Goal: Information Seeking & Learning: Learn about a topic

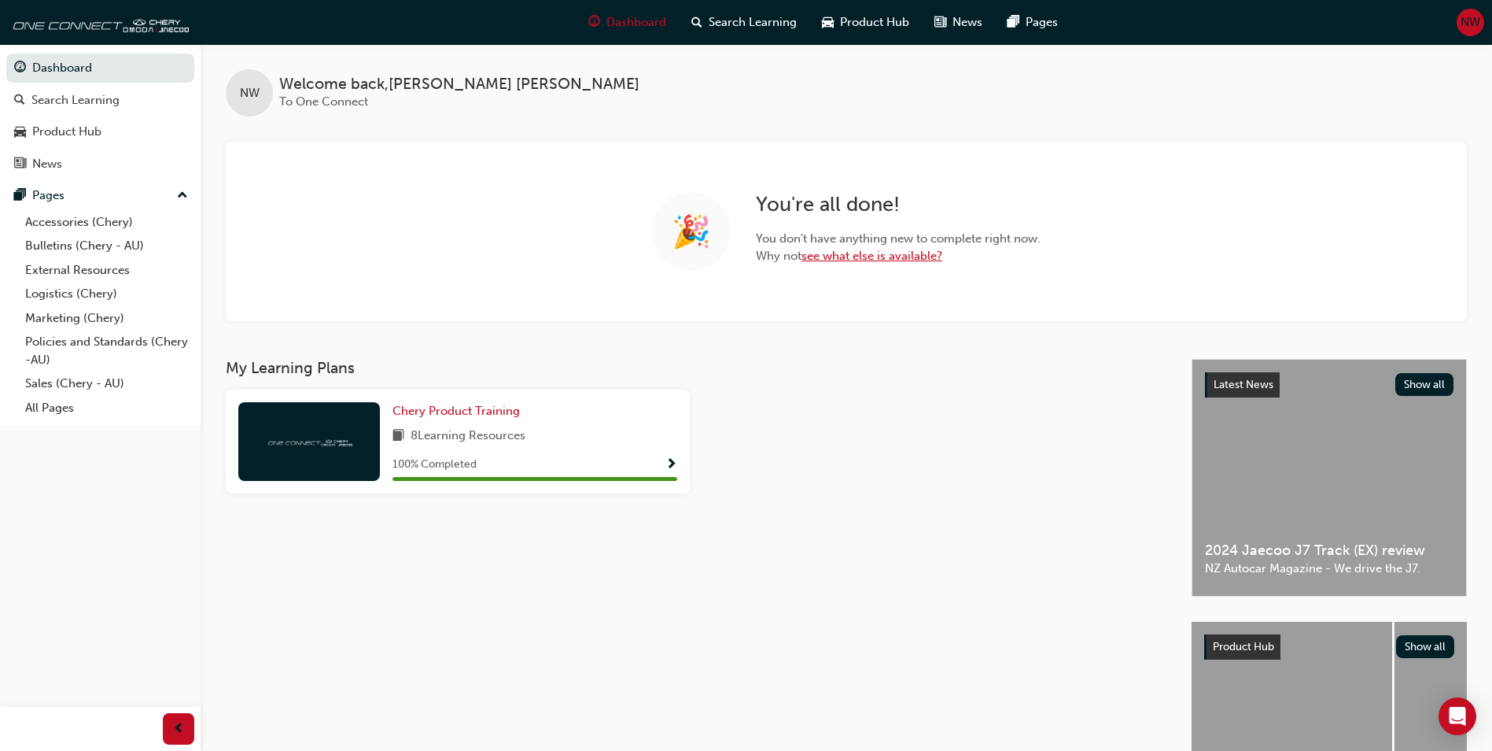
click at [858, 259] on link "see what else is available?" at bounding box center [872, 256] width 141 height 14
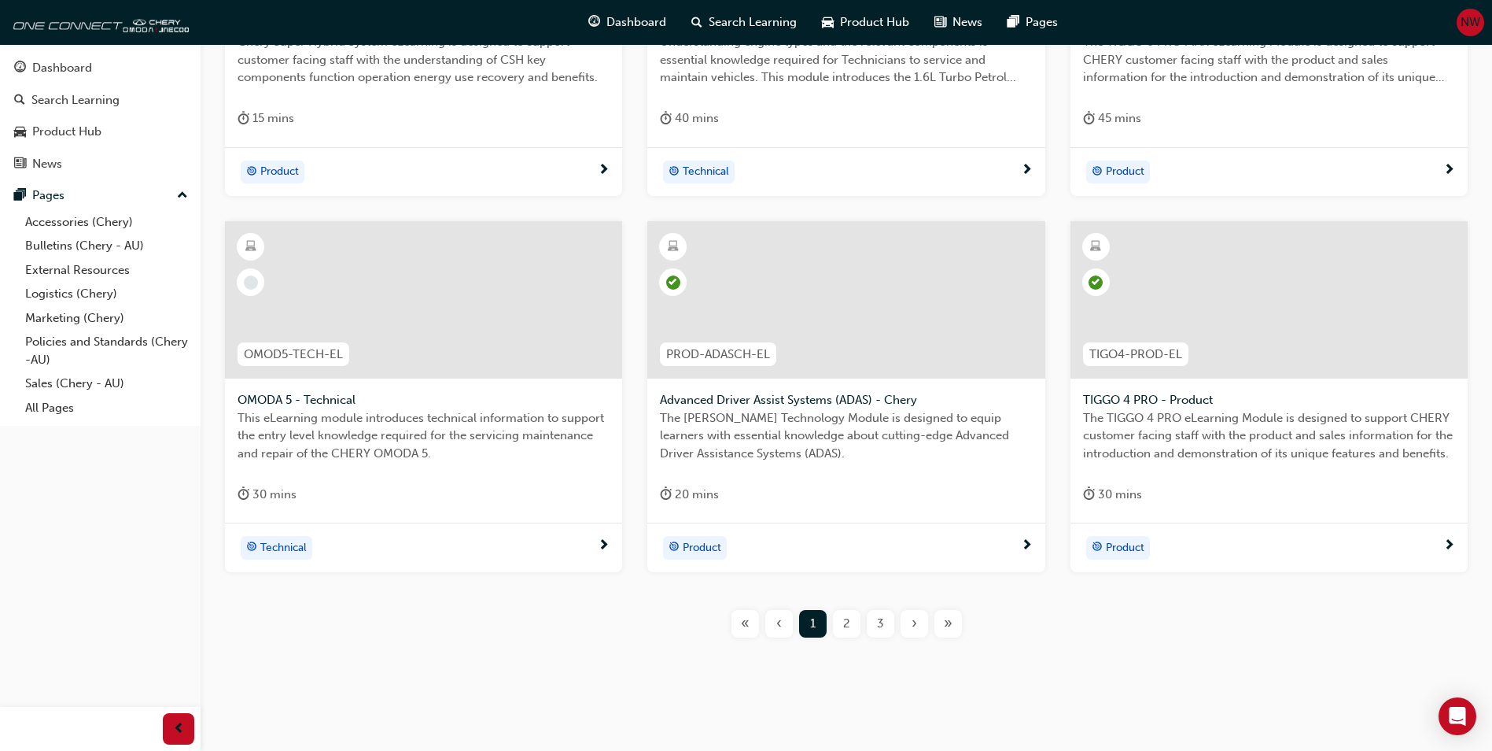
scroll to position [533, 0]
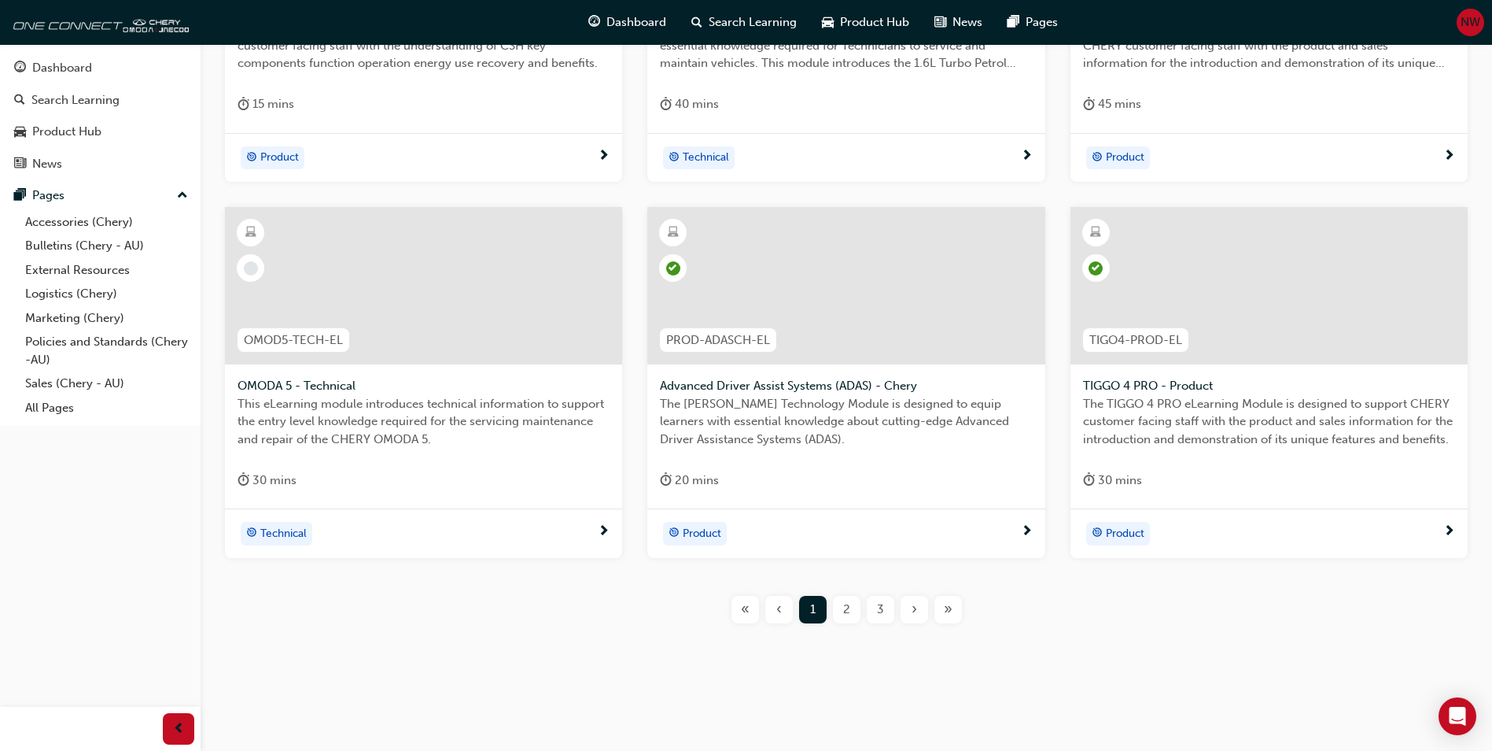
click at [851, 614] on div "2" at bounding box center [847, 610] width 28 height 28
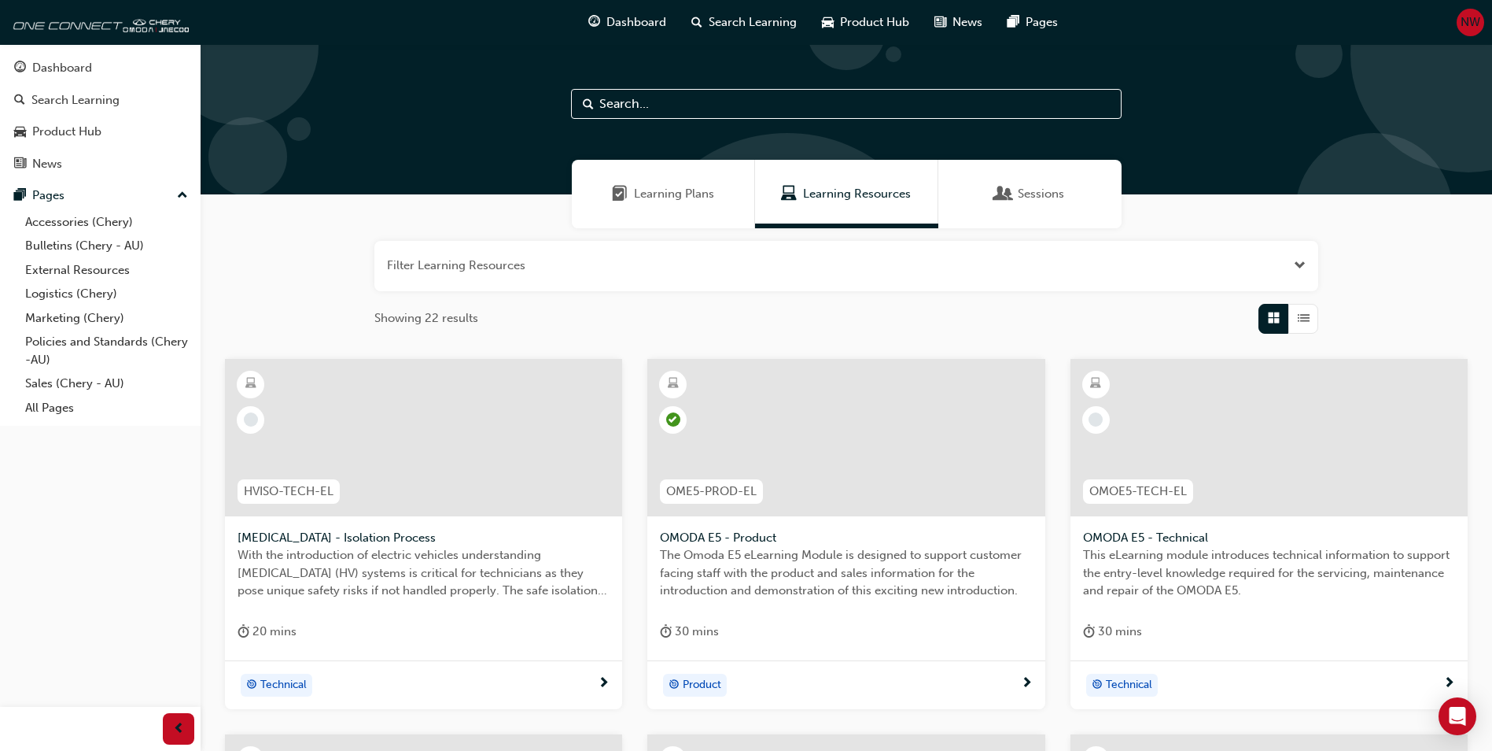
scroll to position [533, 0]
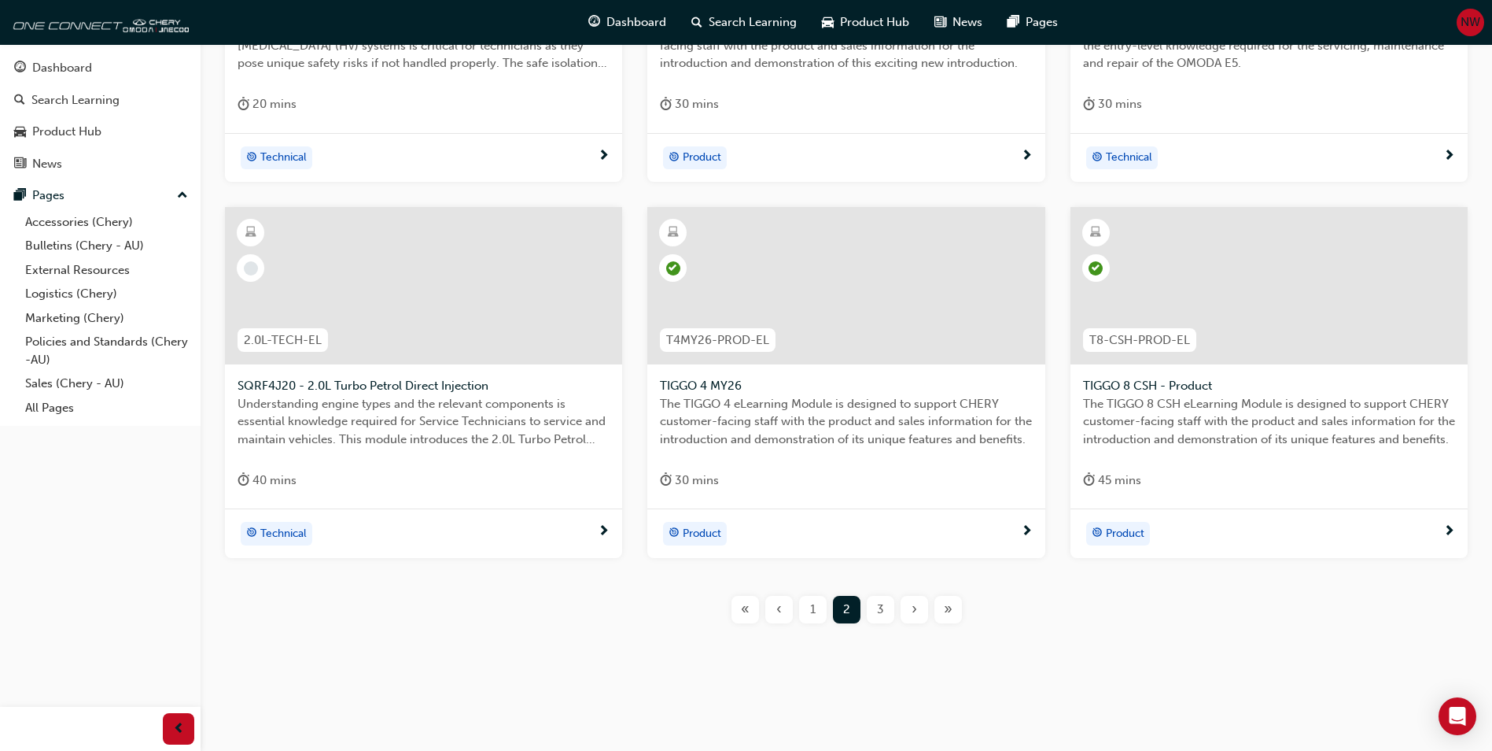
click at [891, 607] on div "3" at bounding box center [881, 610] width 28 height 28
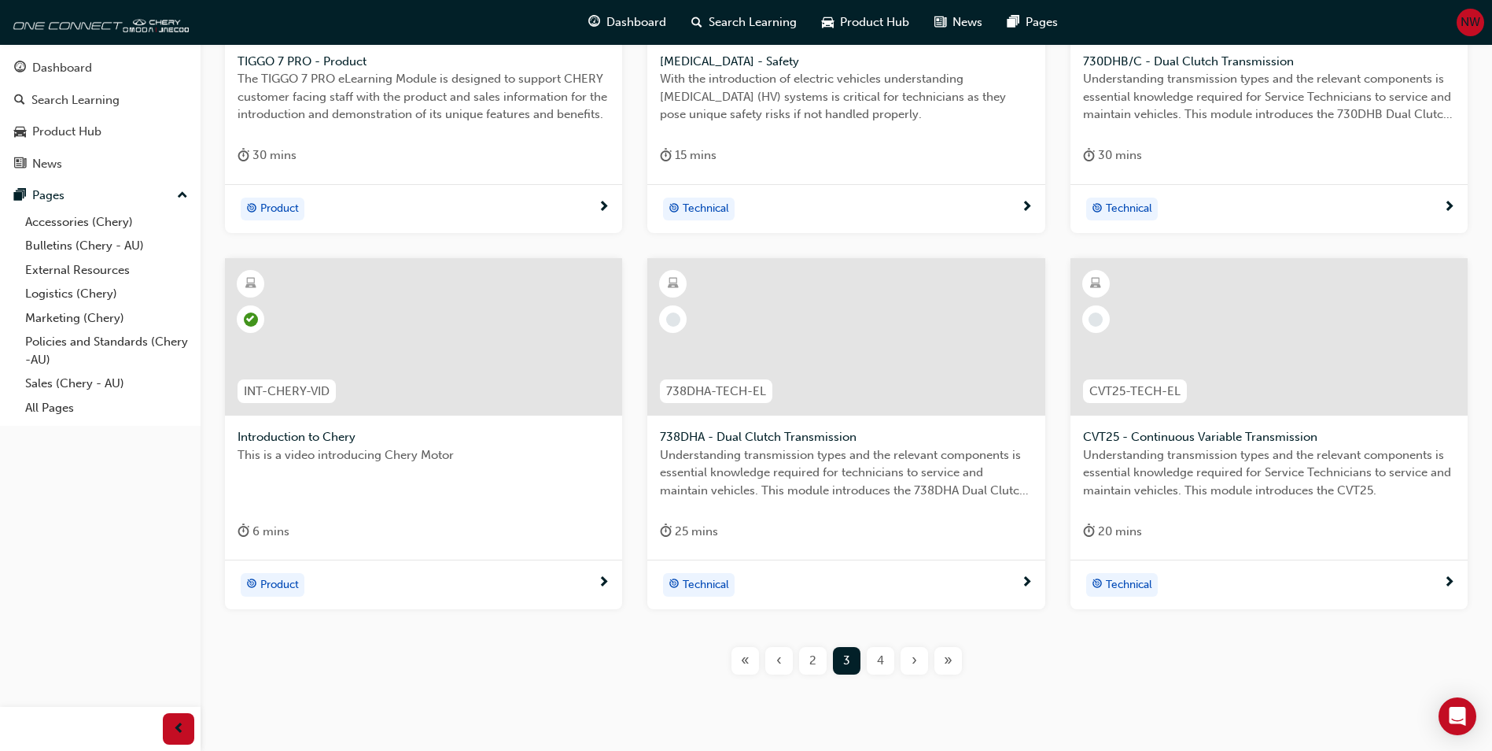
scroll to position [454, 0]
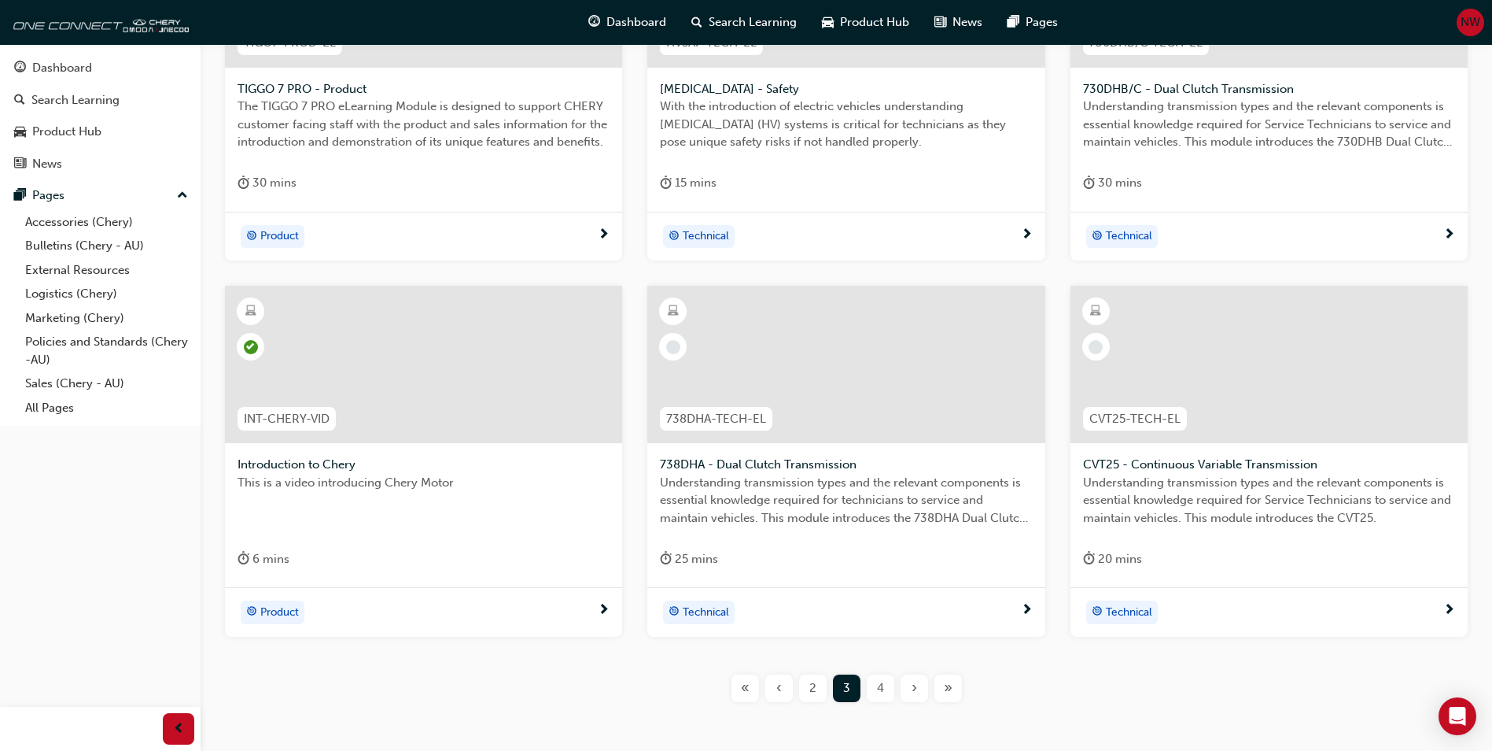
click at [814, 683] on span "2" at bounding box center [813, 688] width 7 height 18
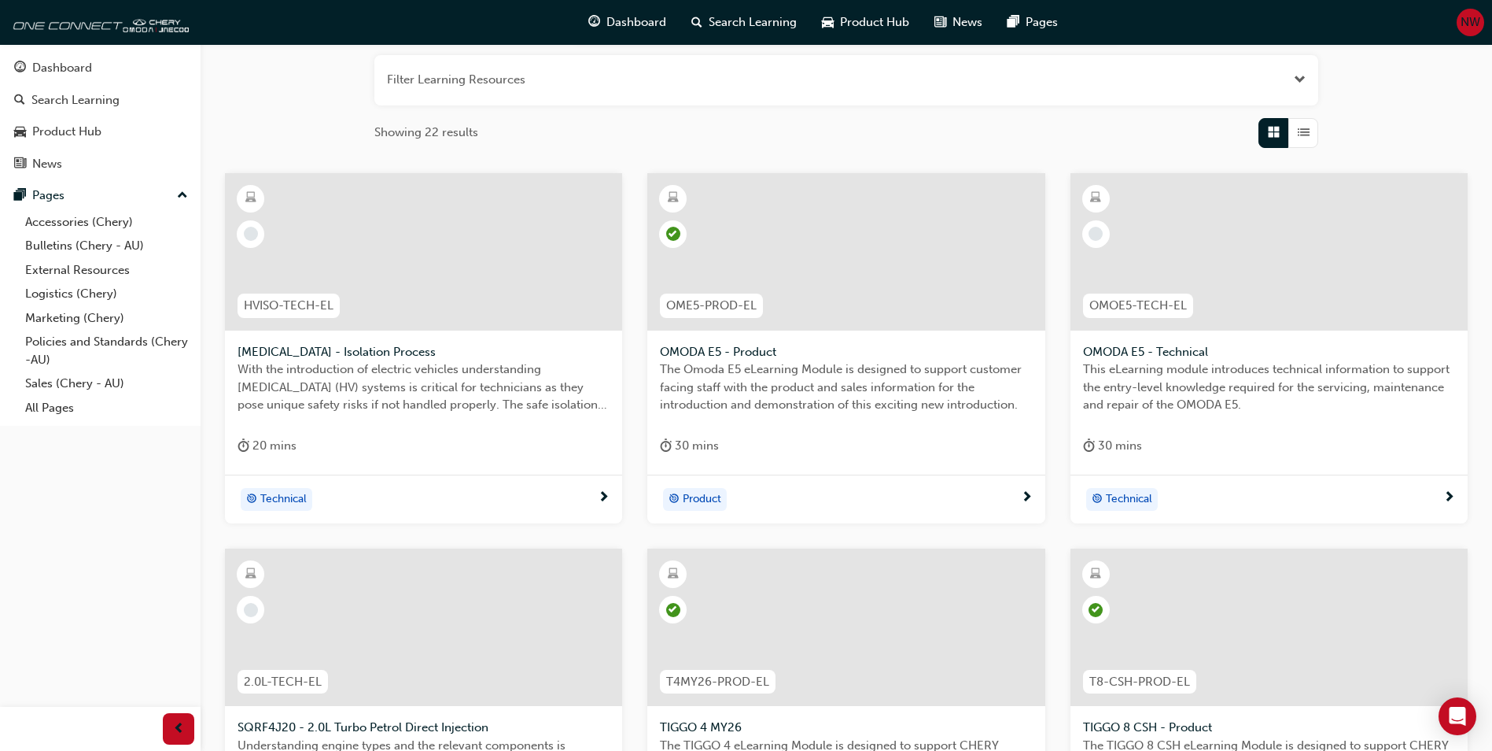
scroll to position [533, 0]
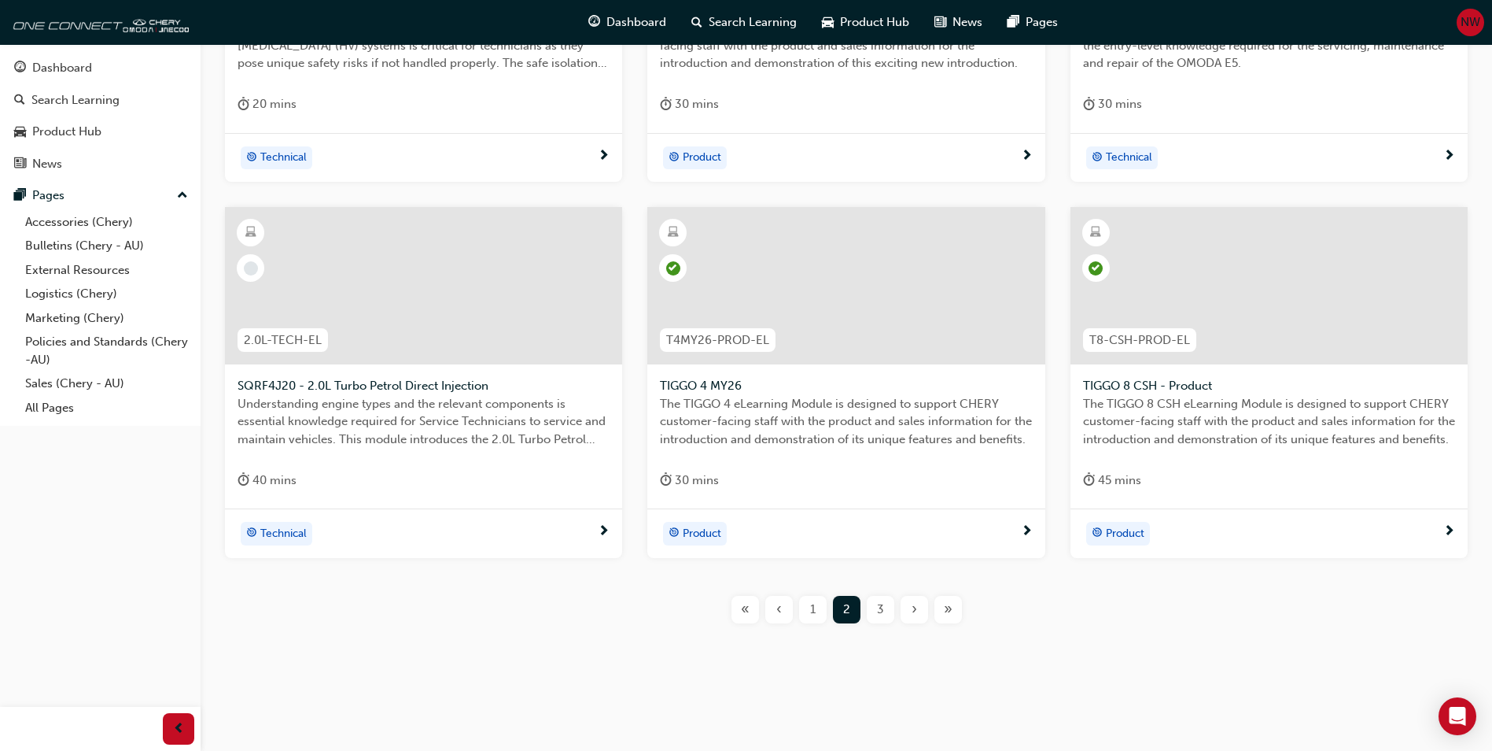
click at [782, 611] on div "‹" at bounding box center [780, 610] width 28 height 28
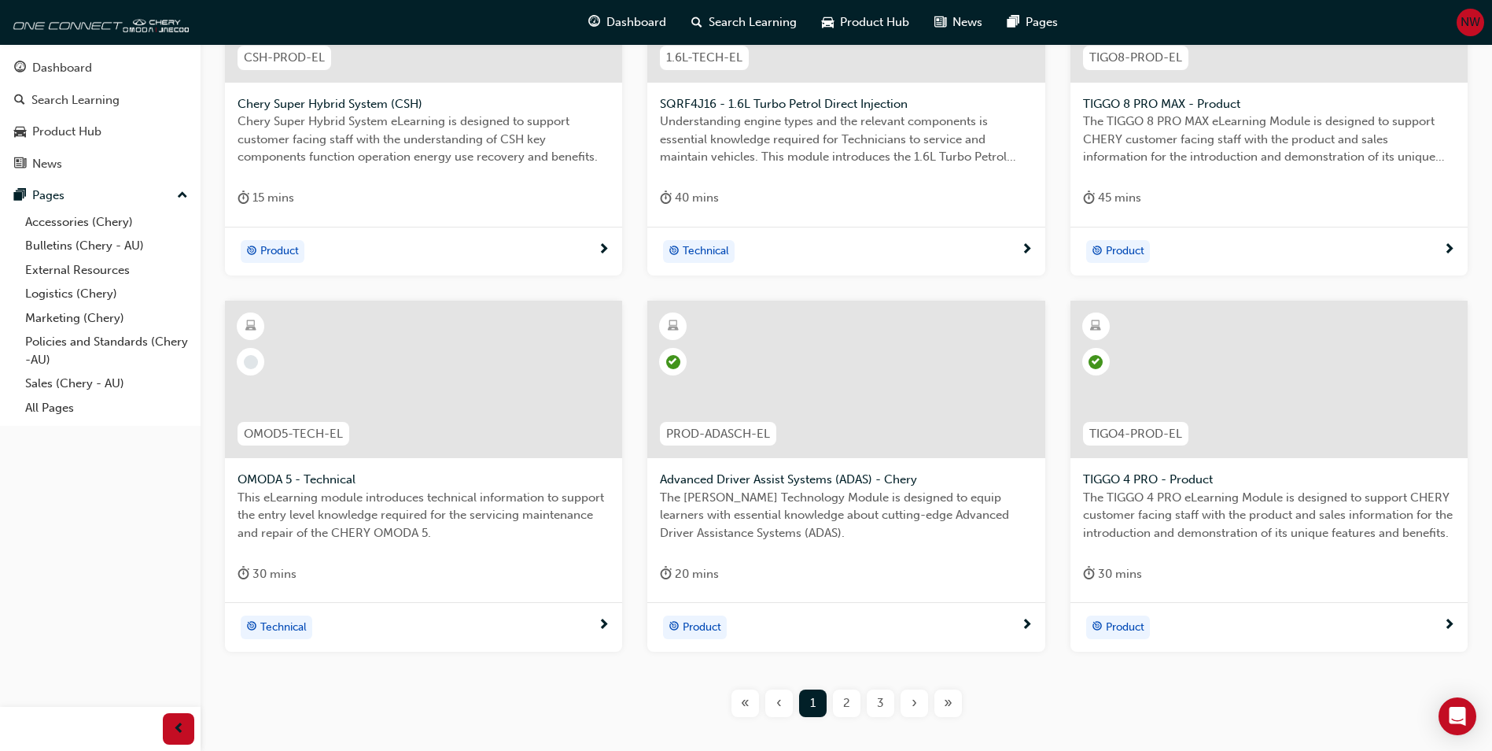
scroll to position [533, 0]
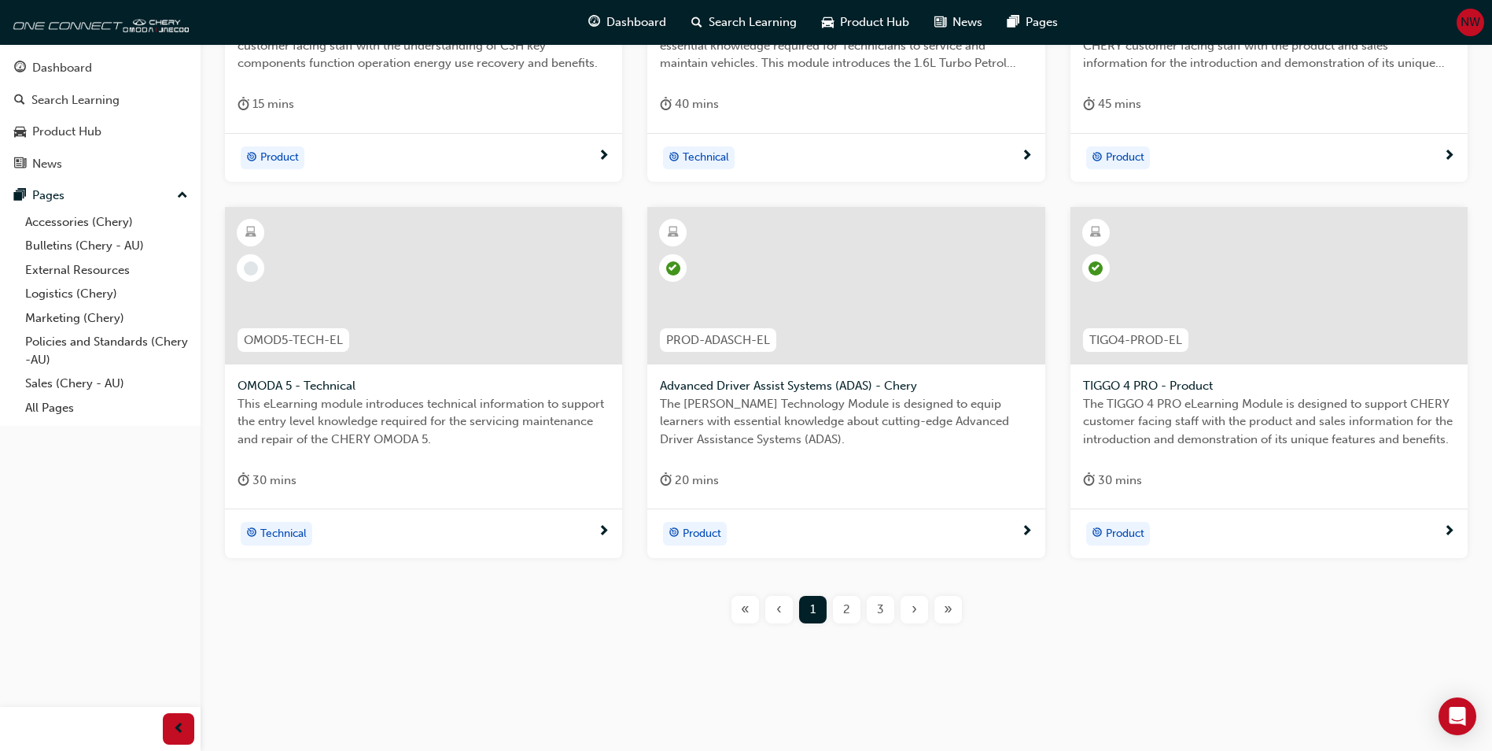
click at [841, 615] on div "2" at bounding box center [847, 610] width 28 height 28
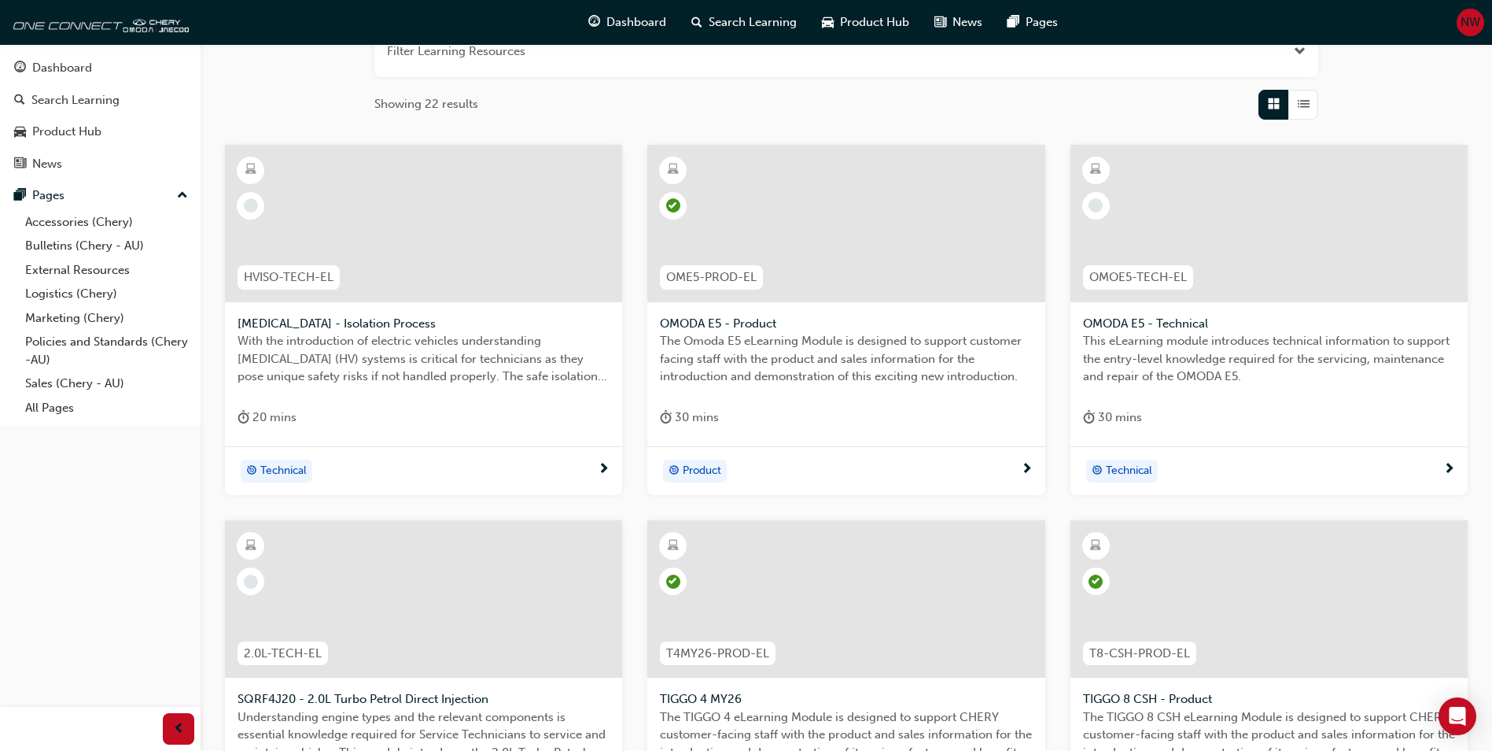
scroll to position [218, 0]
click at [928, 271] on div at bounding box center [845, 224] width 397 height 157
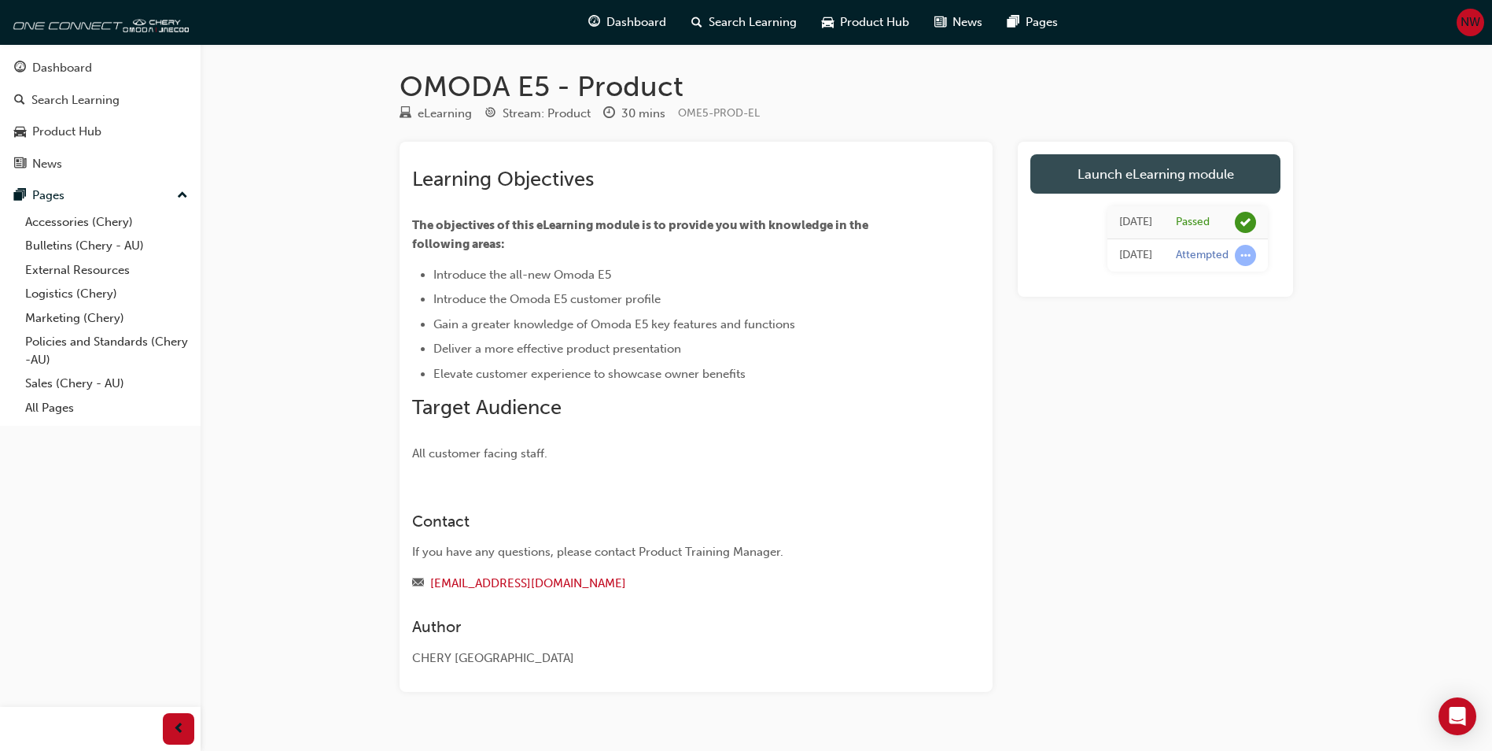
click at [1156, 173] on link "Launch eLearning module" at bounding box center [1156, 173] width 250 height 39
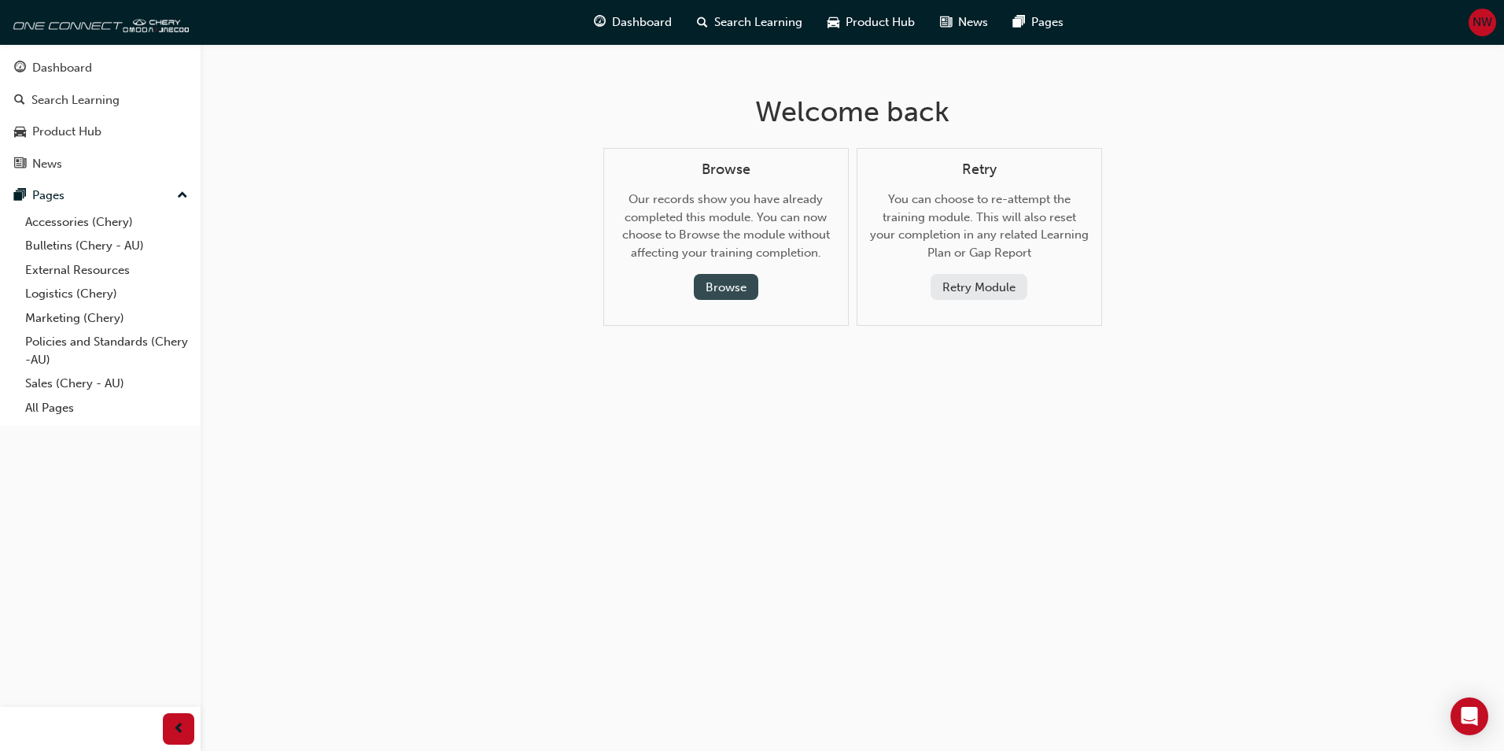
click at [750, 288] on button "Browse" at bounding box center [726, 287] width 65 height 26
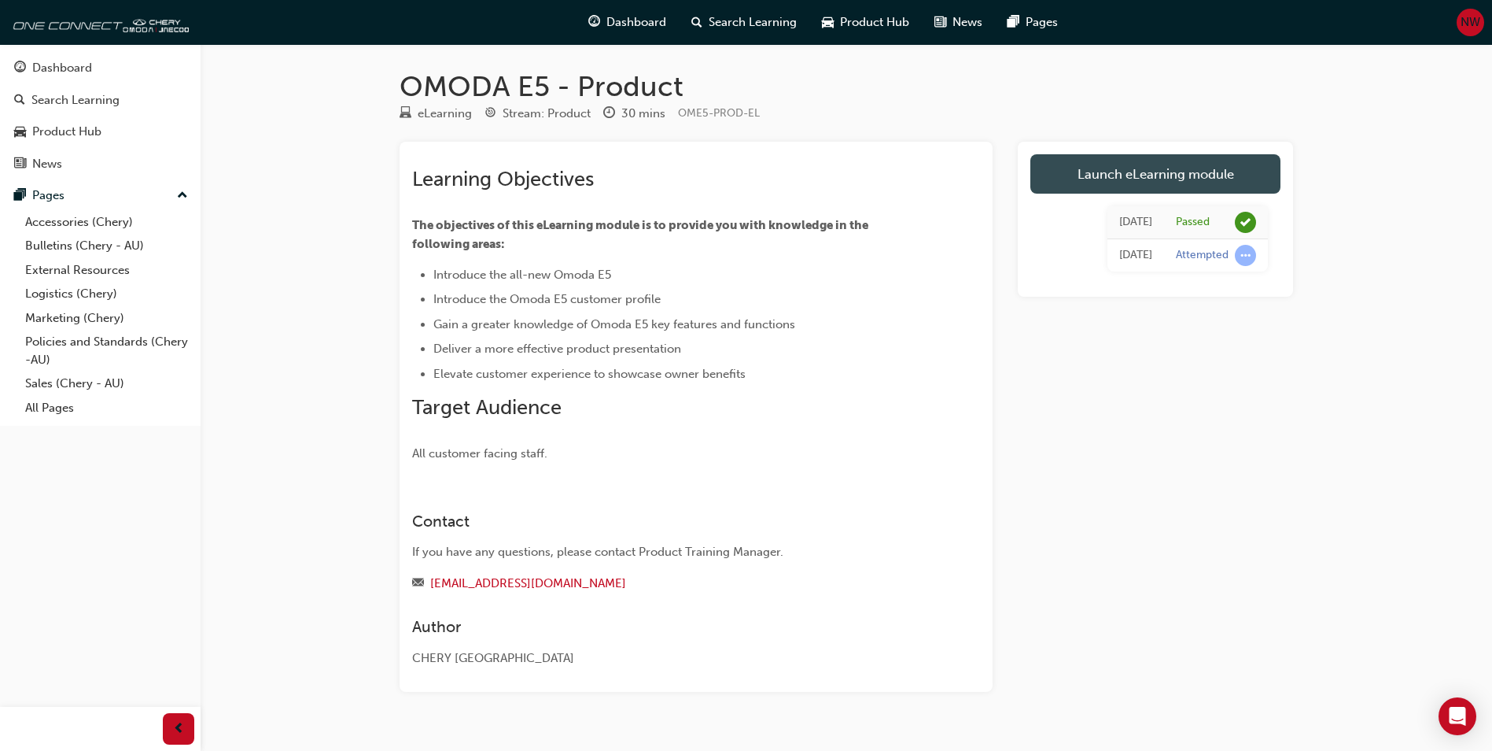
click at [1131, 174] on link "Launch eLearning module" at bounding box center [1156, 173] width 250 height 39
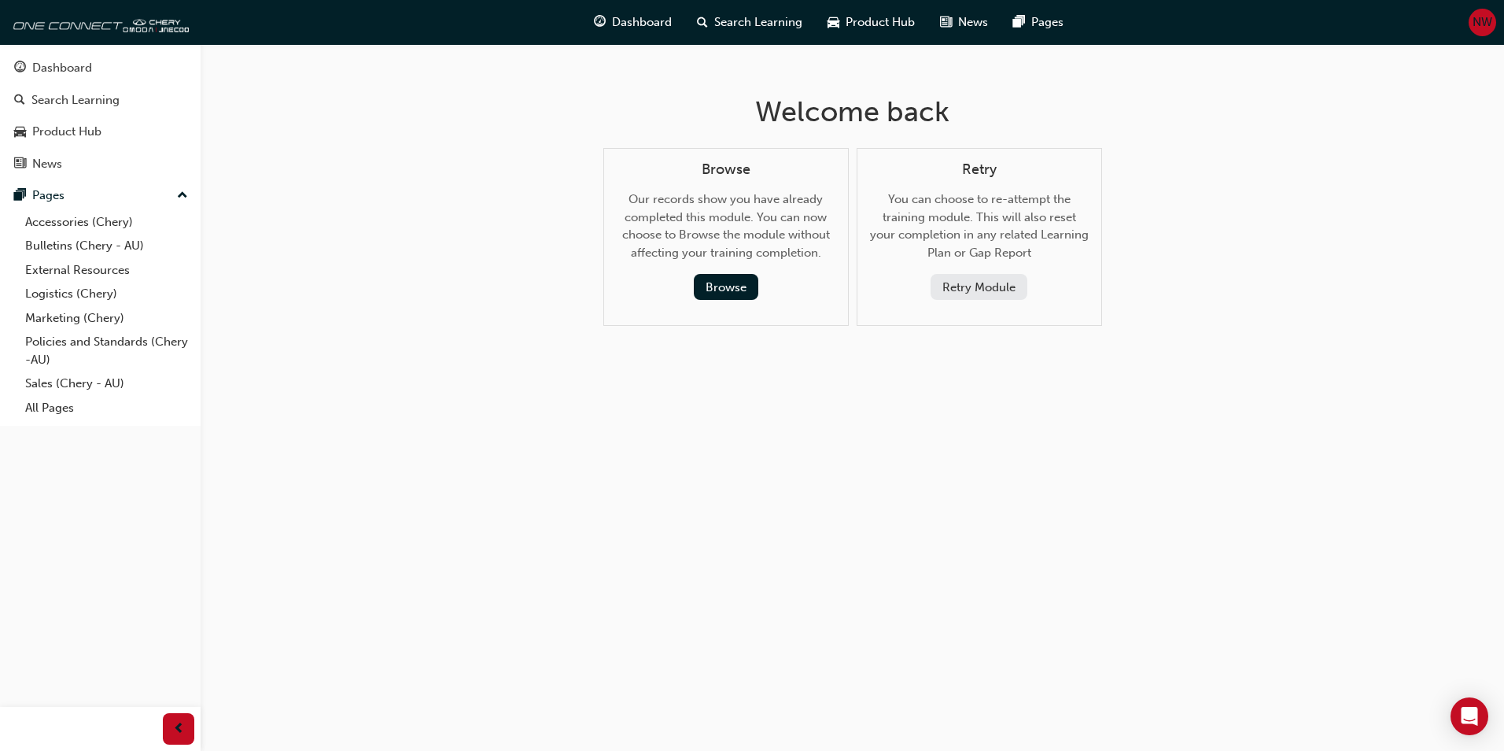
click at [984, 291] on button "Retry Module" at bounding box center [979, 287] width 97 height 26
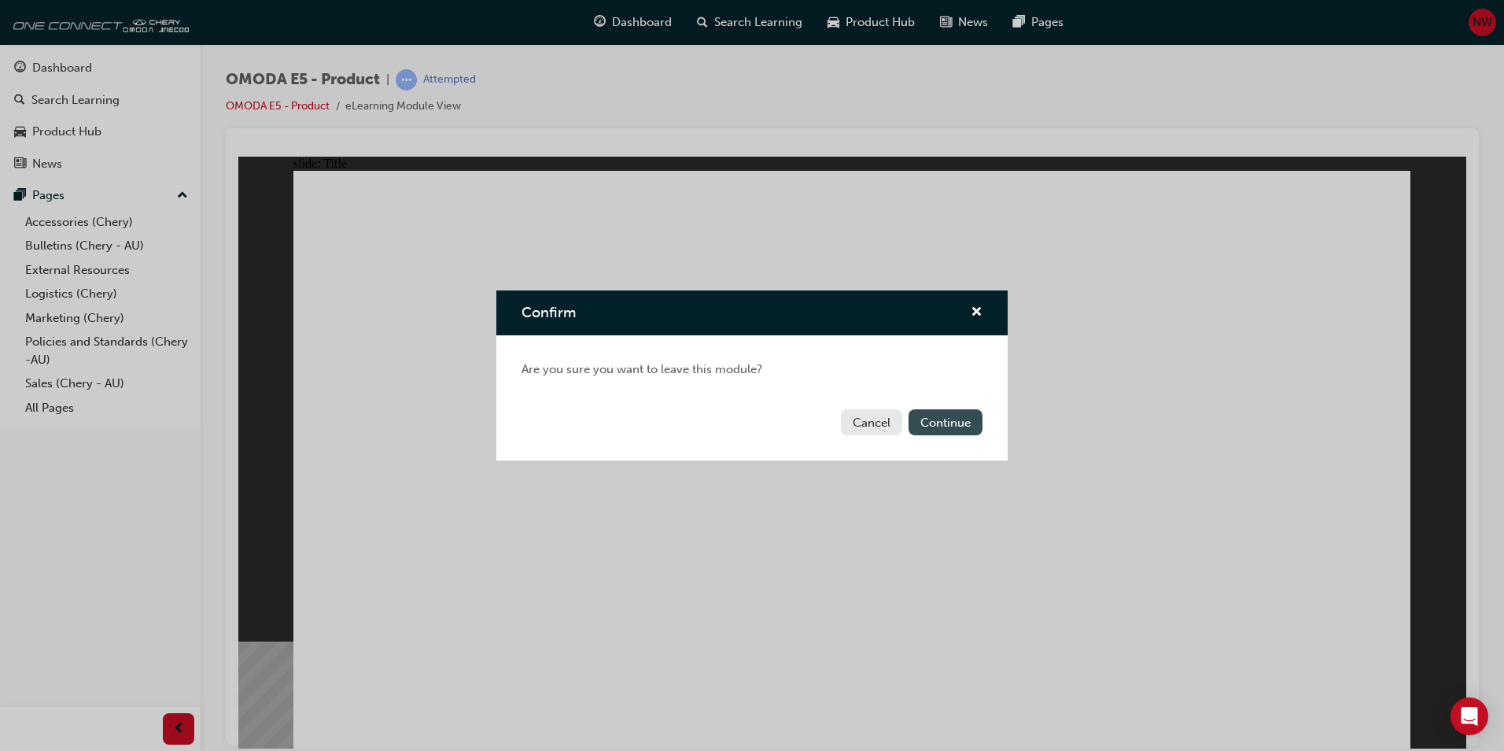
click at [930, 419] on button "Continue" at bounding box center [946, 422] width 74 height 26
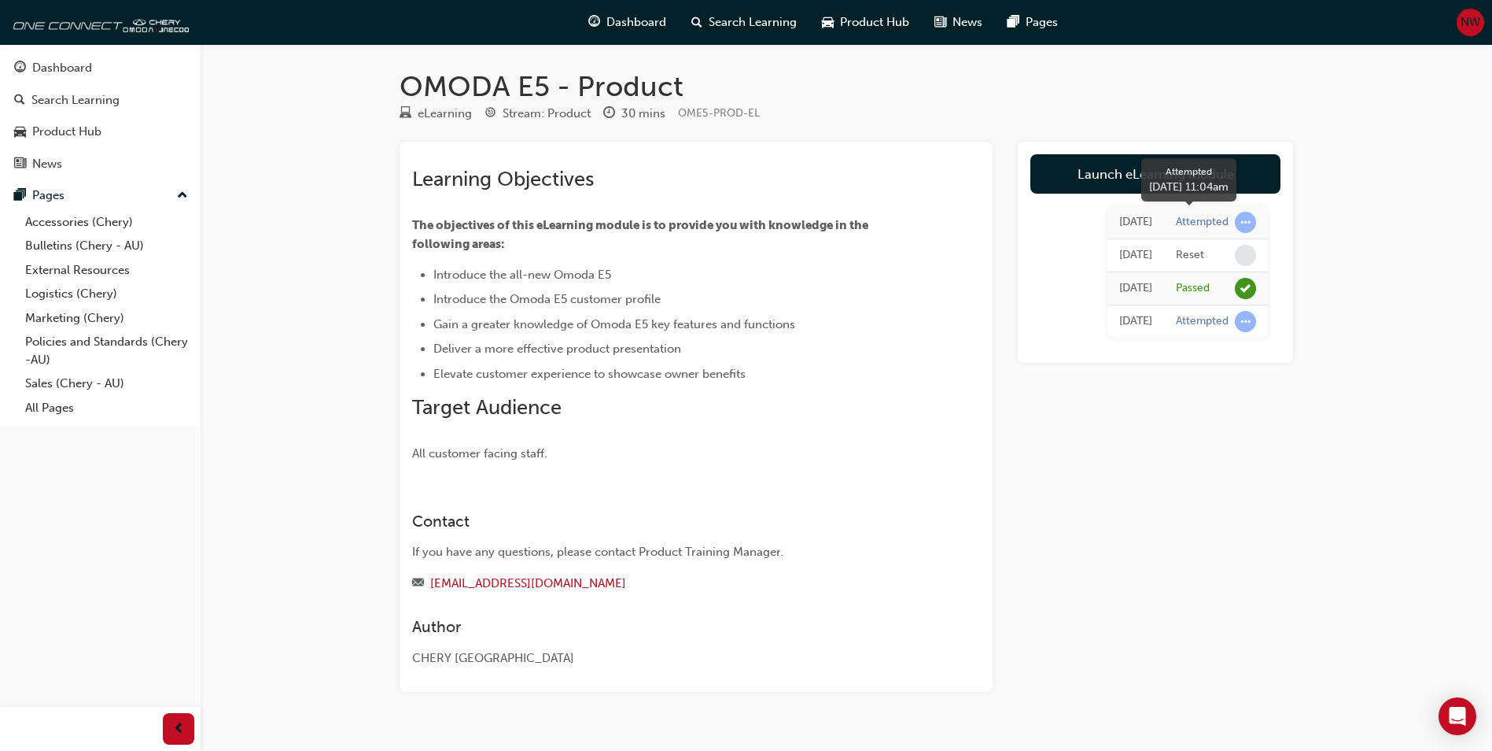
click at [1247, 227] on span "learningRecordVerb_ATTEMPT-icon" at bounding box center [1245, 222] width 21 height 21
click at [1180, 171] on link "Launch eLearning module" at bounding box center [1156, 173] width 250 height 39
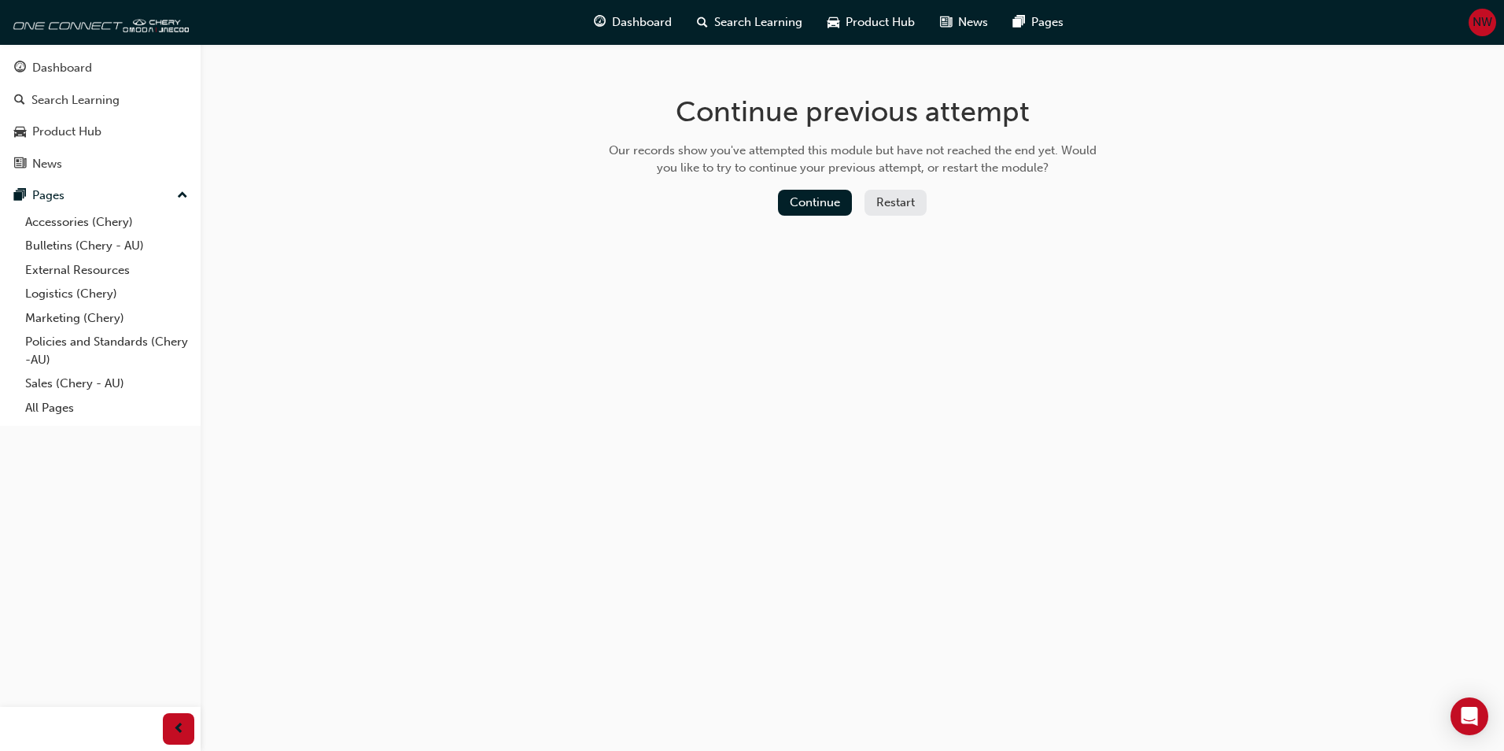
click at [899, 212] on button "Restart" at bounding box center [896, 203] width 62 height 26
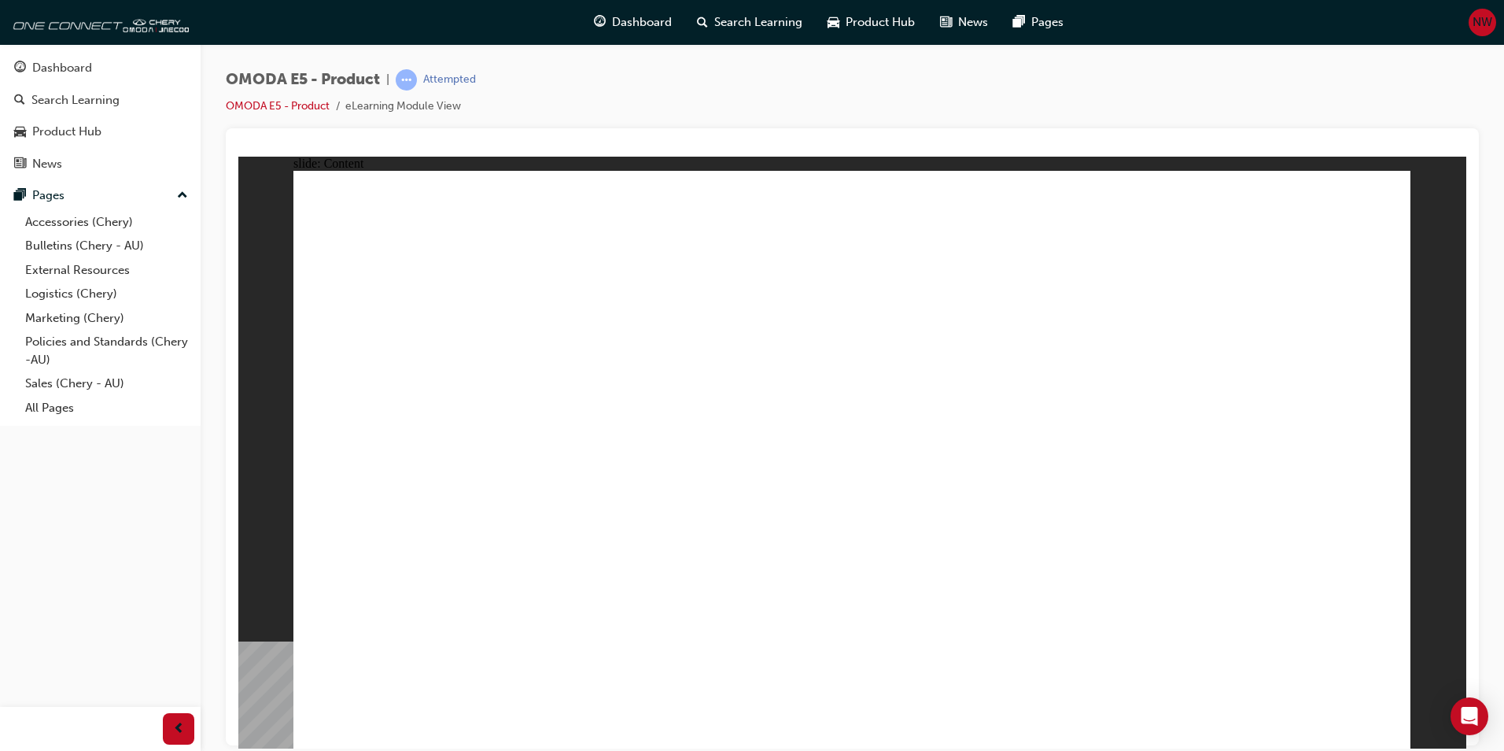
drag, startPoint x: 898, startPoint y: 271, endPoint x: 1024, endPoint y: 275, distance: 126.0
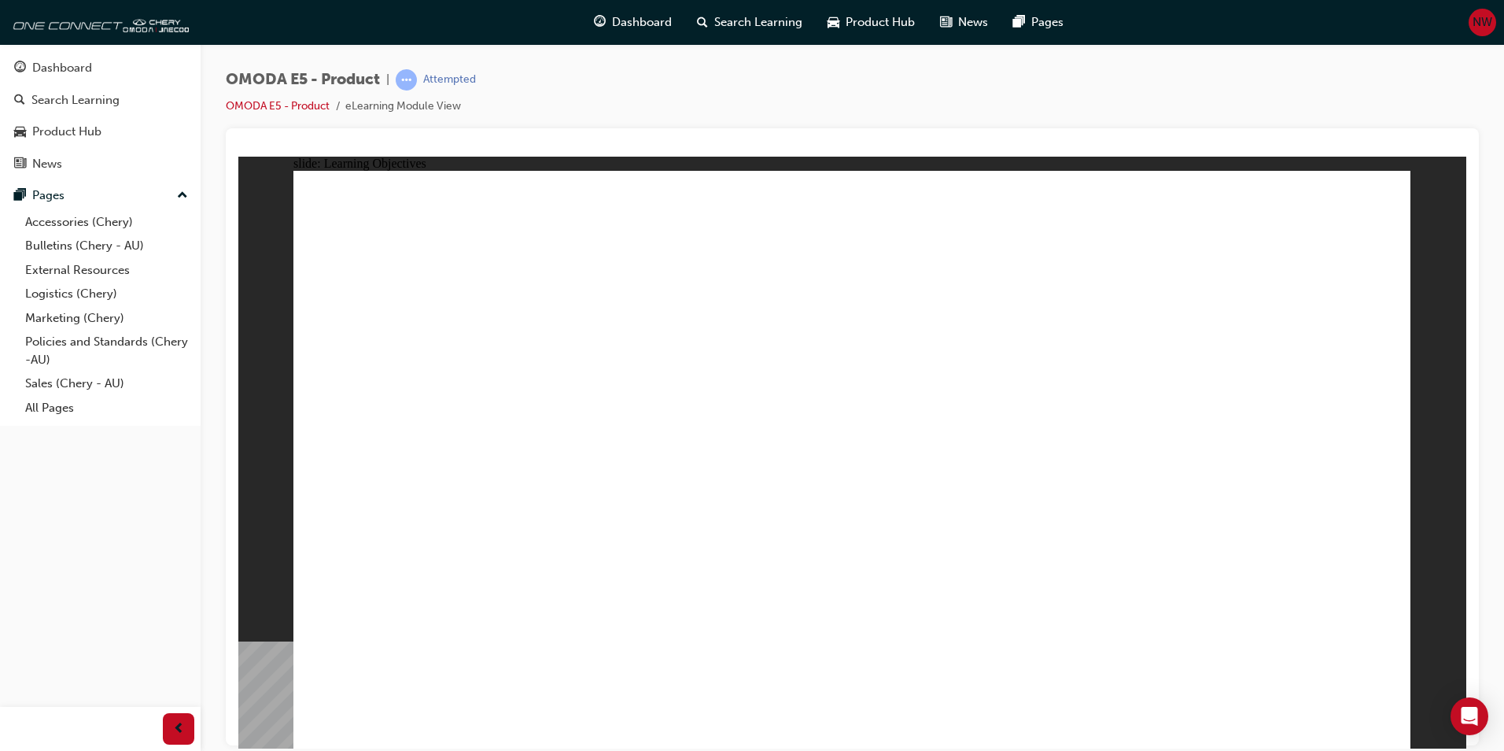
drag, startPoint x: 470, startPoint y: 589, endPoint x: 484, endPoint y: 585, distance: 14.9
drag, startPoint x: 647, startPoint y: 581, endPoint x: 660, endPoint y: 579, distance: 13.6
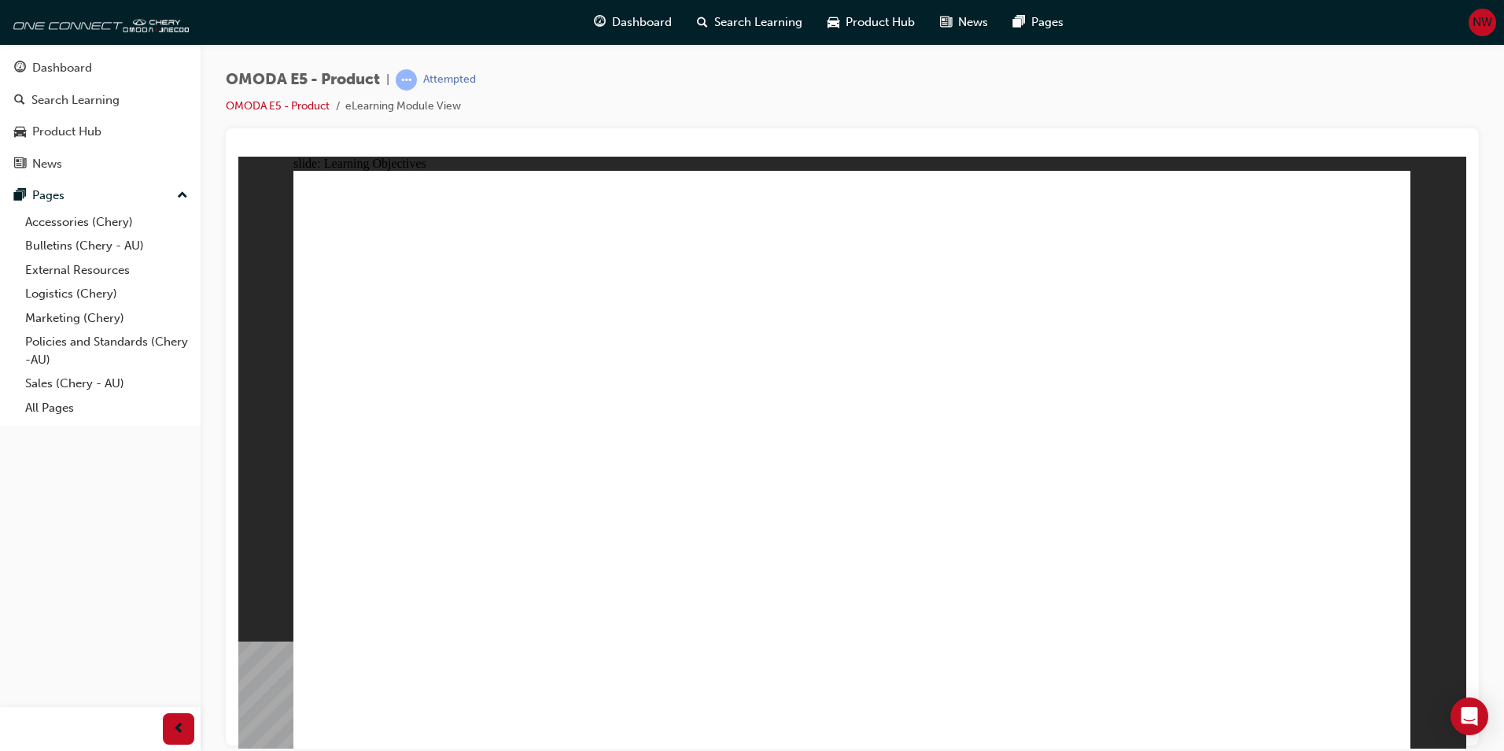
drag, startPoint x: 922, startPoint y: 579, endPoint x: 932, endPoint y: 577, distance: 10.3
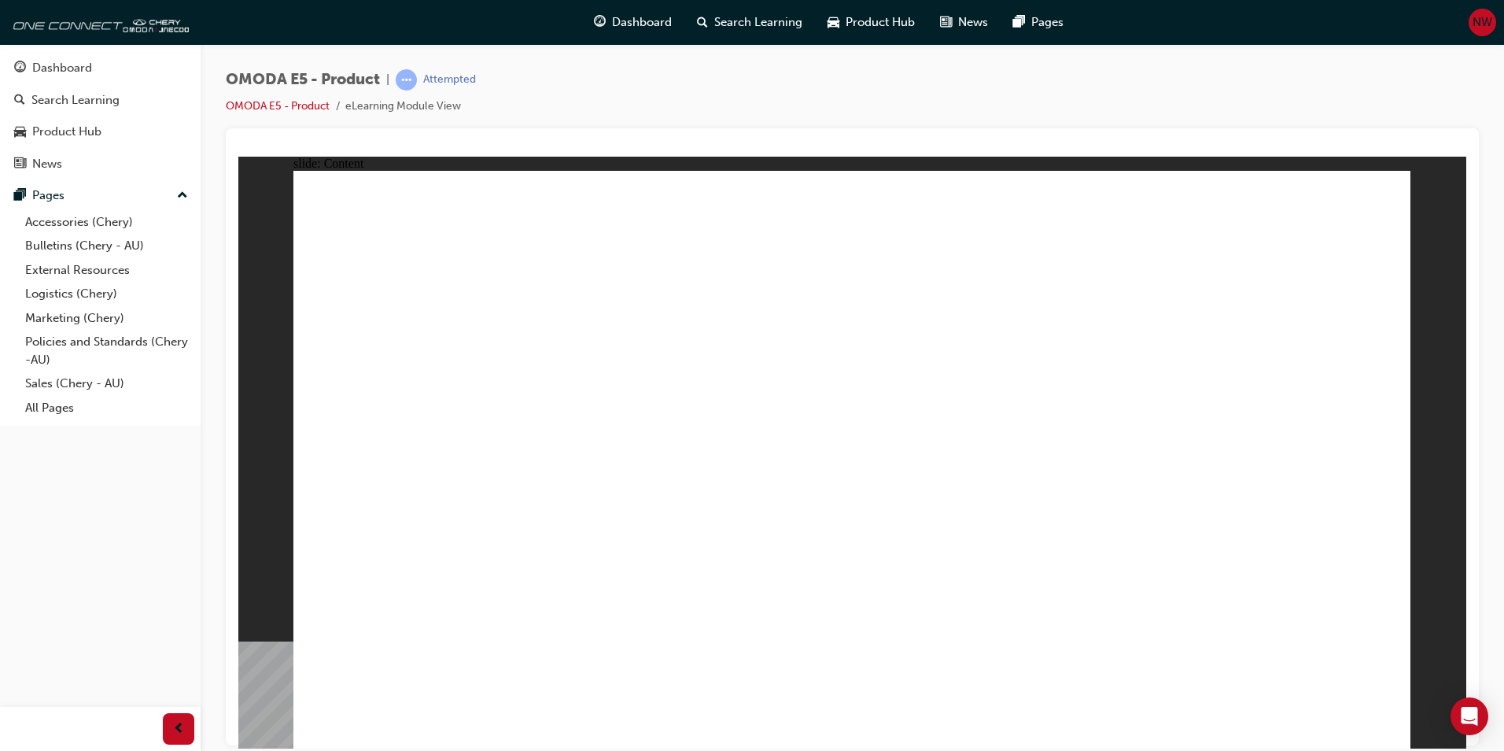
drag, startPoint x: 518, startPoint y: 610, endPoint x: 574, endPoint y: 615, distance: 56.9
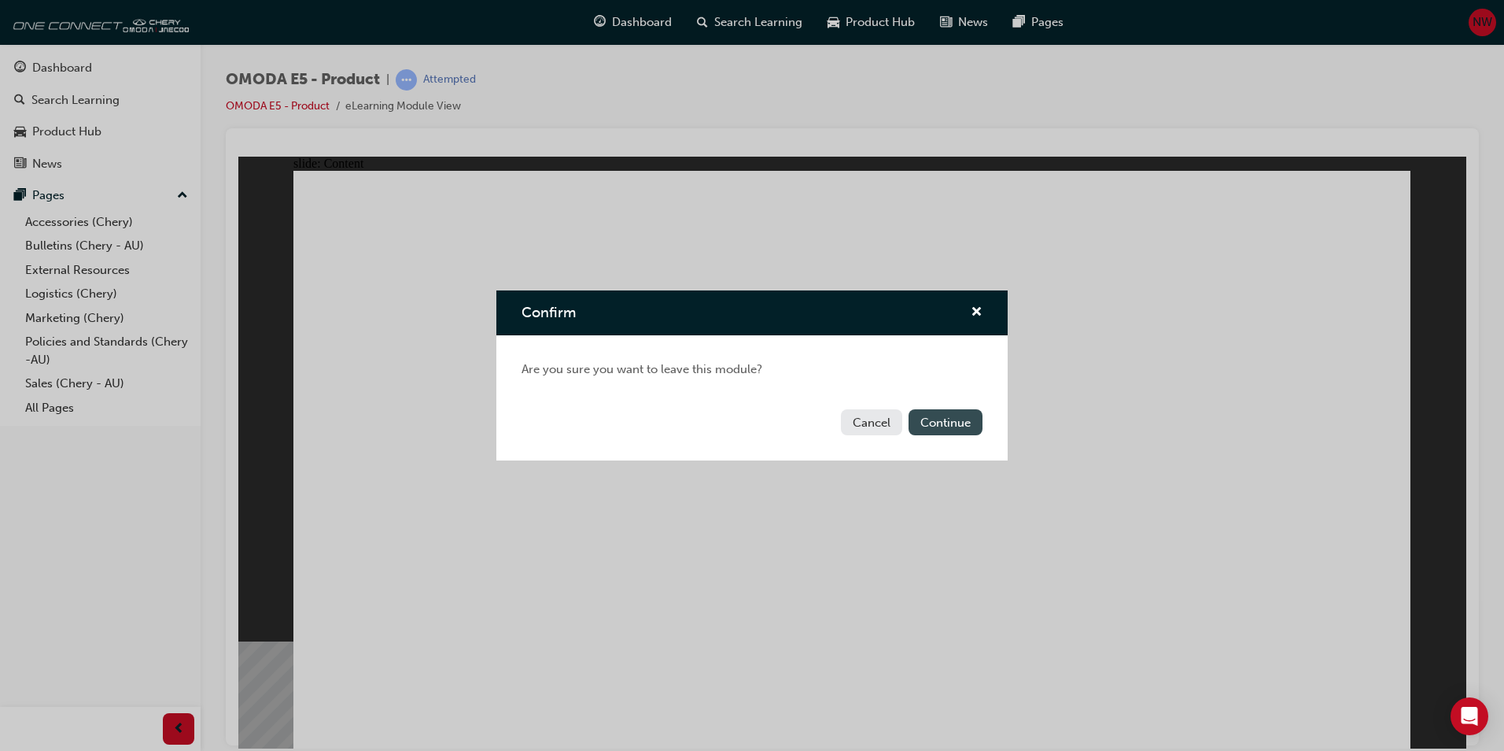
click at [921, 422] on button "Continue" at bounding box center [946, 422] width 74 height 26
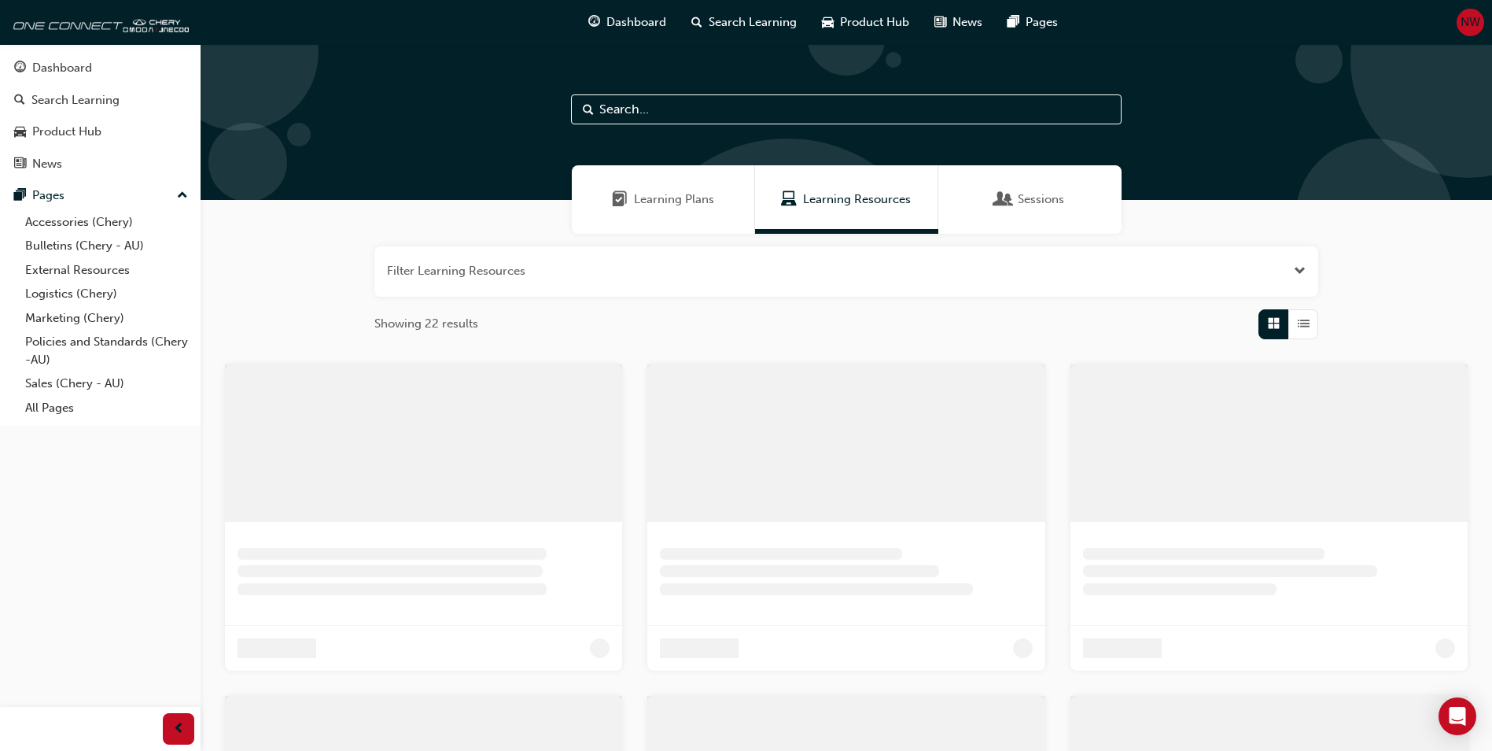
scroll to position [218, 0]
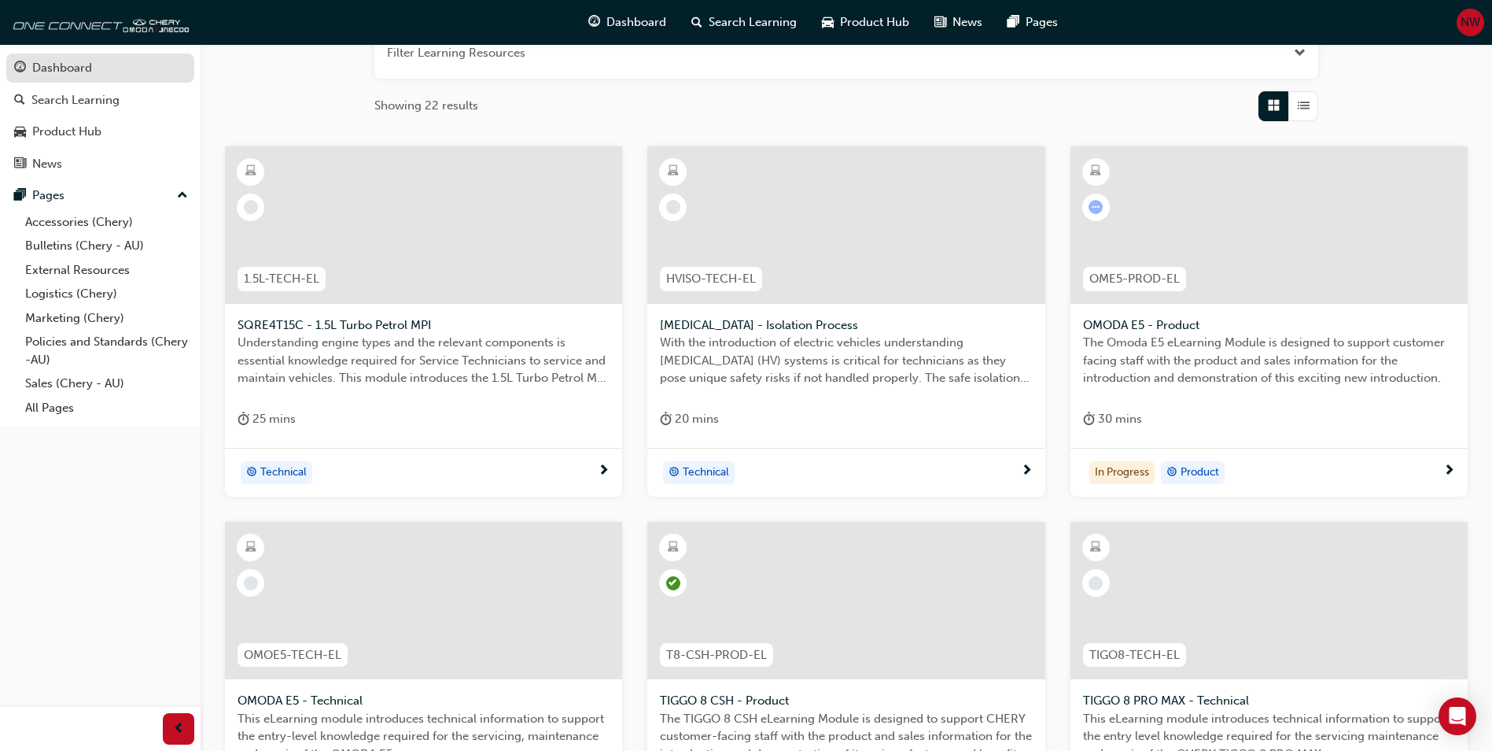
click at [111, 61] on div "Dashboard" at bounding box center [100, 68] width 172 height 20
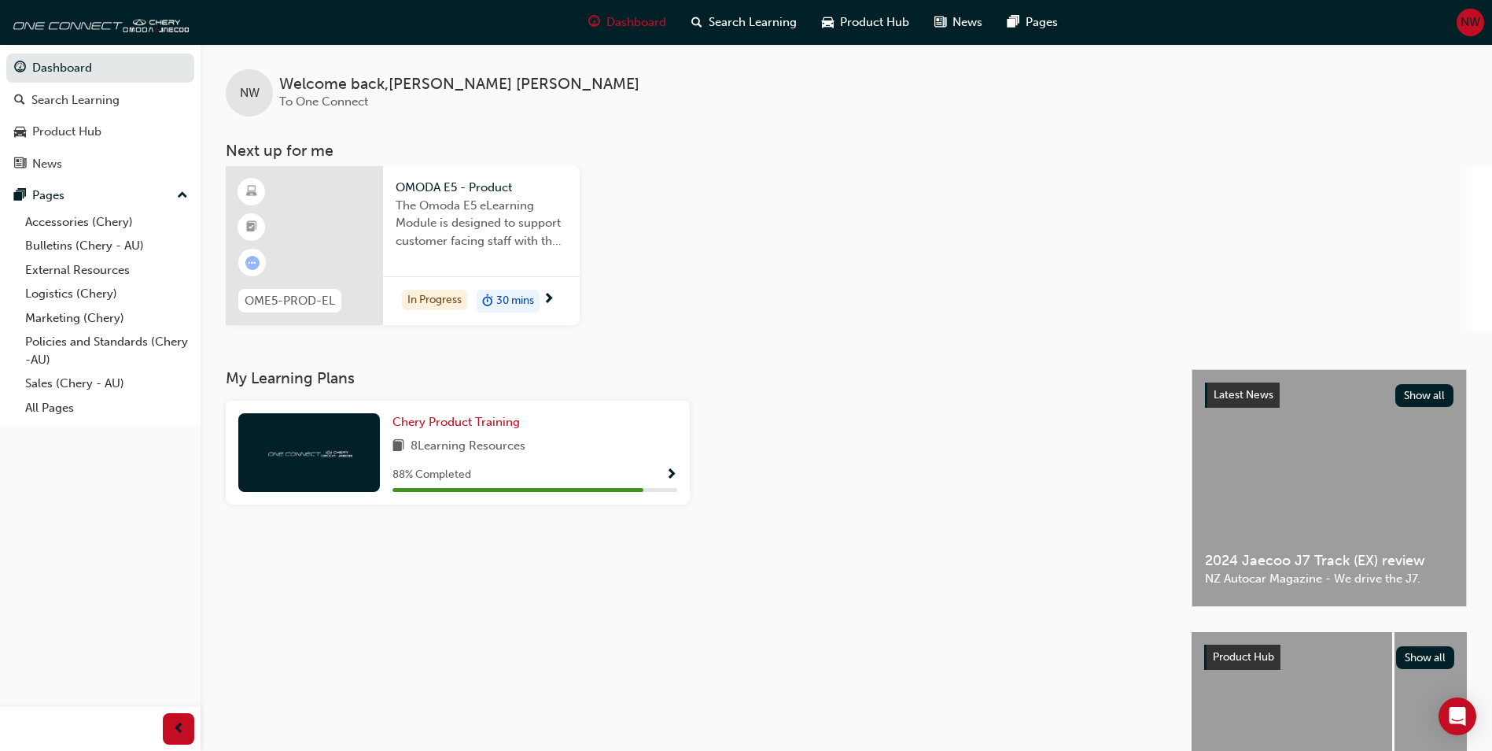
click at [545, 280] on div "In Progress 30 mins" at bounding box center [481, 301] width 197 height 50
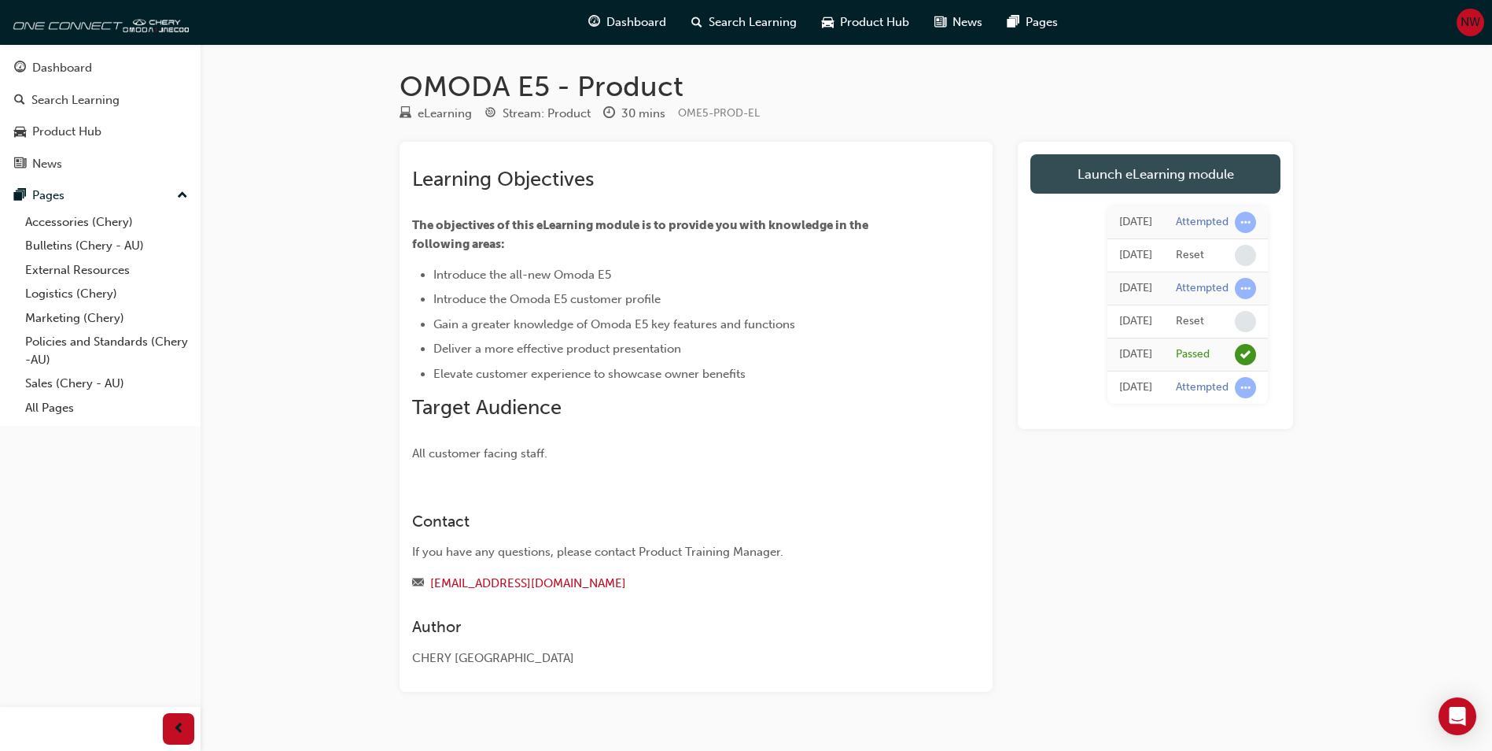
click at [1138, 185] on link "Launch eLearning module" at bounding box center [1156, 173] width 250 height 39
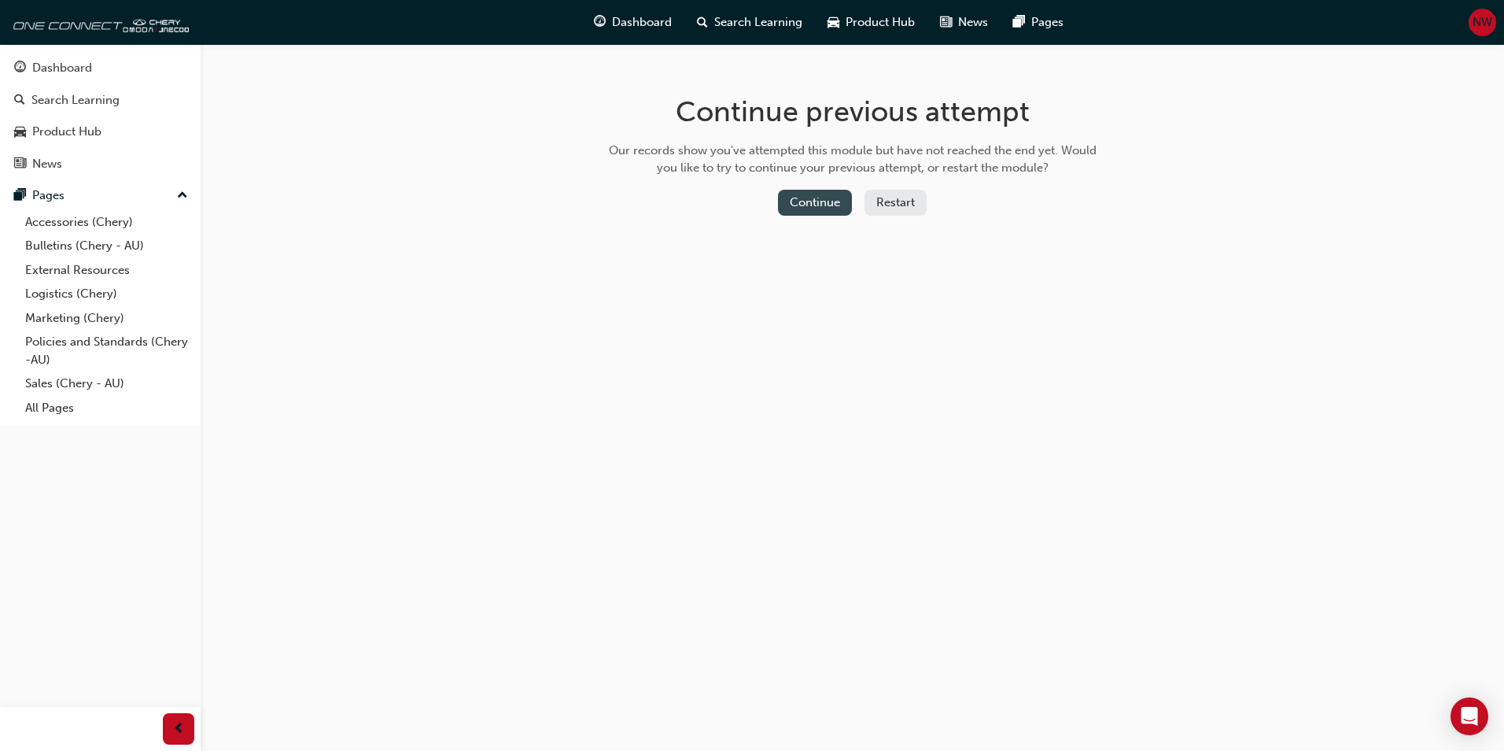
click at [835, 207] on button "Continue" at bounding box center [815, 203] width 74 height 26
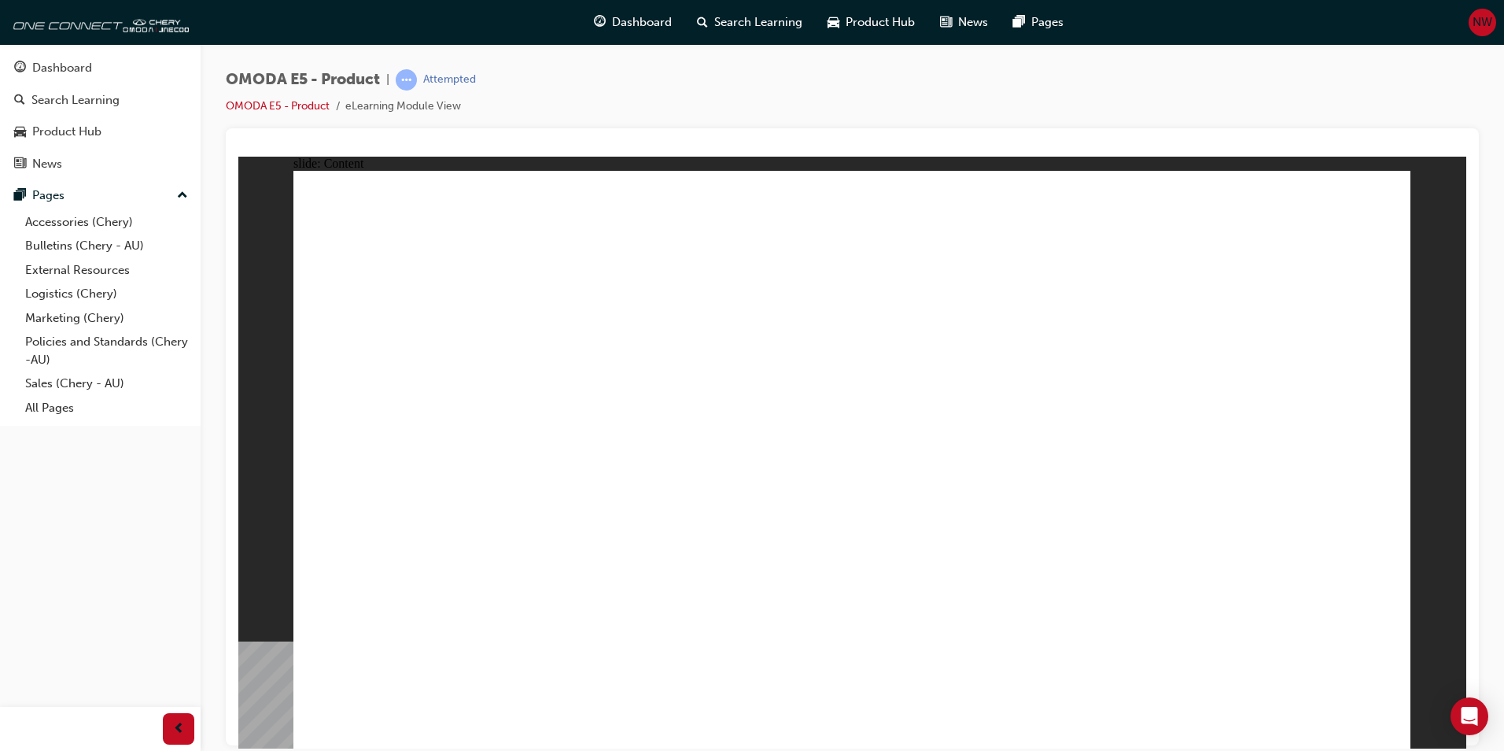
drag, startPoint x: 716, startPoint y: 635, endPoint x: 777, endPoint y: 625, distance: 62.1
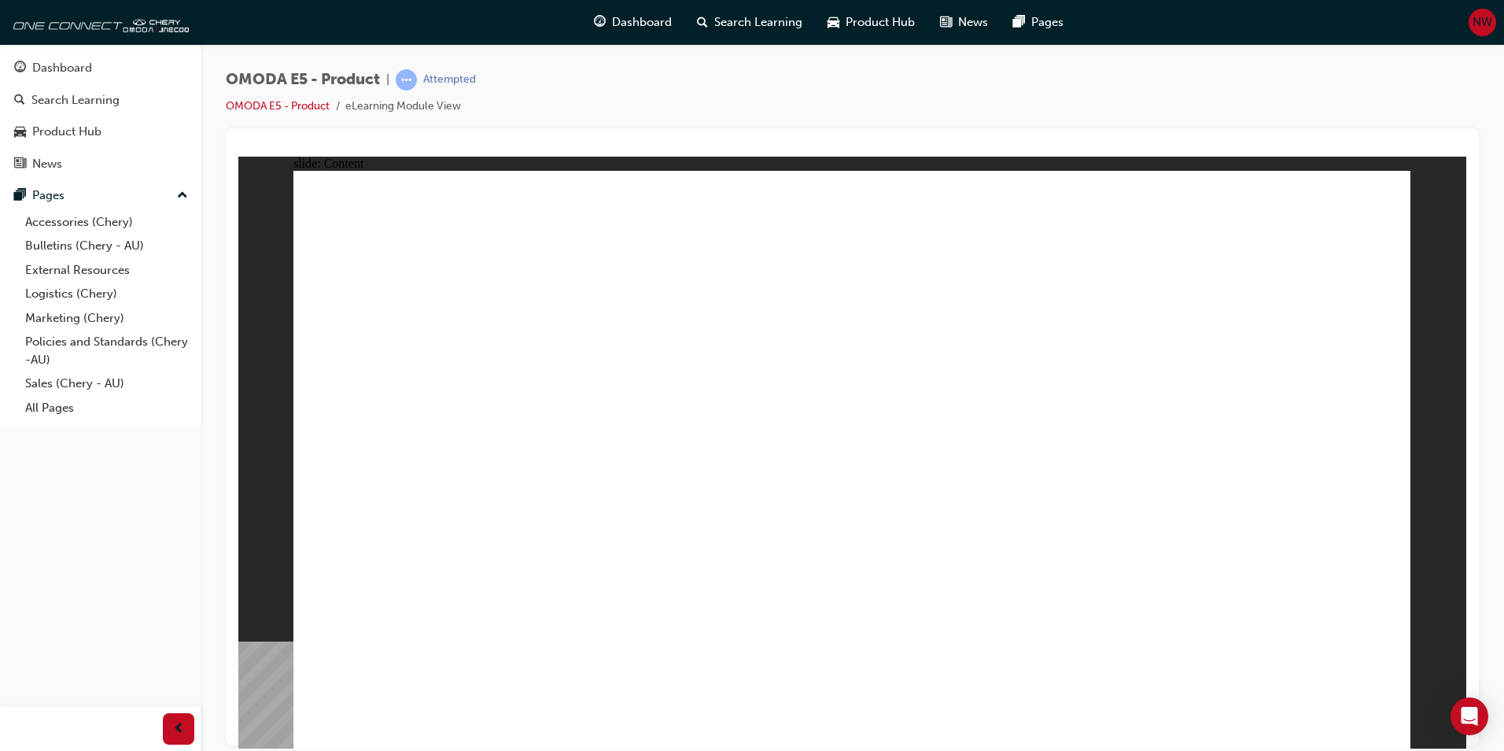
drag, startPoint x: 648, startPoint y: 637, endPoint x: 618, endPoint y: 561, distance: 82.0
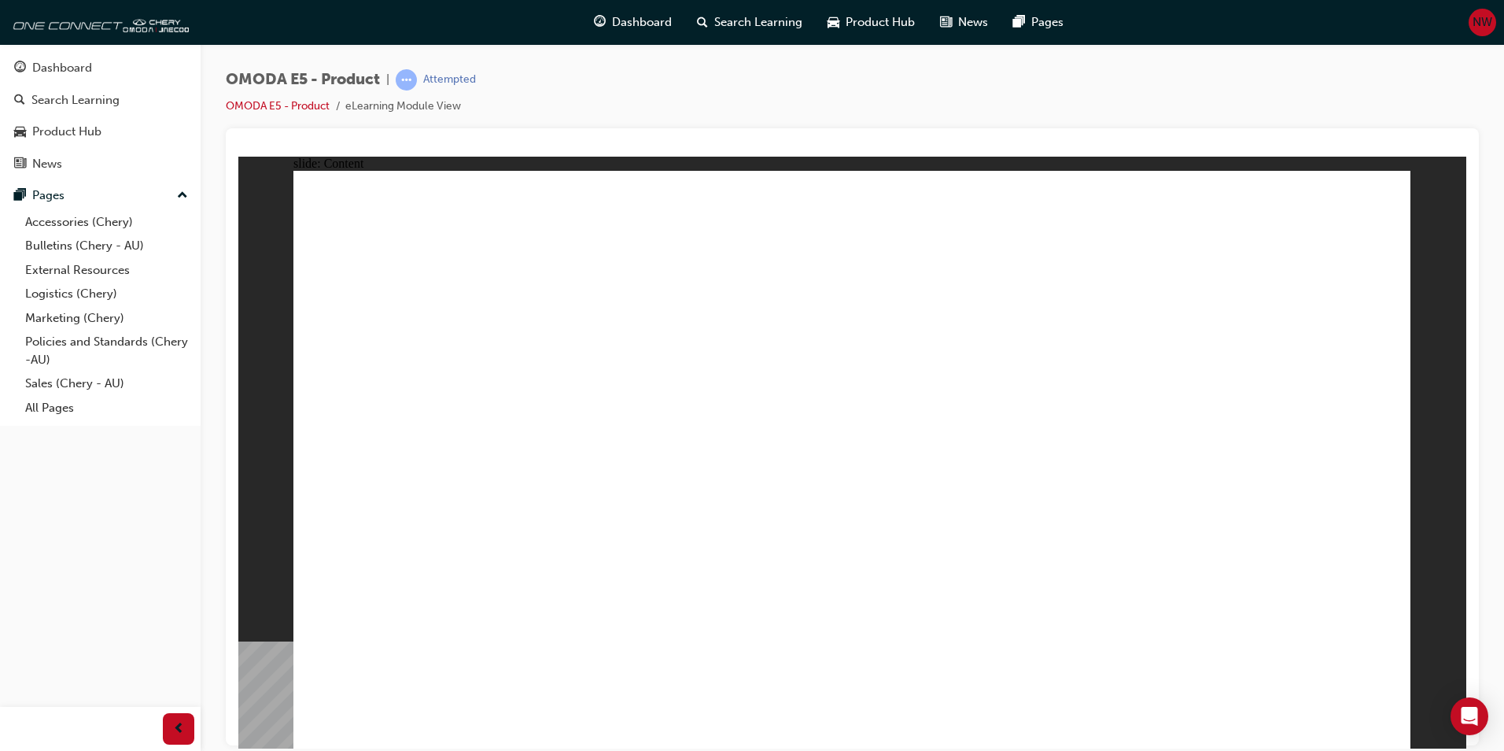
drag, startPoint x: 561, startPoint y: 626, endPoint x: 555, endPoint y: 633, distance: 9.0
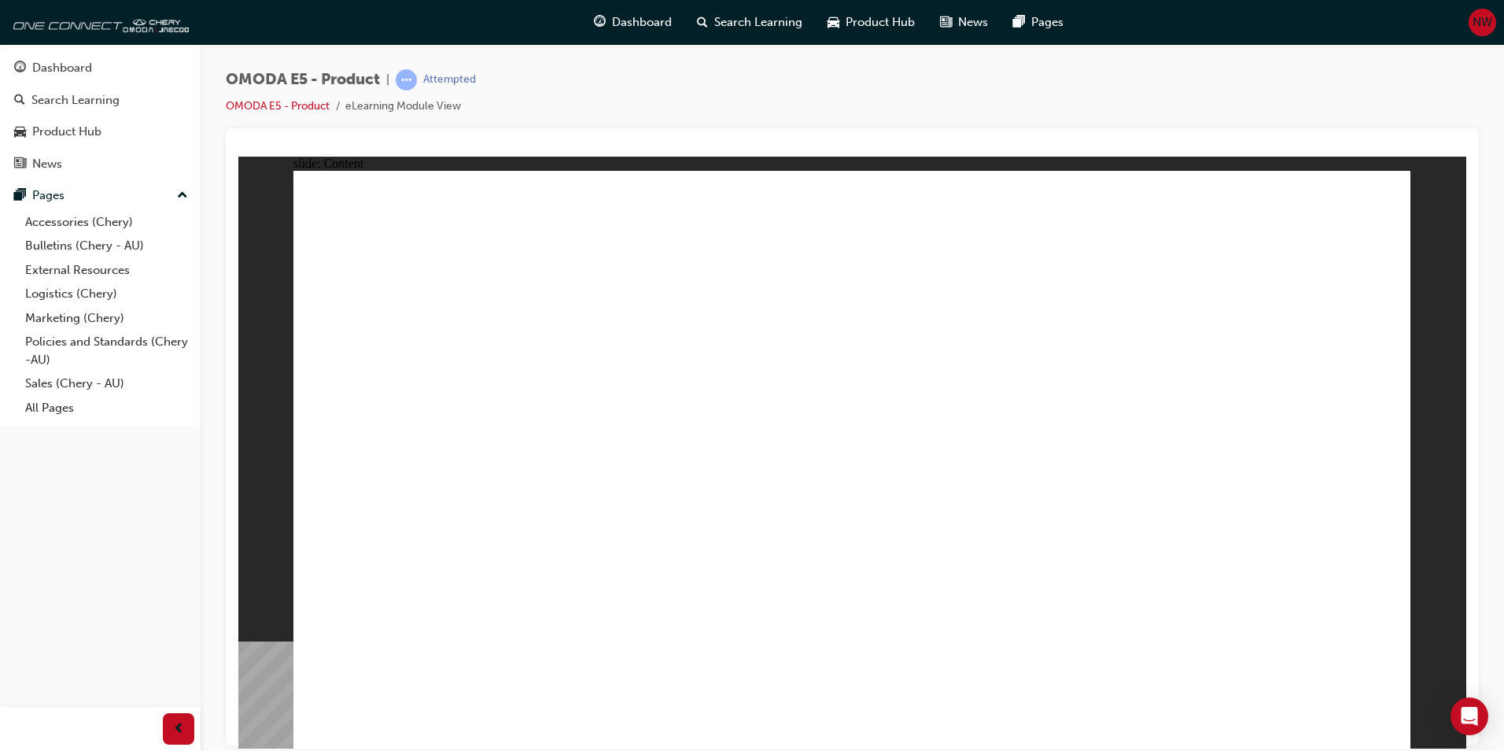
drag, startPoint x: 917, startPoint y: 486, endPoint x: 979, endPoint y: 452, distance: 70.8
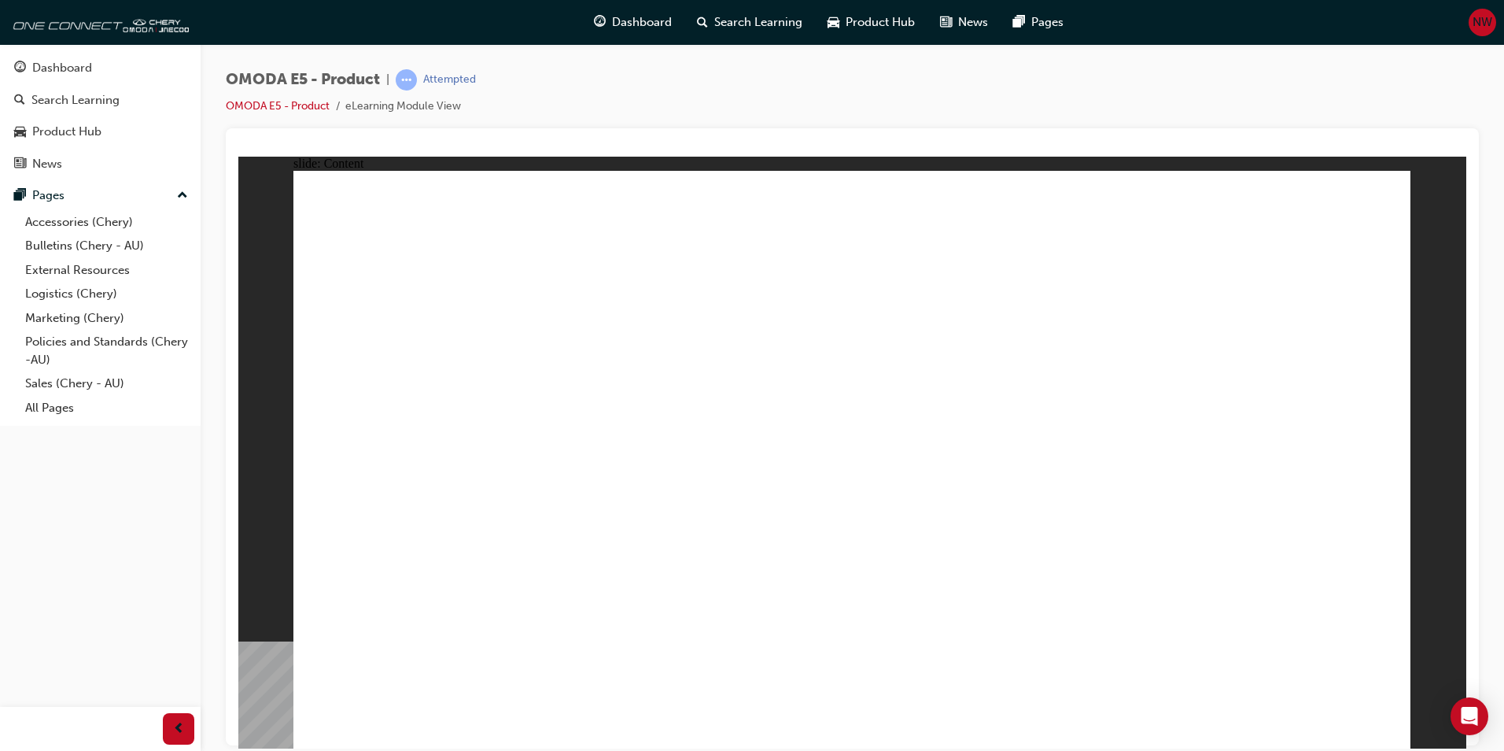
drag, startPoint x: 638, startPoint y: 642, endPoint x: 625, endPoint y: 643, distance: 13.4
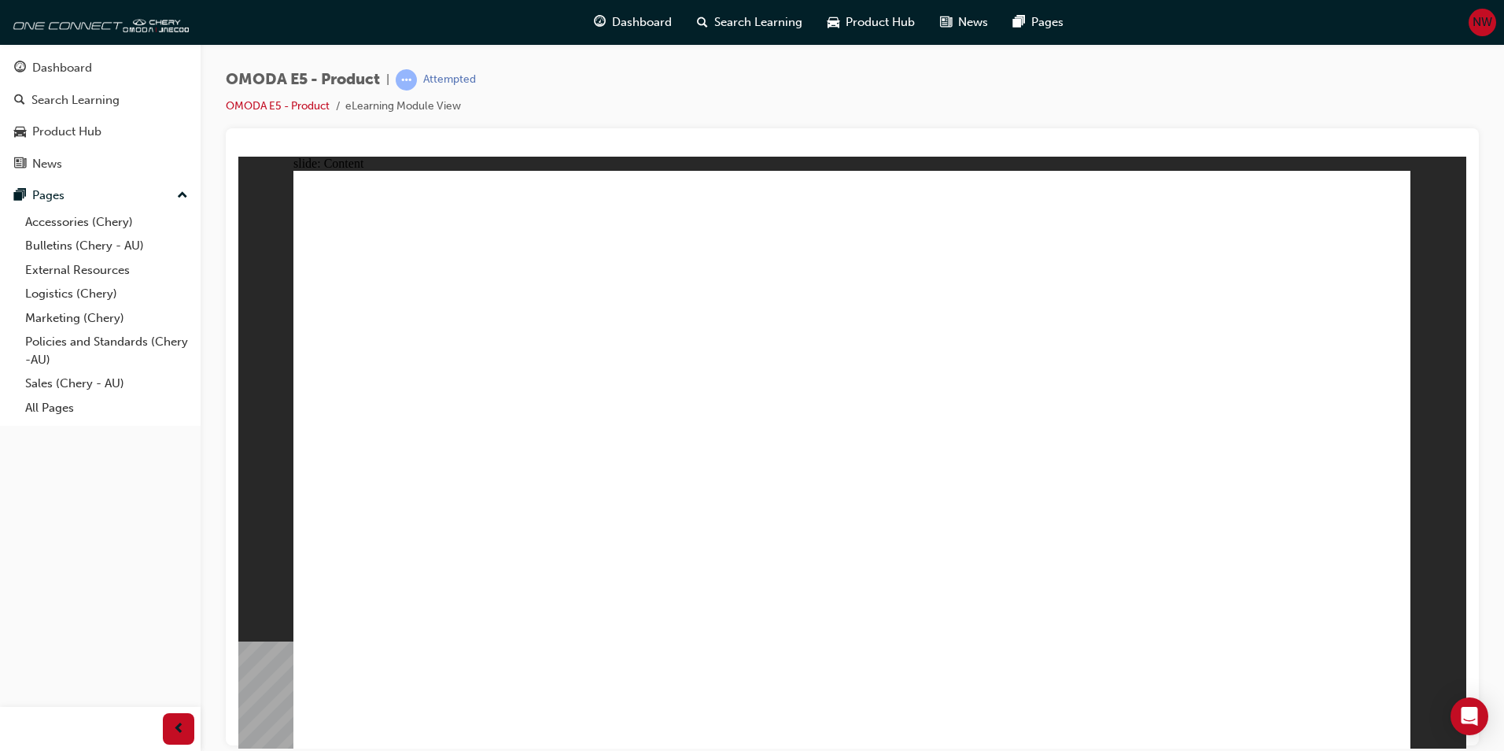
radio input "true"
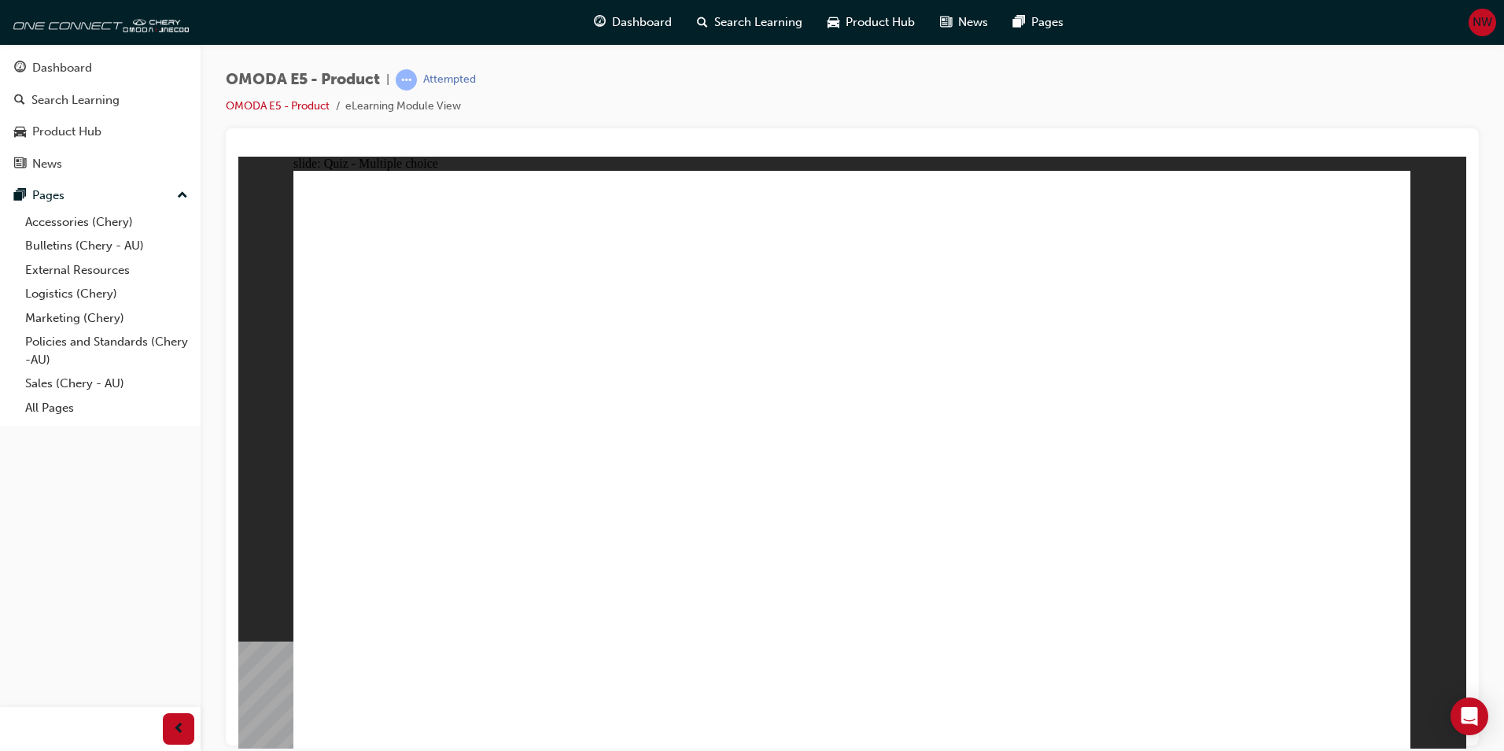
radio input "true"
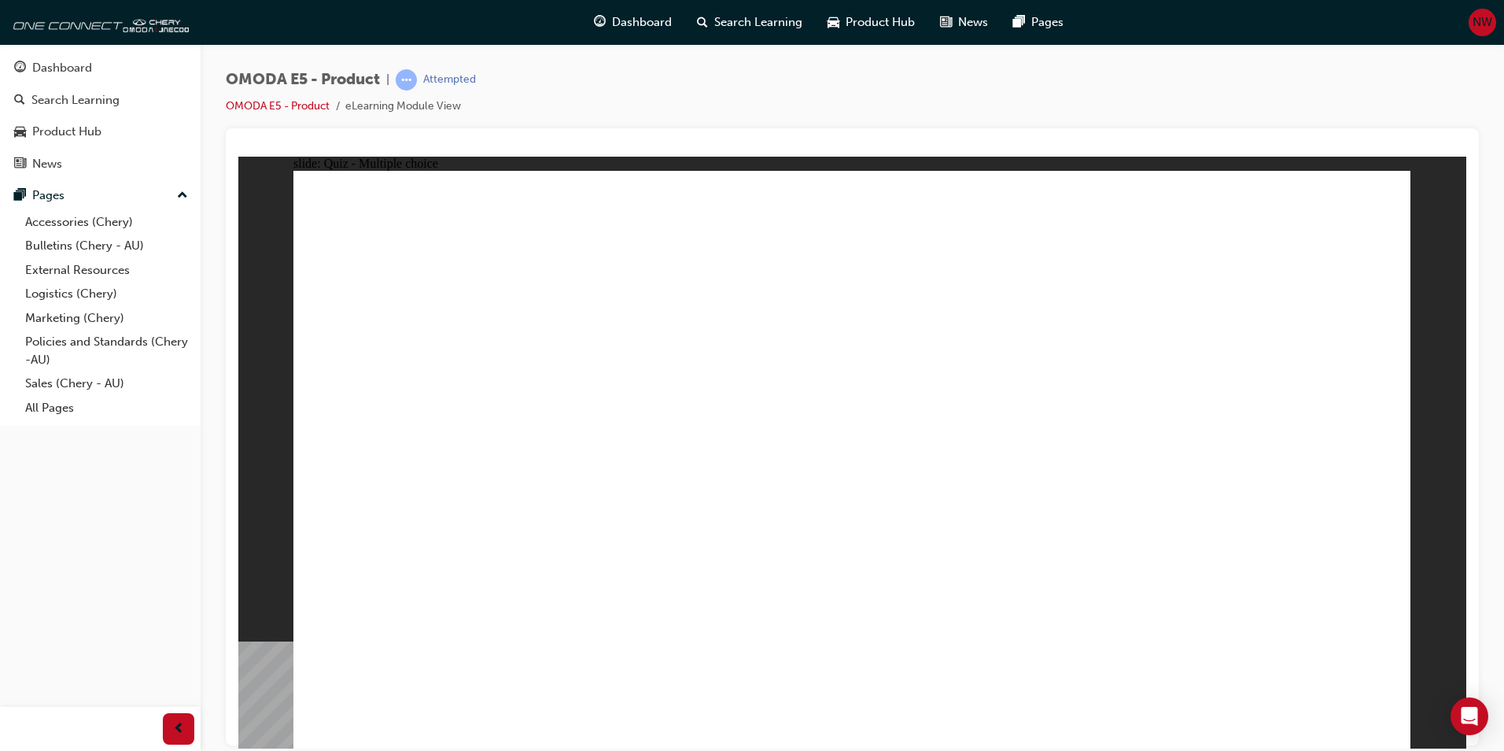
radio input "true"
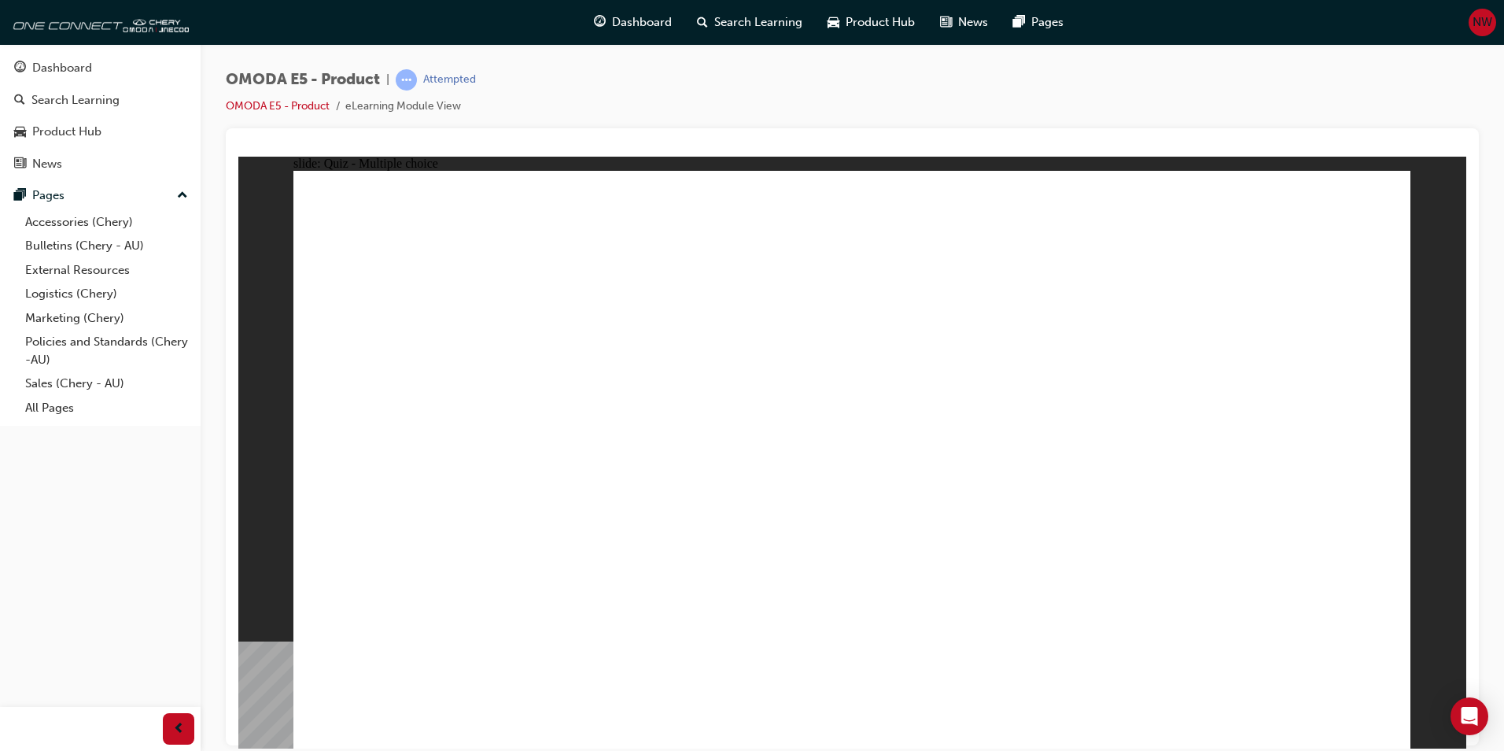
radio input "false"
radio input "true"
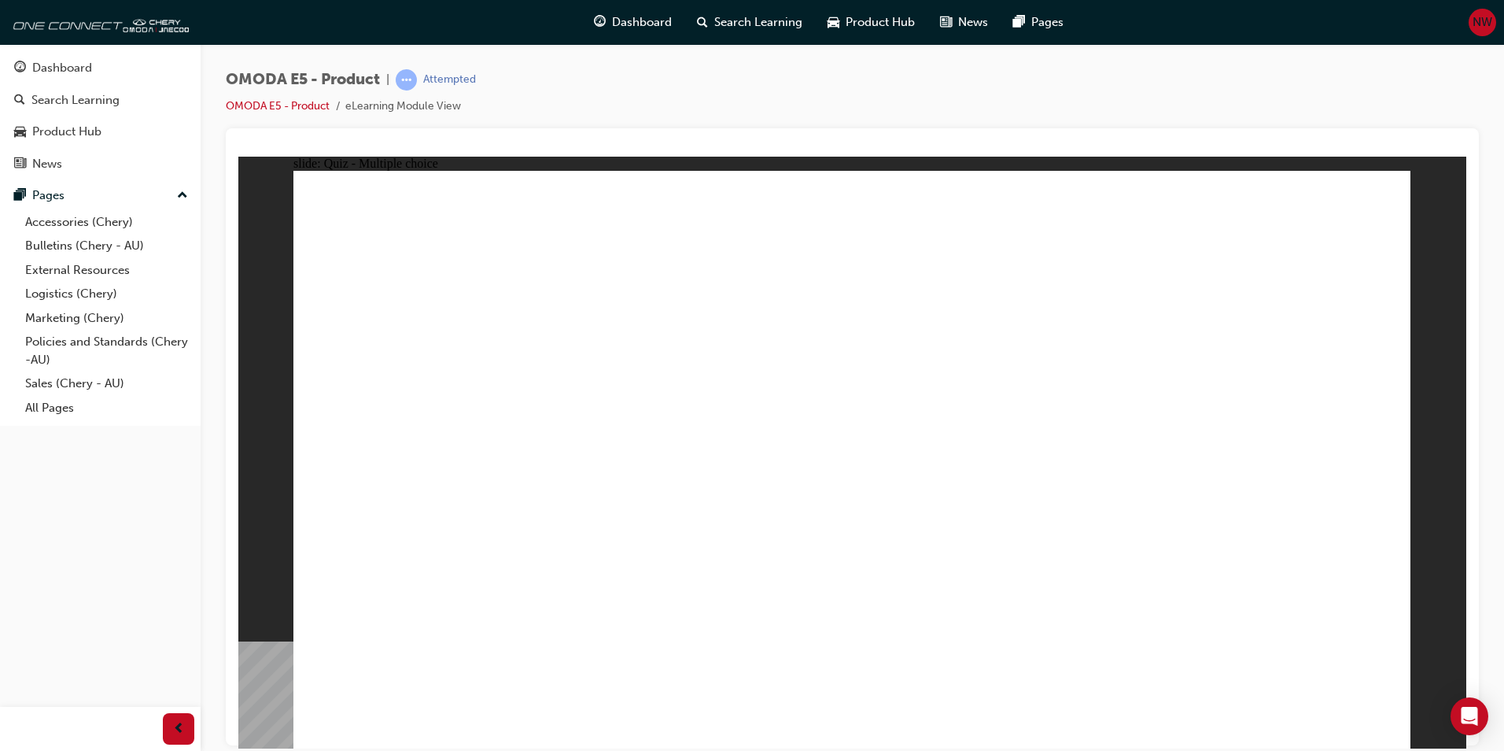
radio input "true"
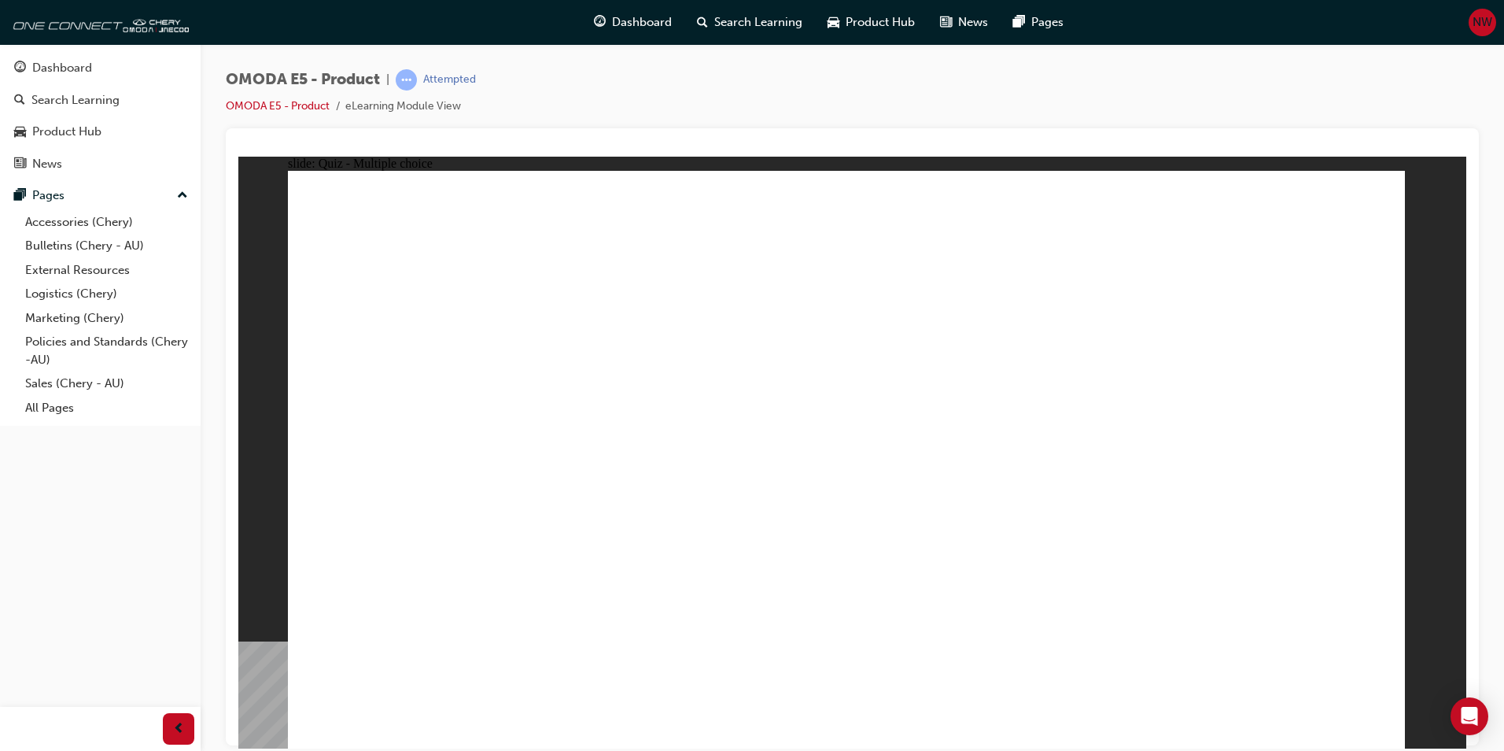
drag, startPoint x: 778, startPoint y: 553, endPoint x: 800, endPoint y: 555, distance: 22.2
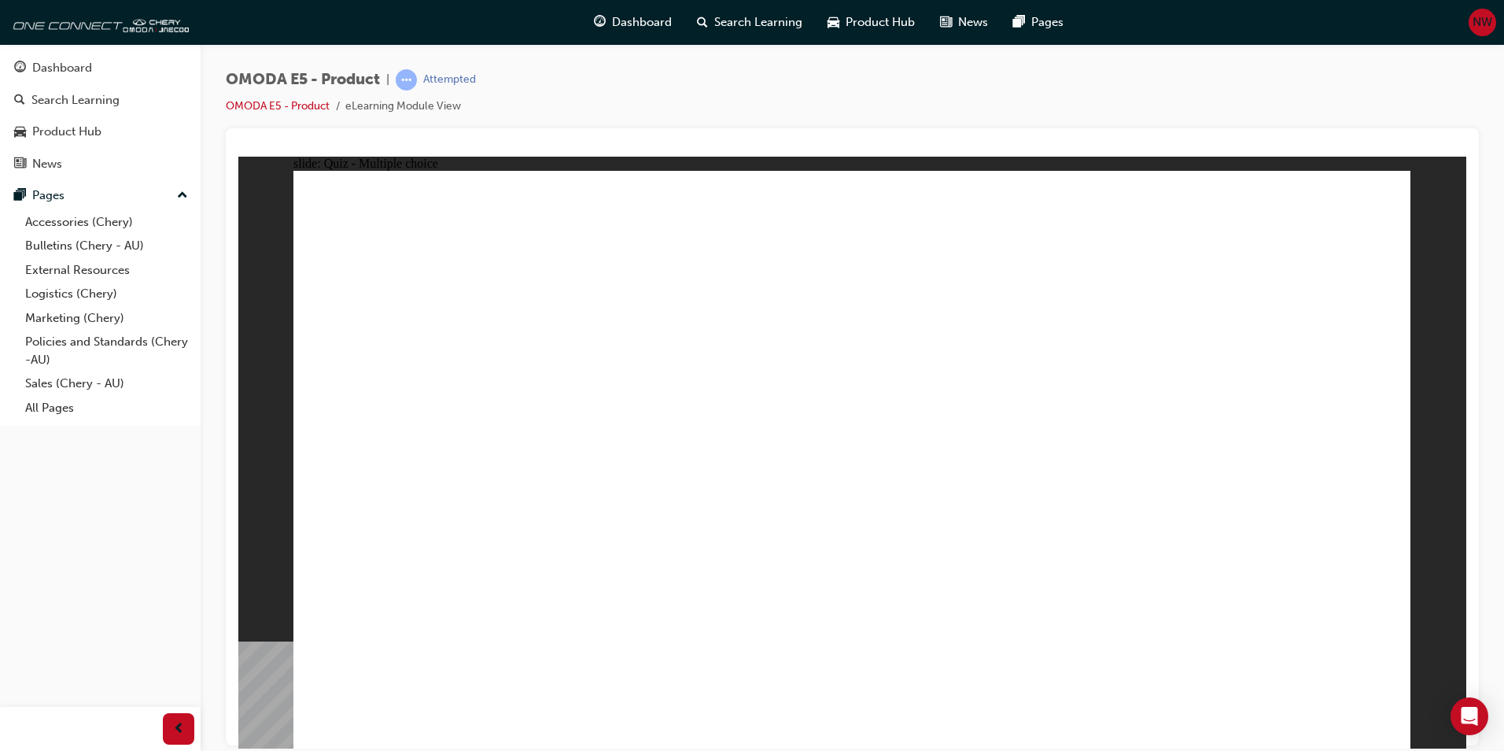
radio input "true"
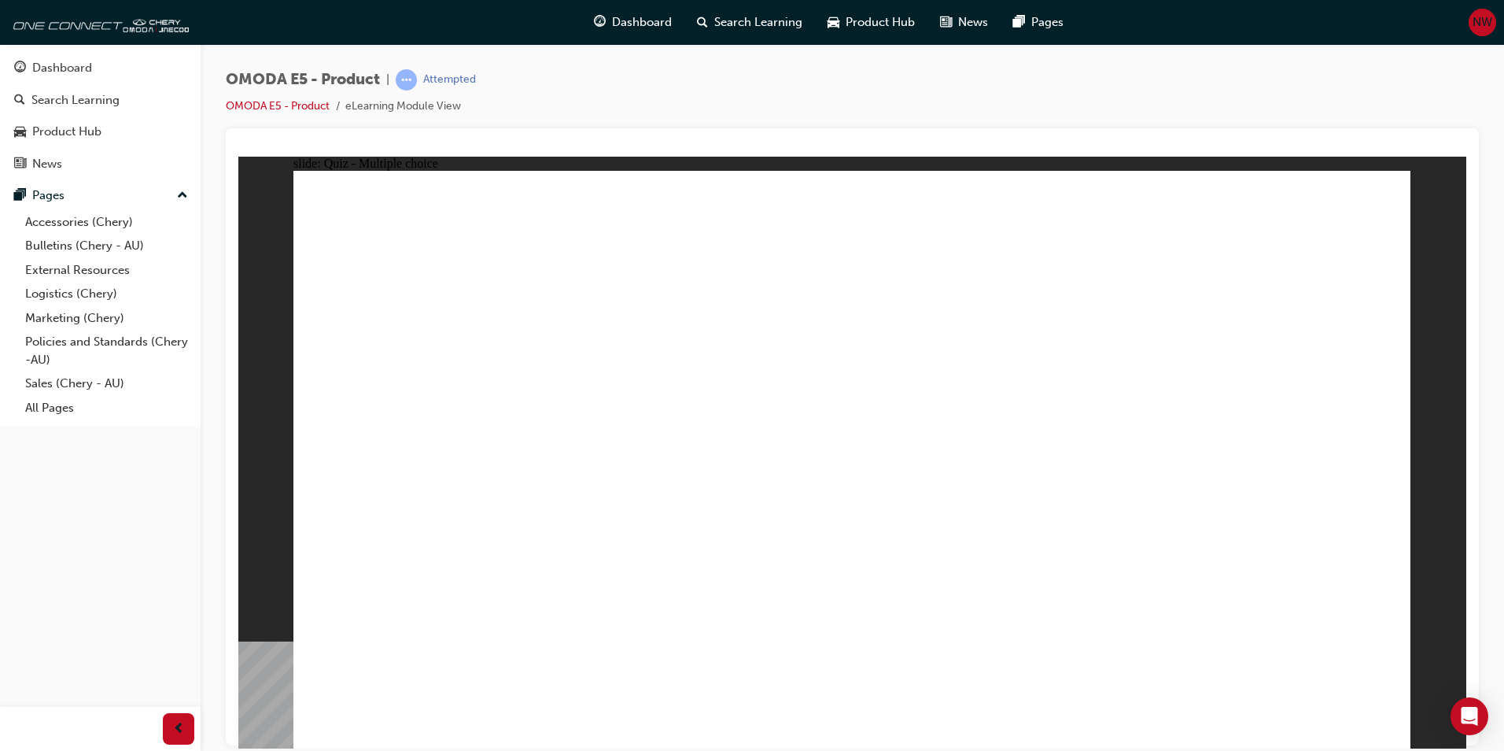
radio input "true"
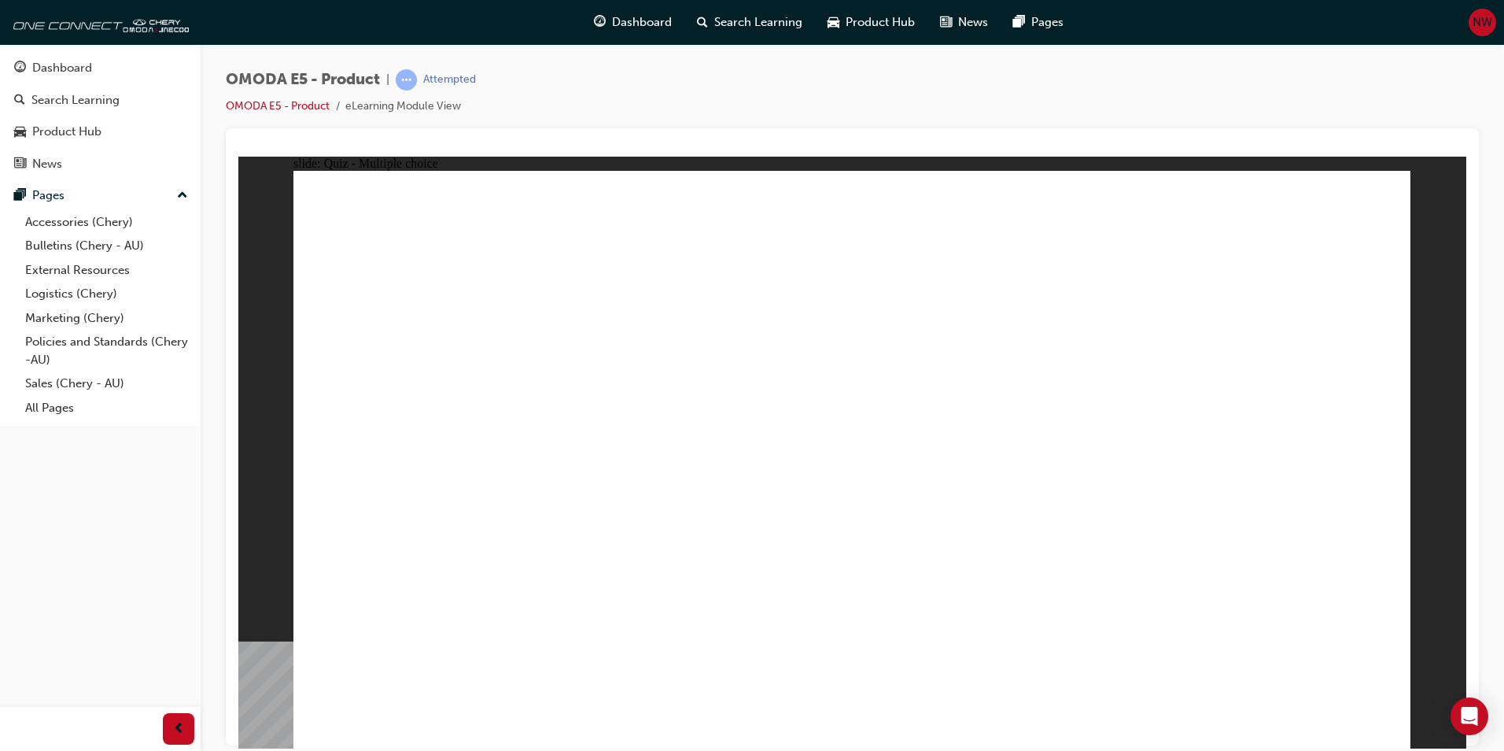
radio input "true"
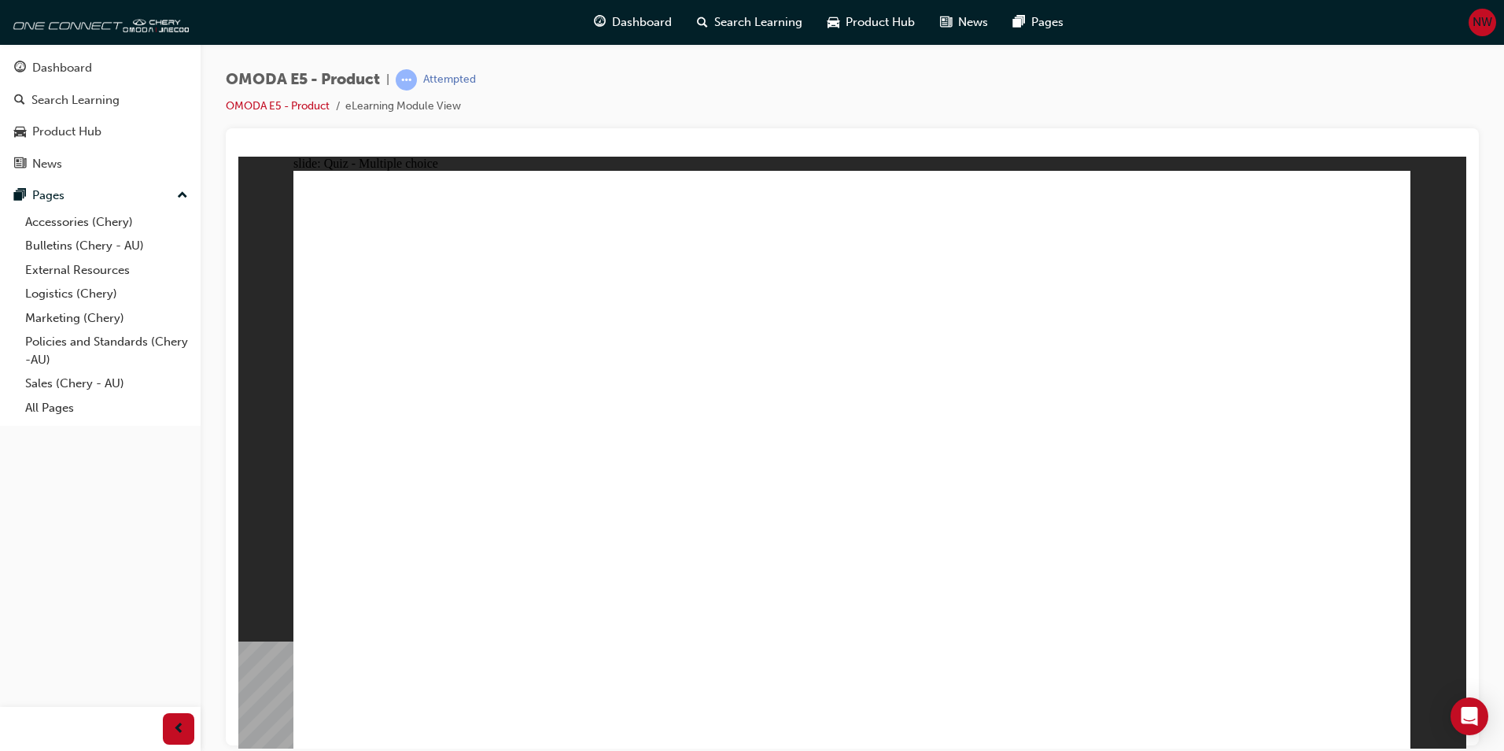
drag, startPoint x: 841, startPoint y: 539, endPoint x: 841, endPoint y: 557, distance: 18.1
radio input "true"
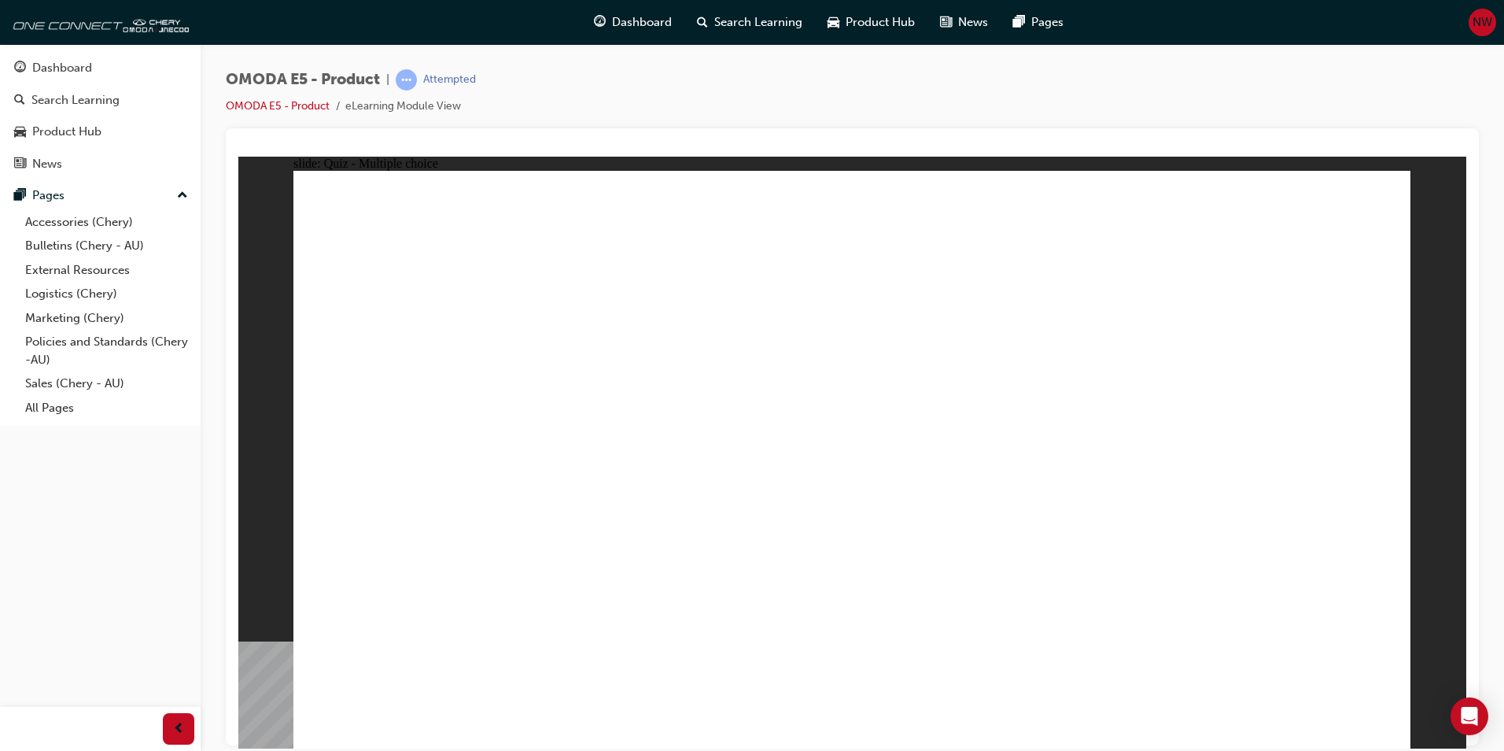
radio input "true"
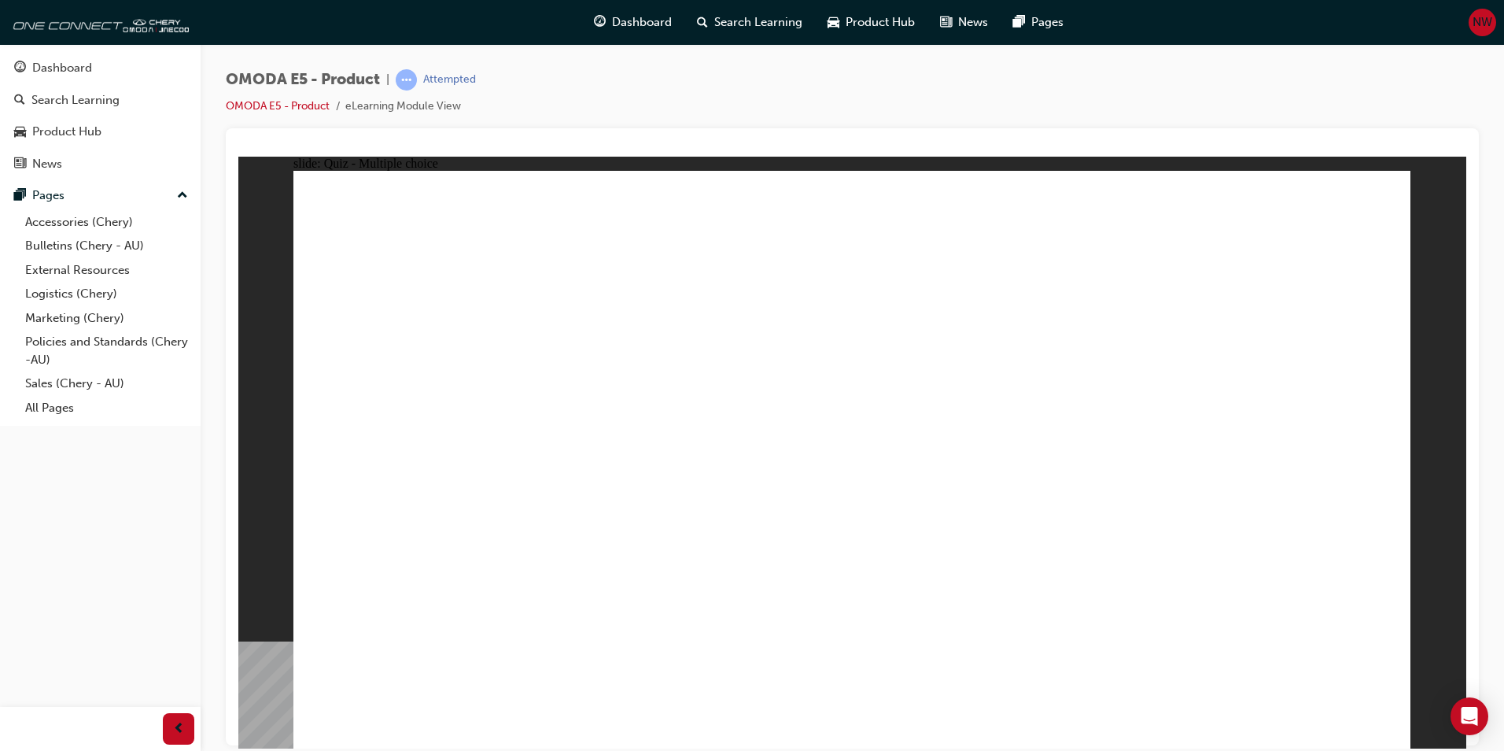
radio input "true"
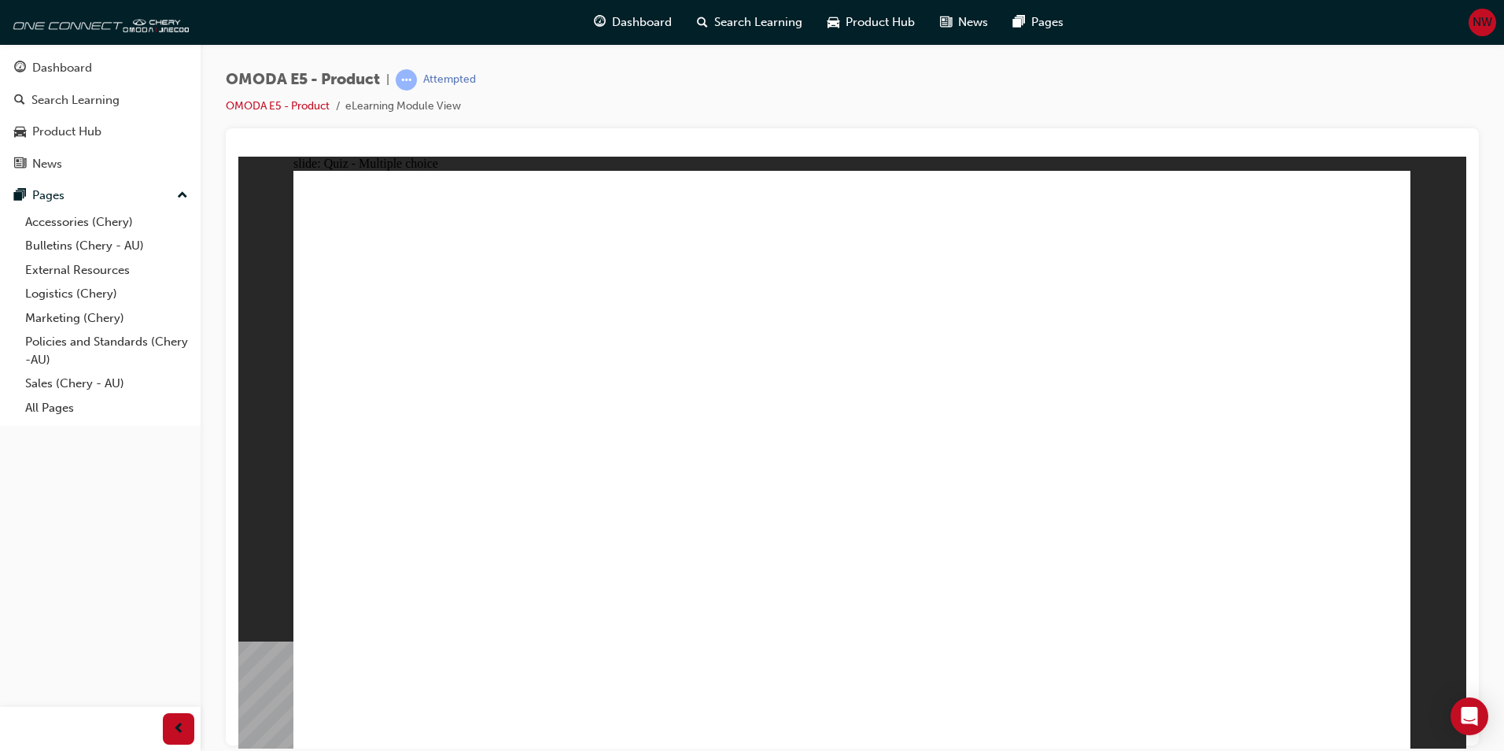
radio input "true"
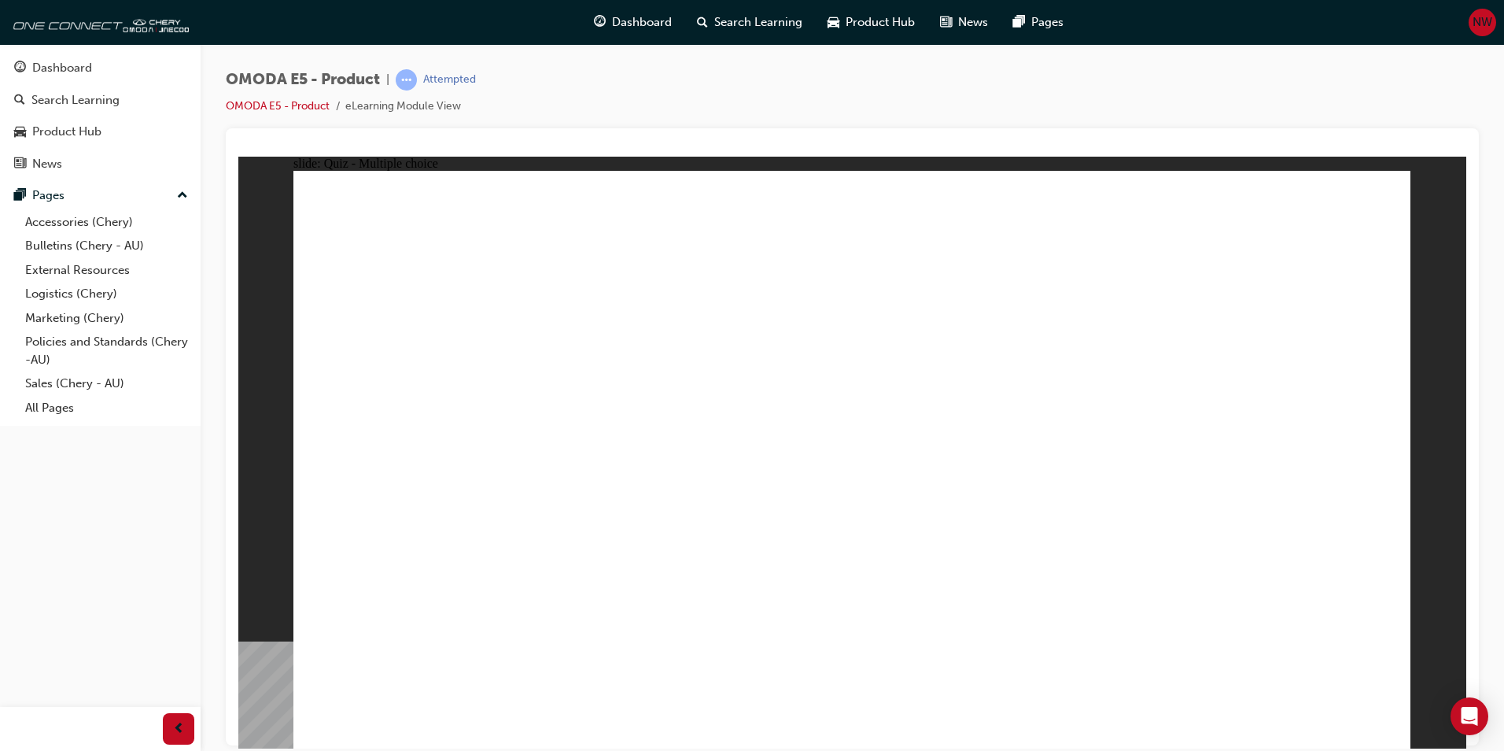
radio input "false"
radio input "true"
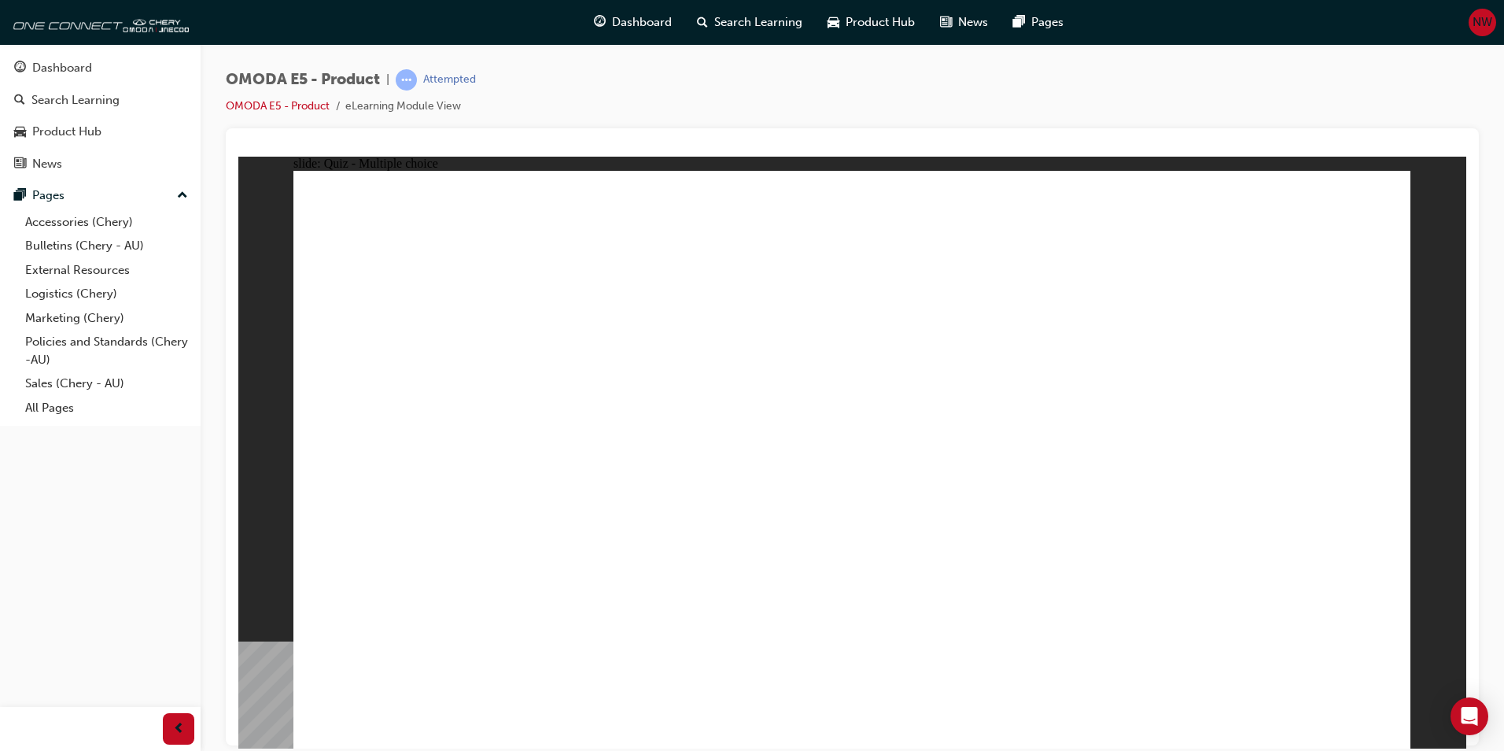
radio input "true"
radio input "false"
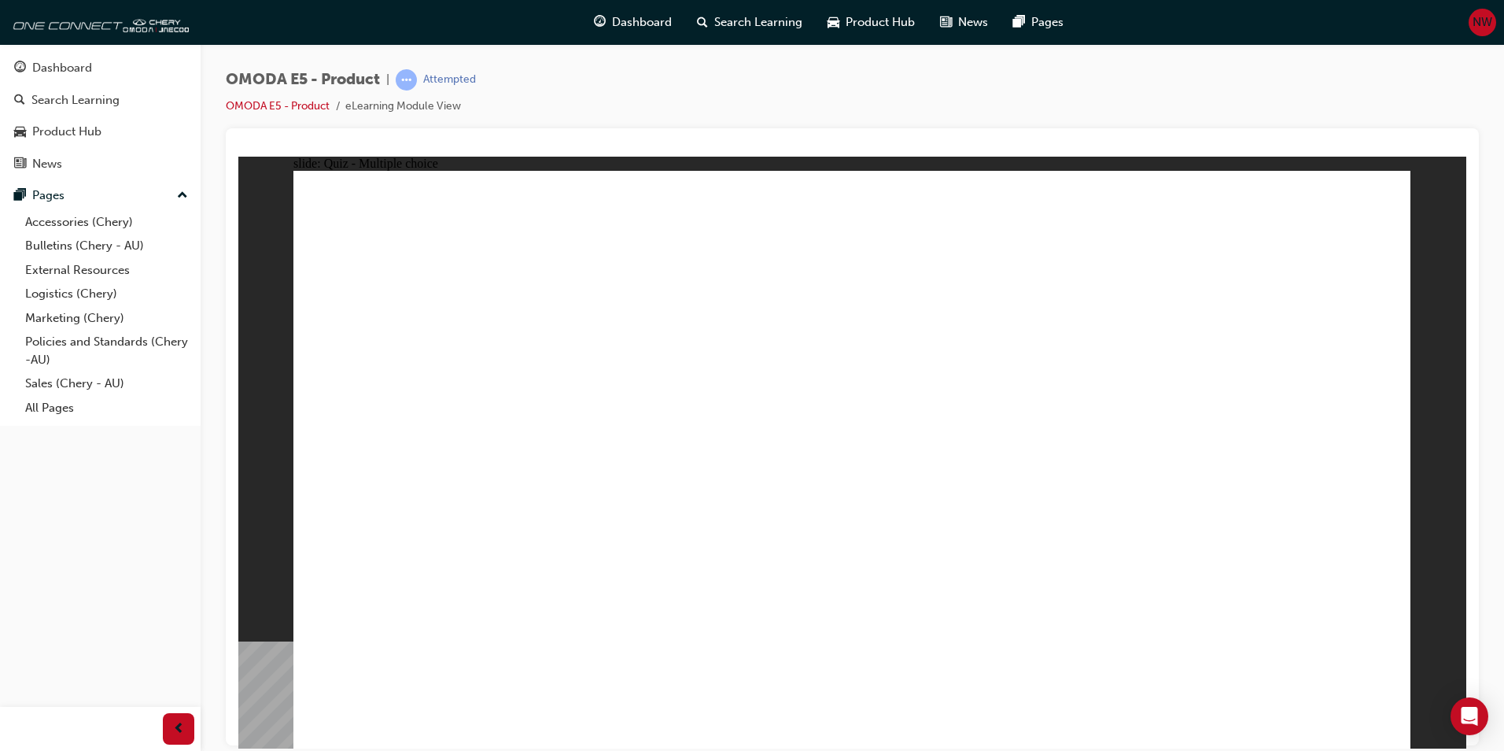
radio input "true"
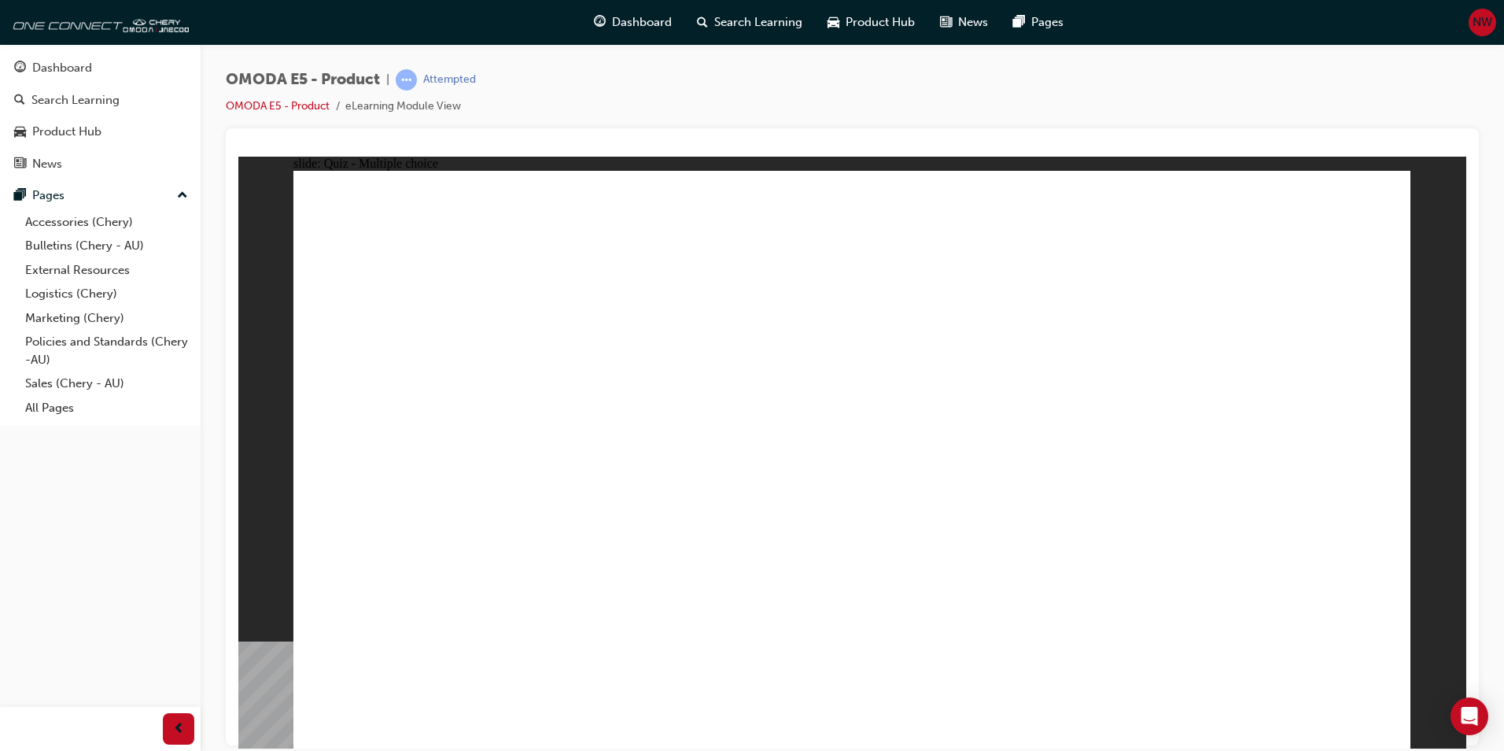
radio input "true"
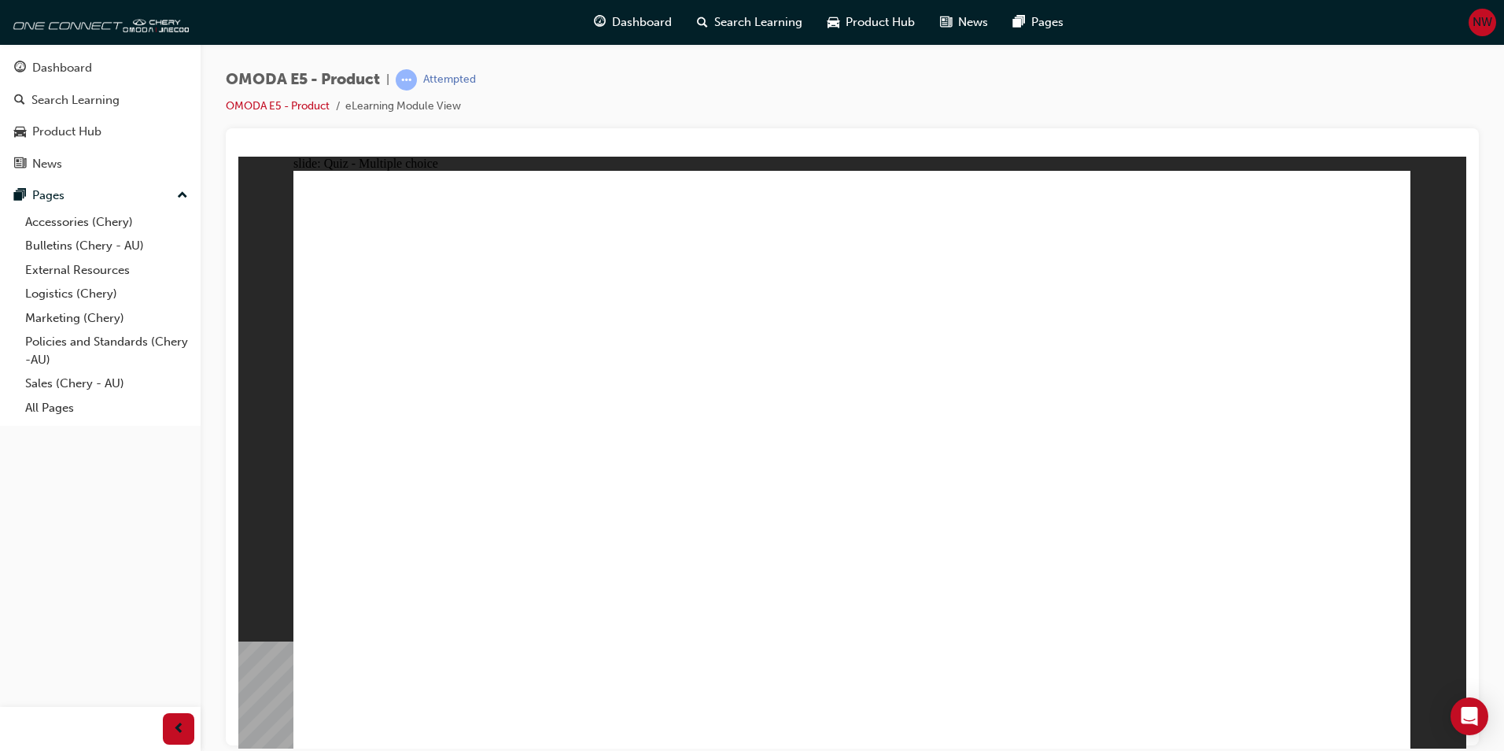
radio input "true"
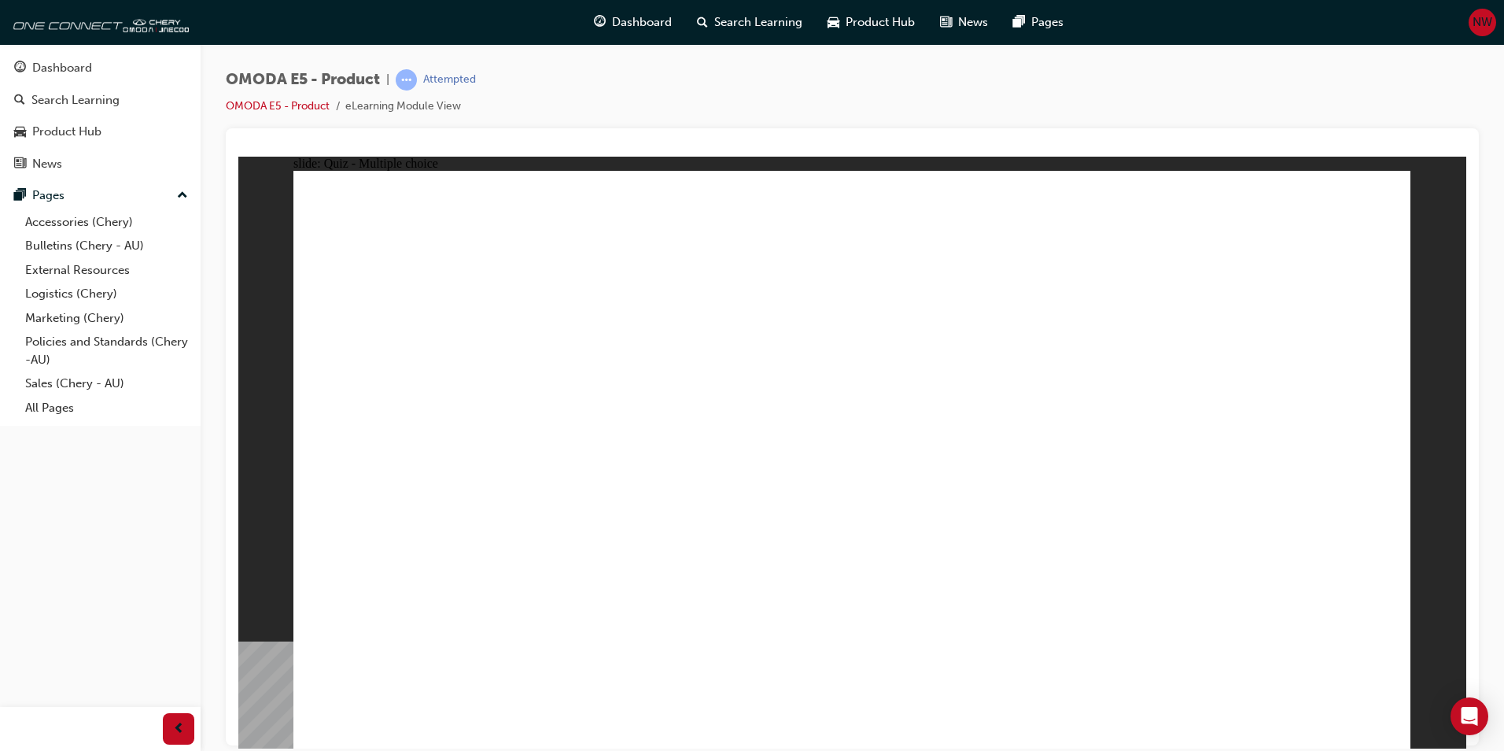
radio input "true"
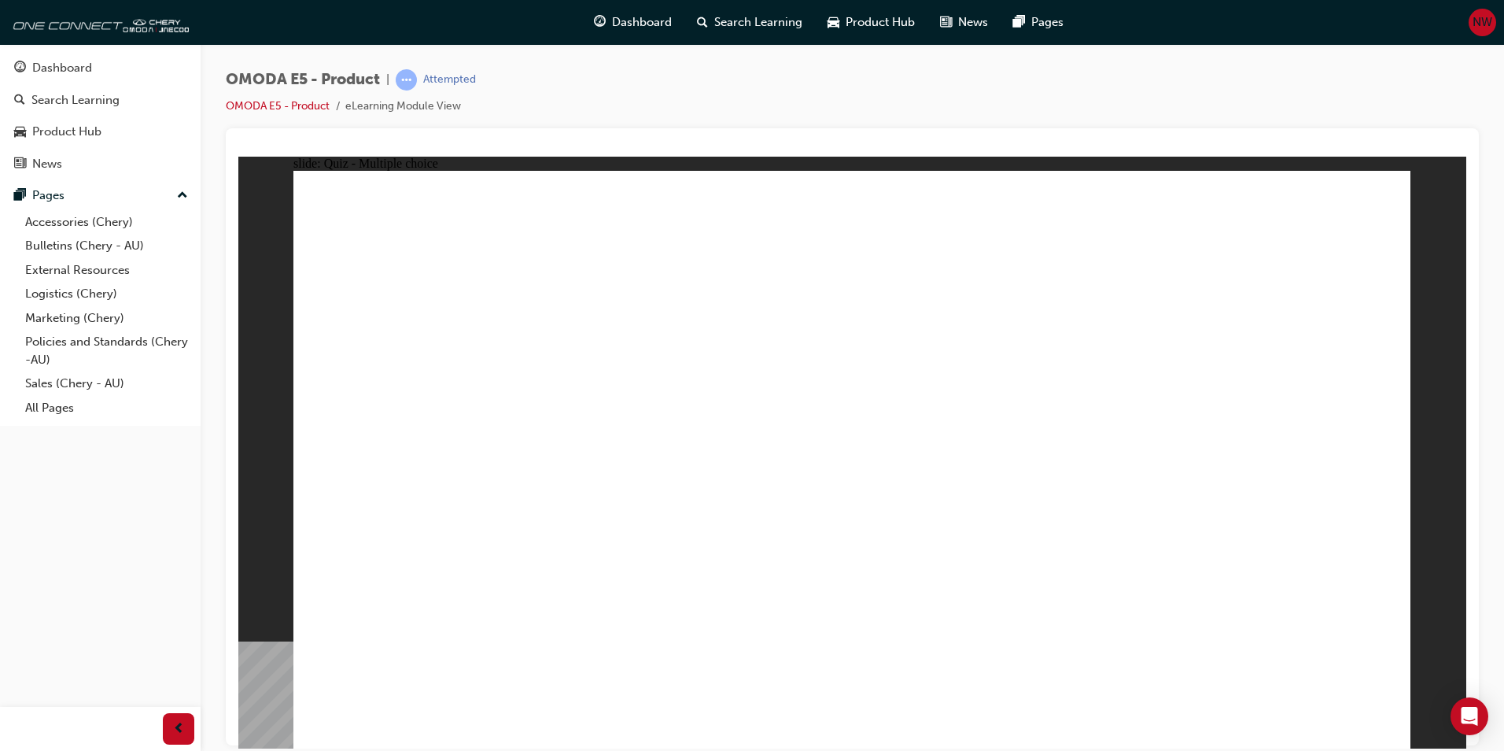
radio input "true"
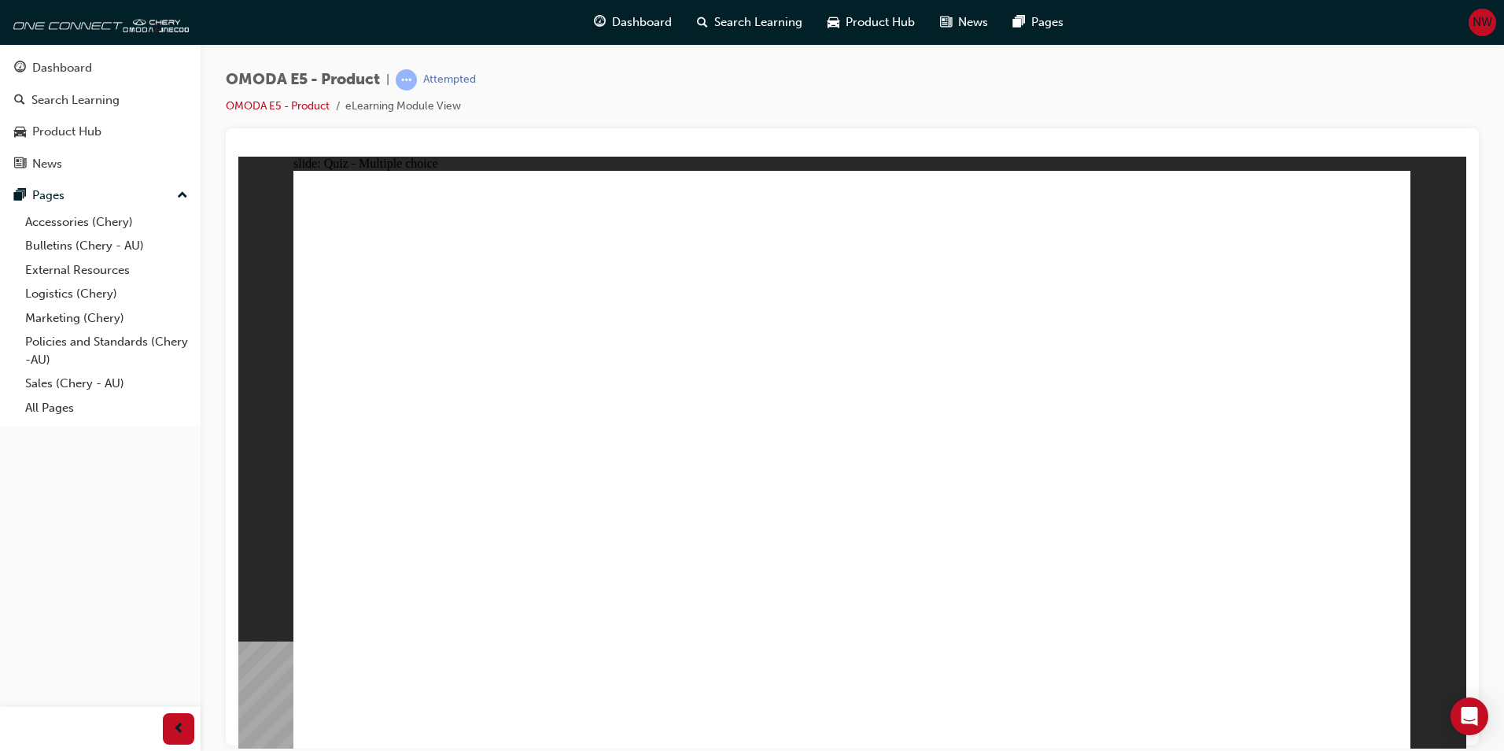
radio input "false"
radio input "true"
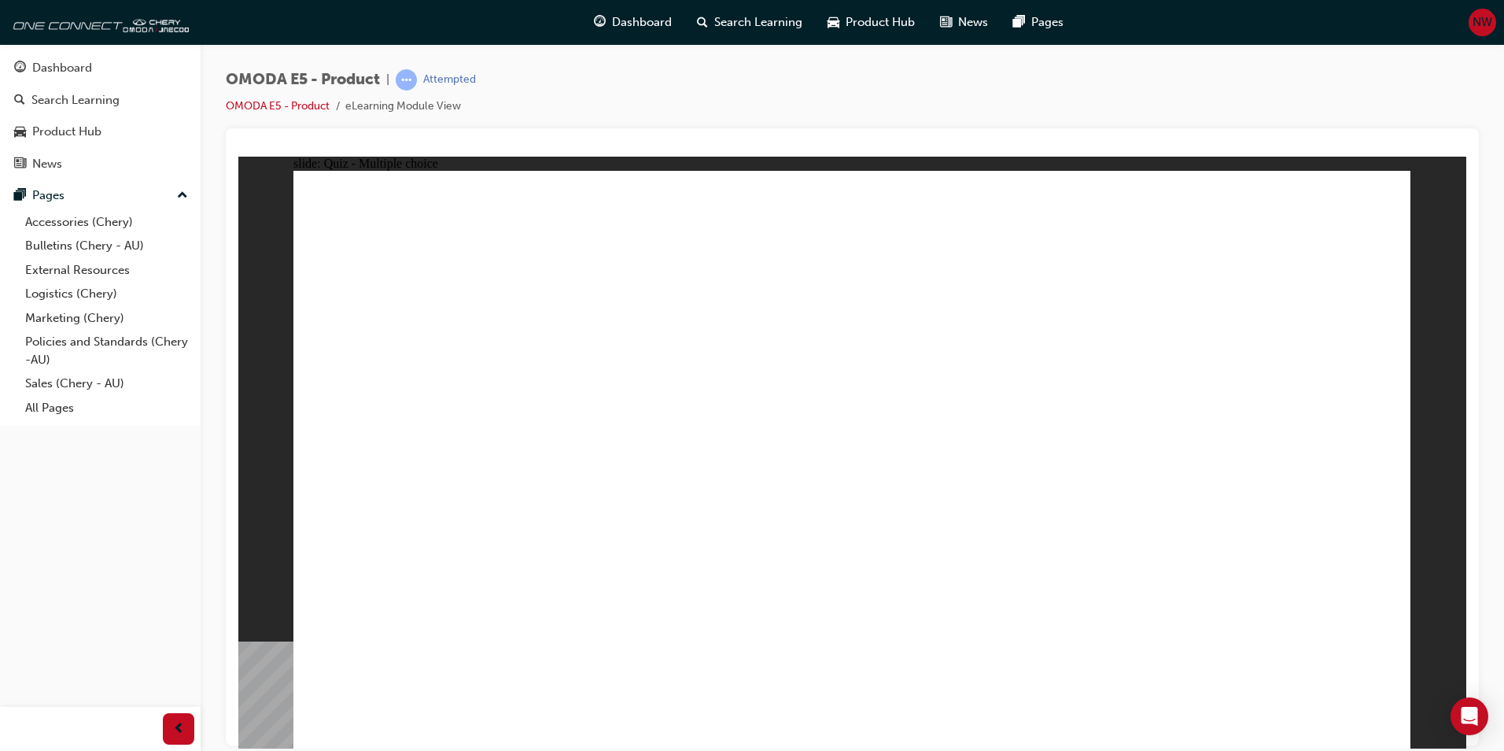
radio input "true"
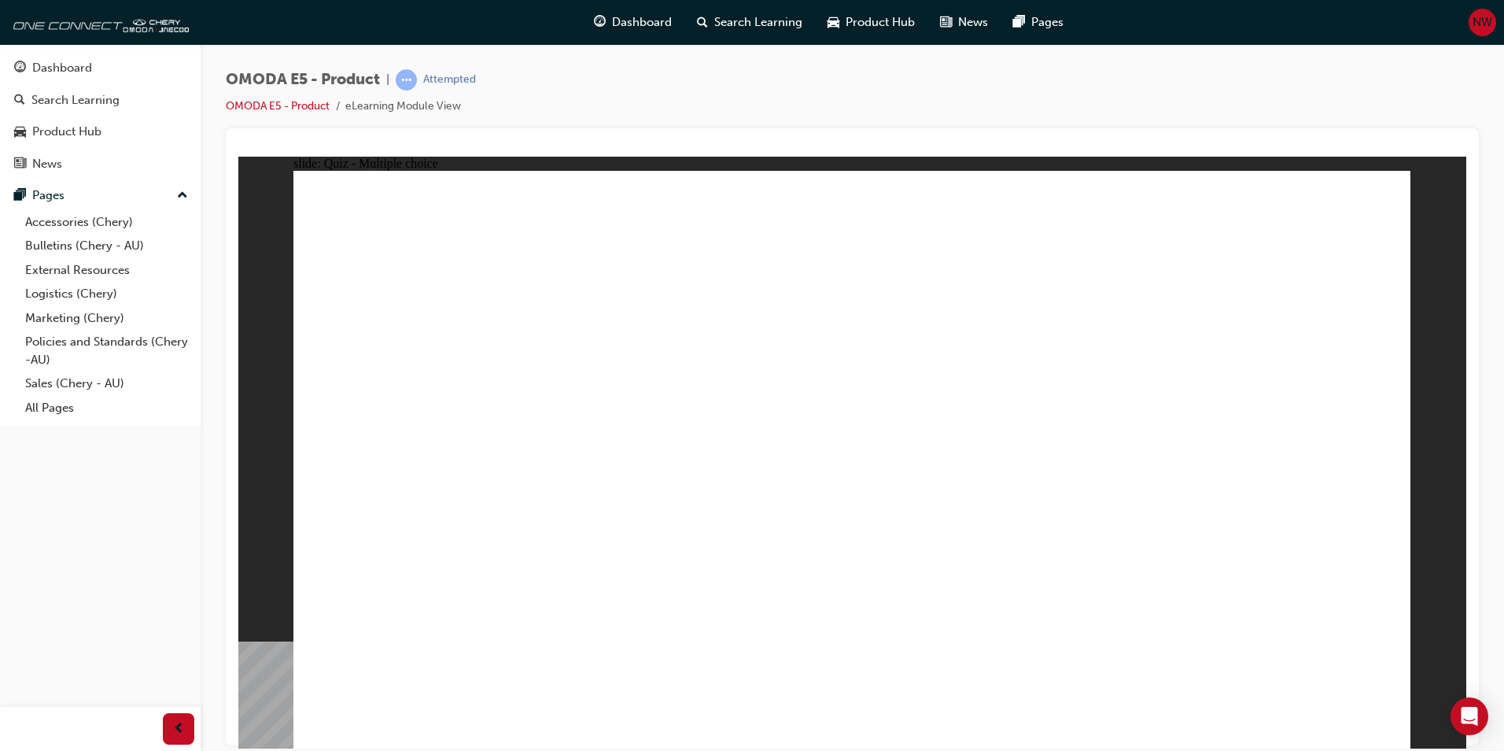
radio input "true"
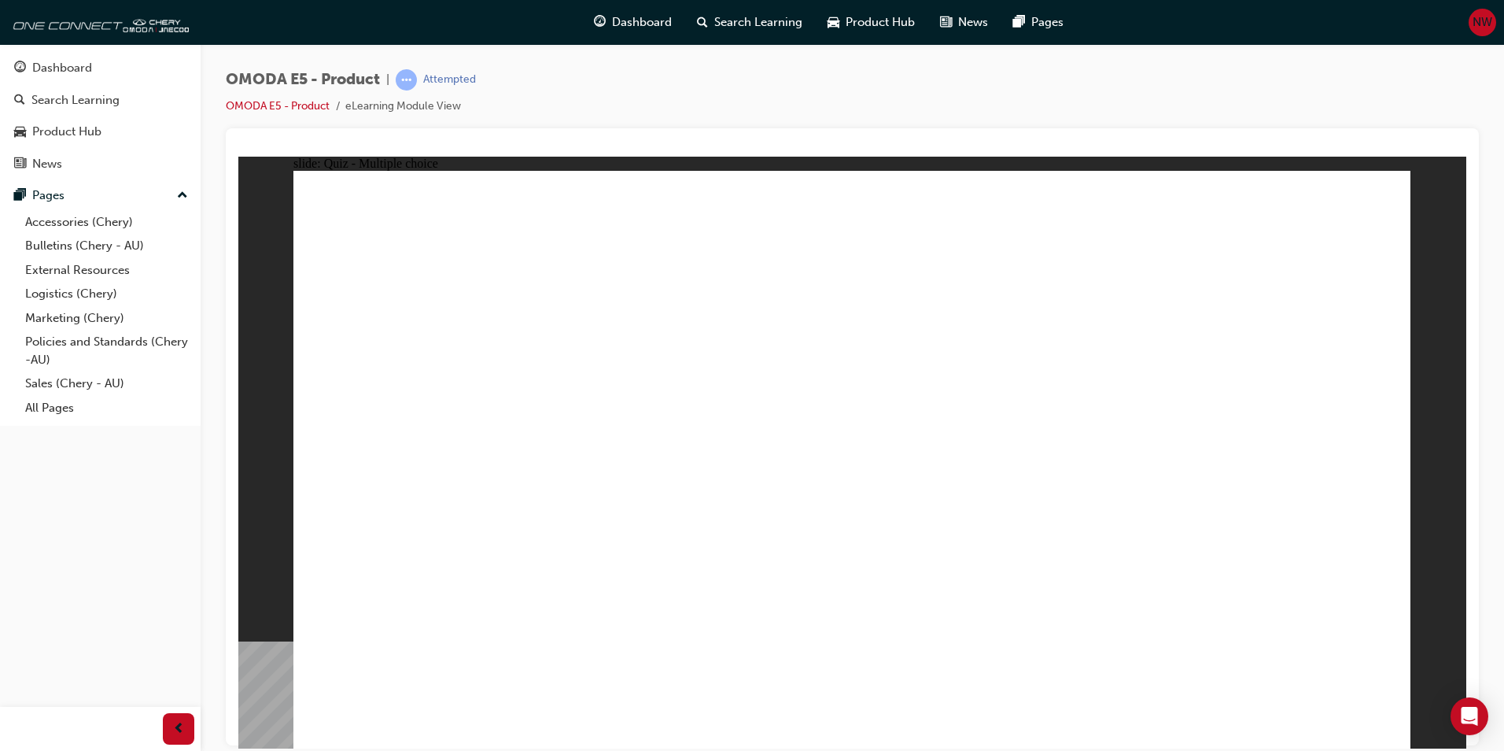
radio input "true"
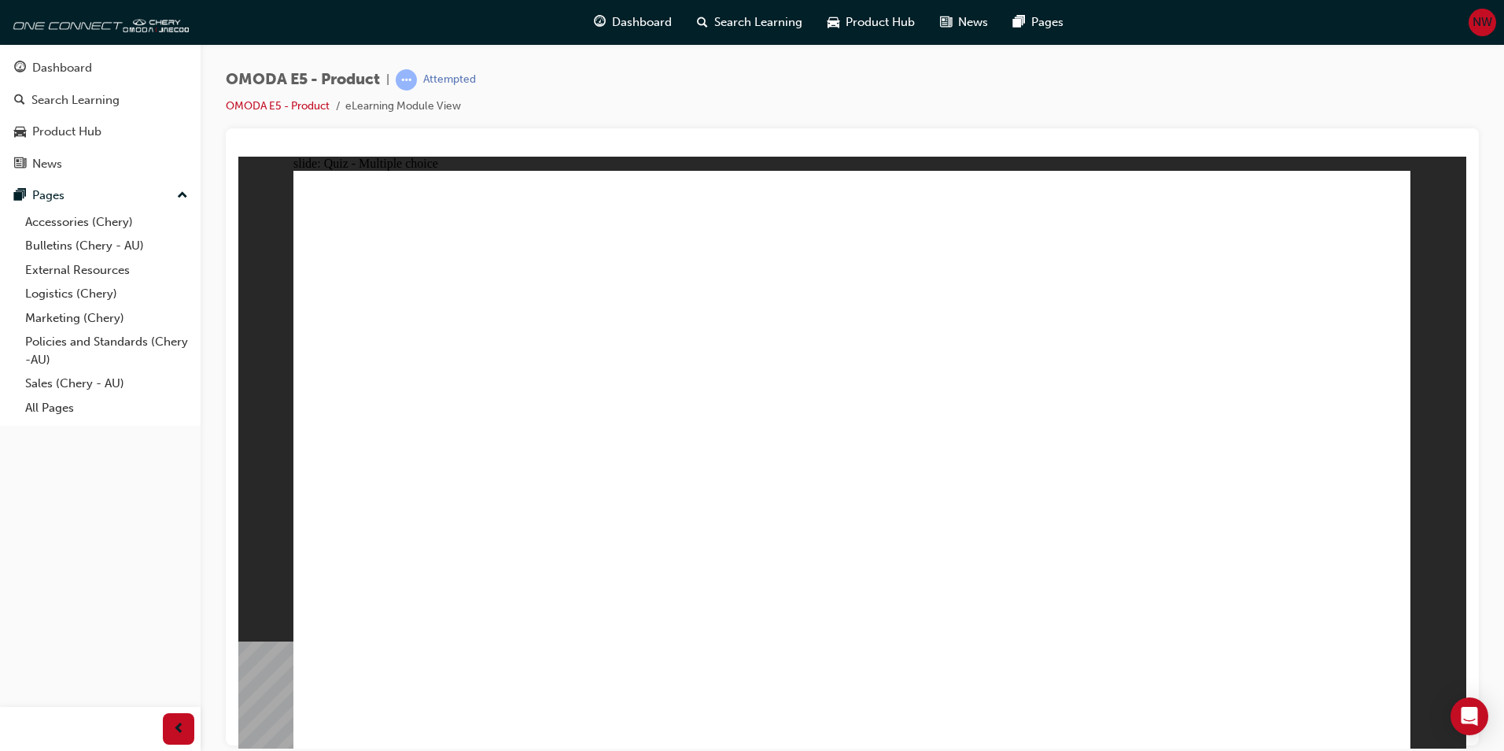
radio input "true"
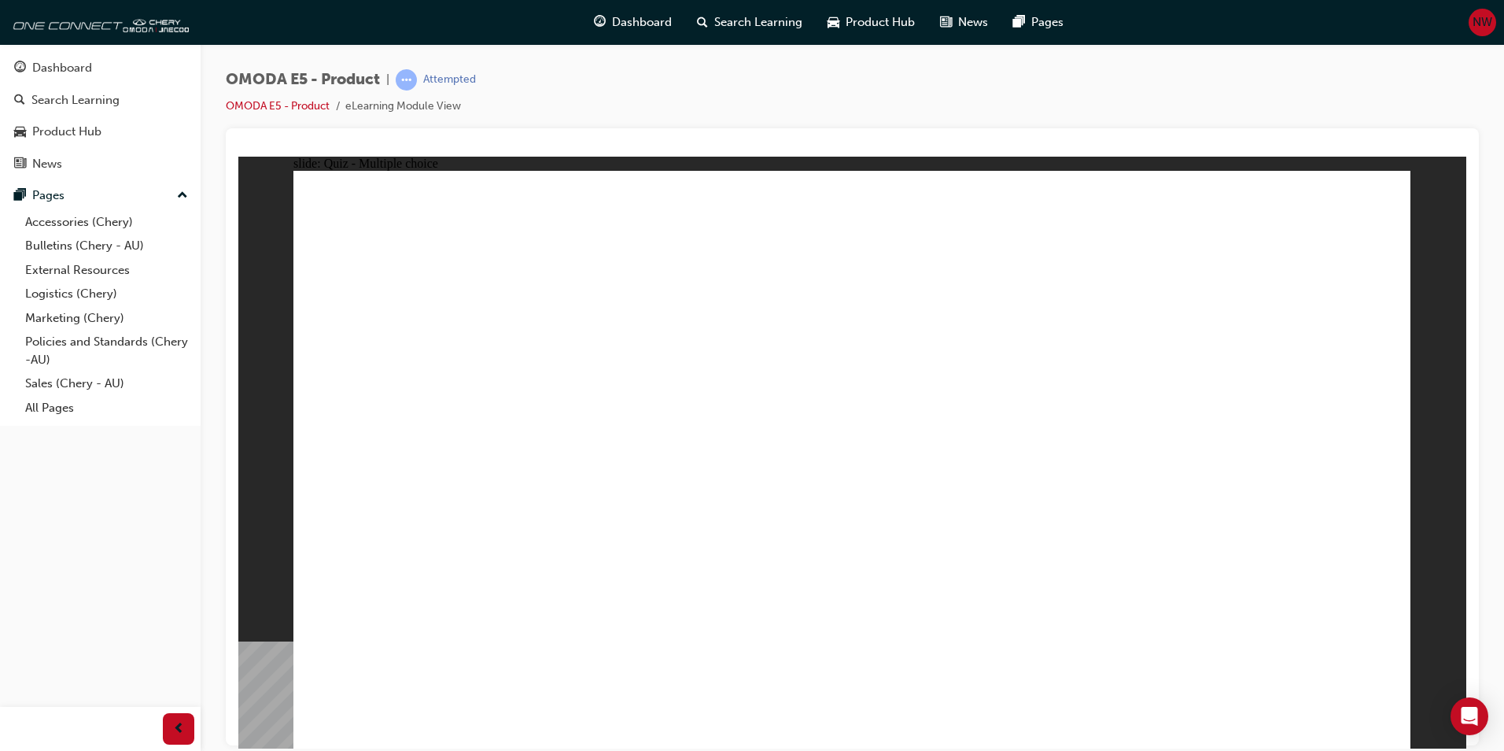
radio input "true"
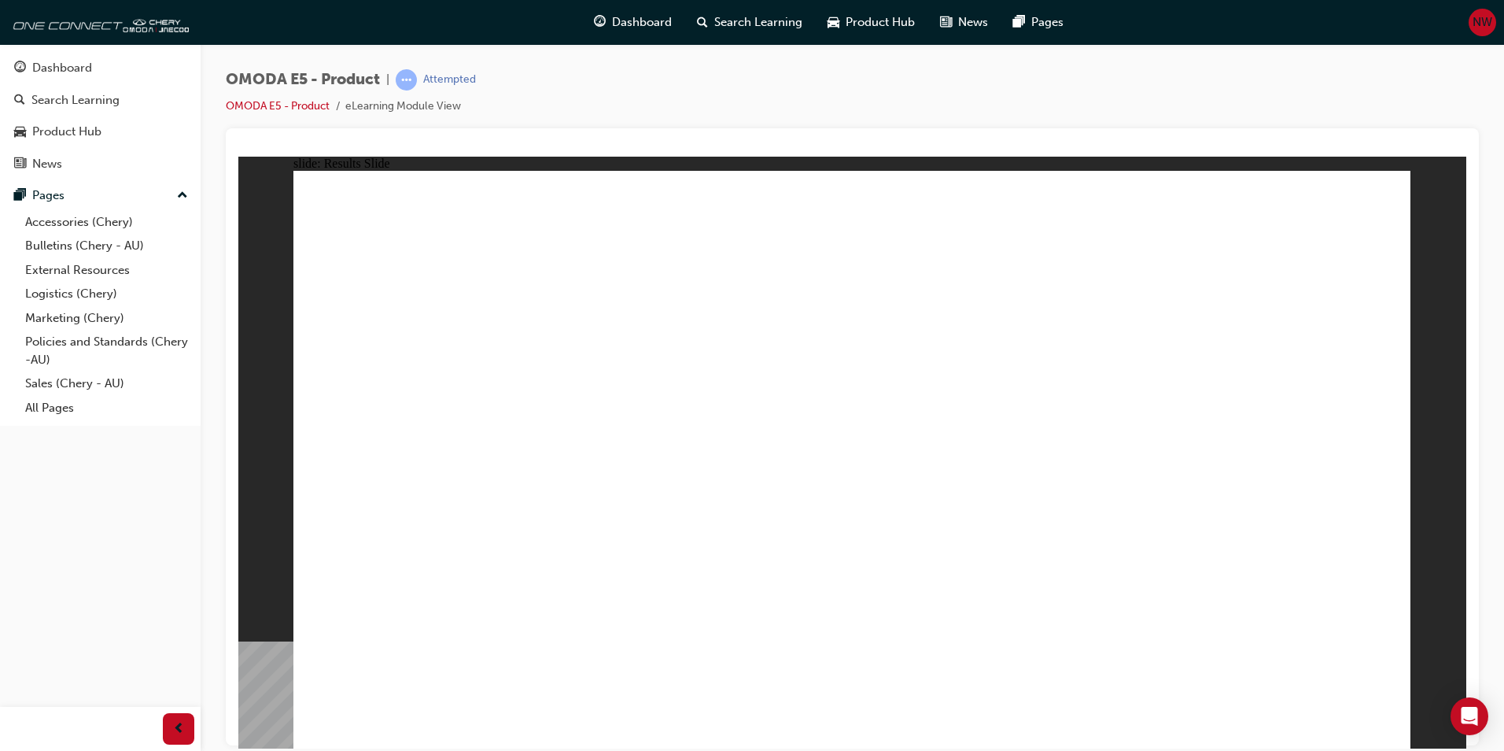
radio input "true"
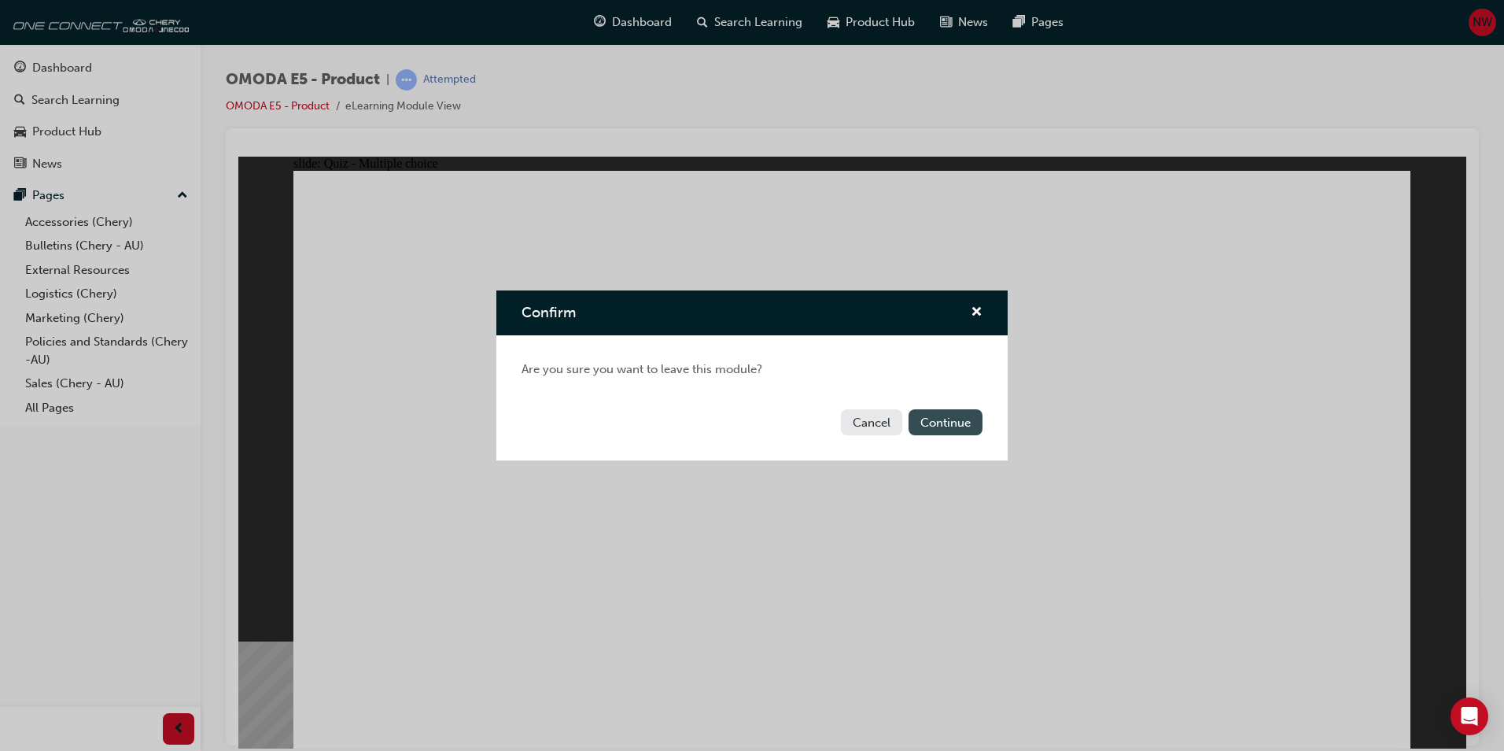
click at [954, 426] on button "Continue" at bounding box center [946, 422] width 74 height 26
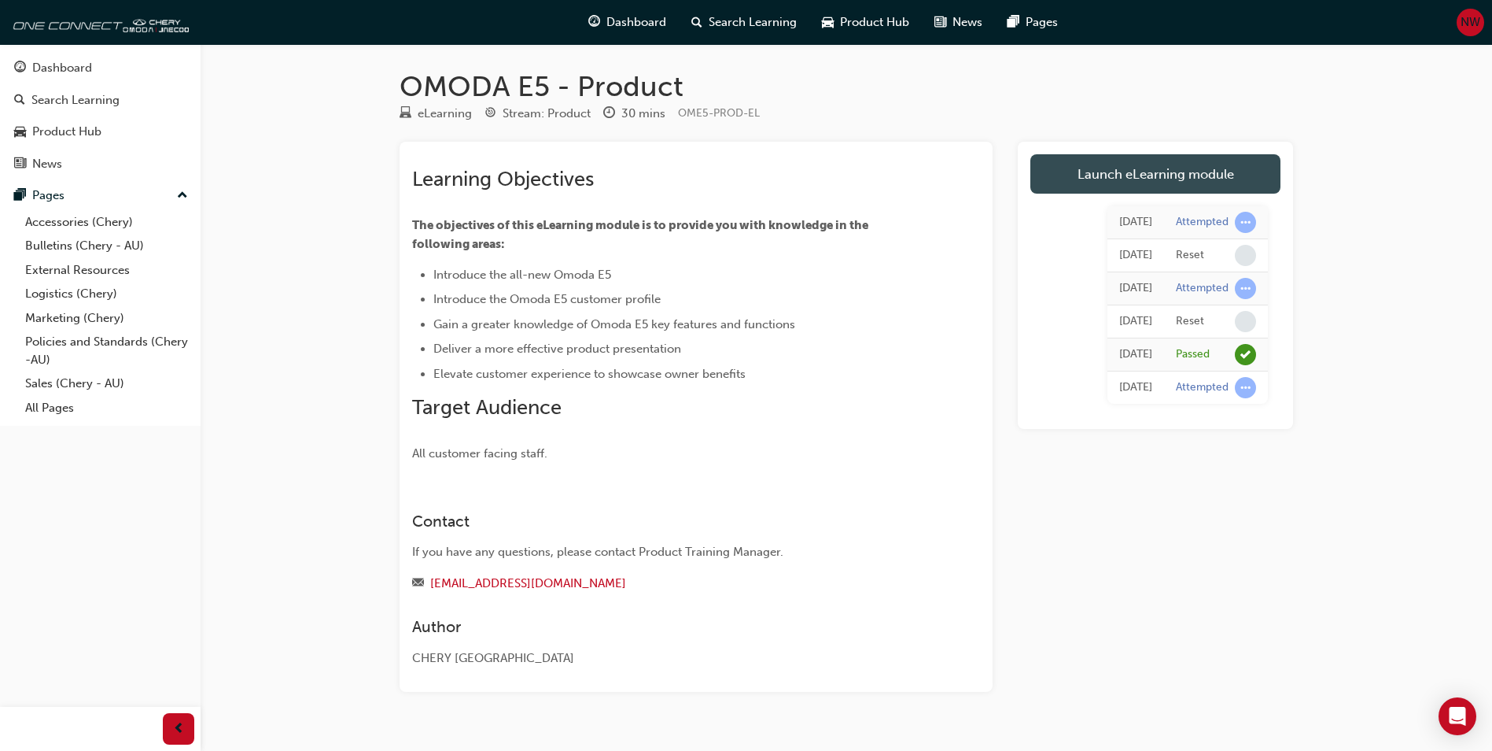
click at [1109, 192] on link "Launch eLearning module" at bounding box center [1156, 173] width 250 height 39
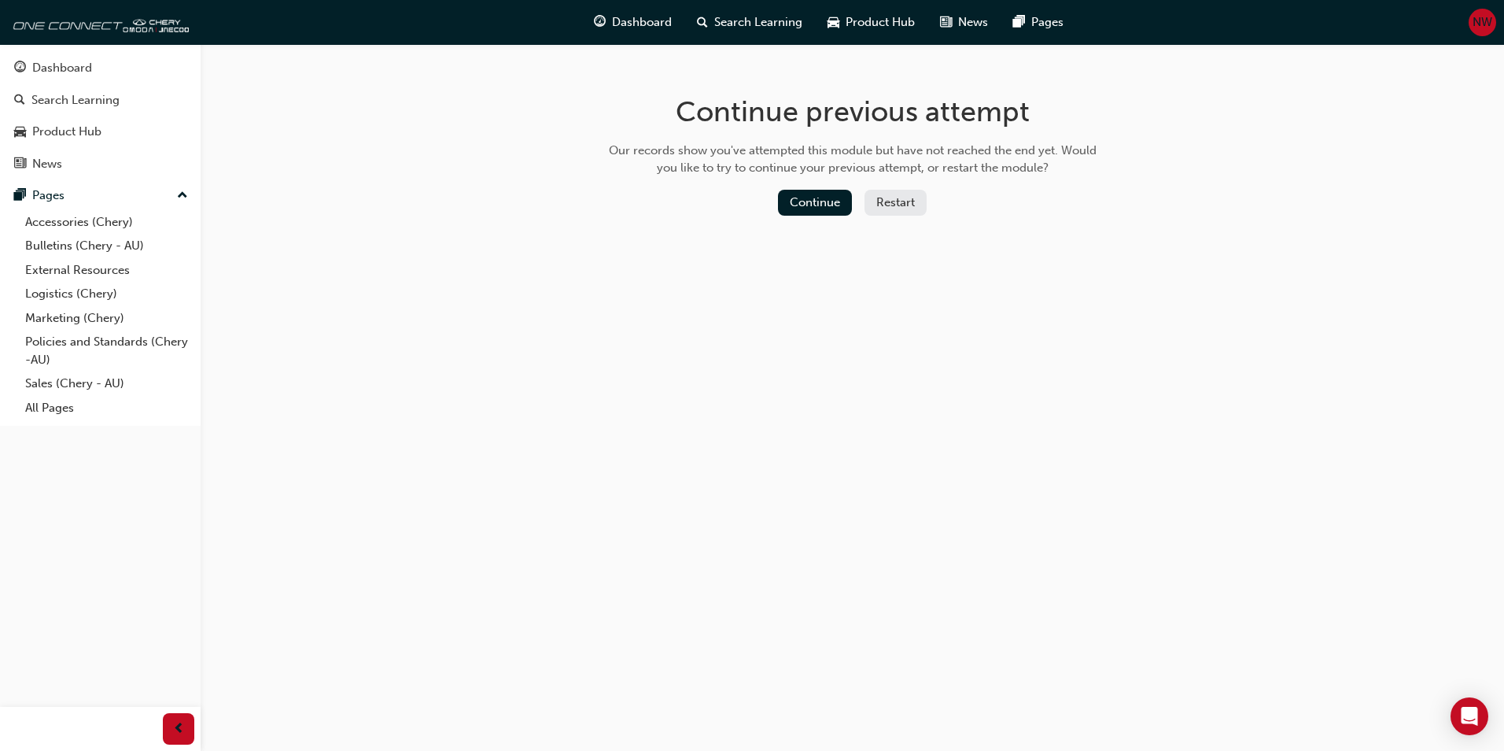
click at [889, 206] on button "Restart" at bounding box center [896, 203] width 62 height 26
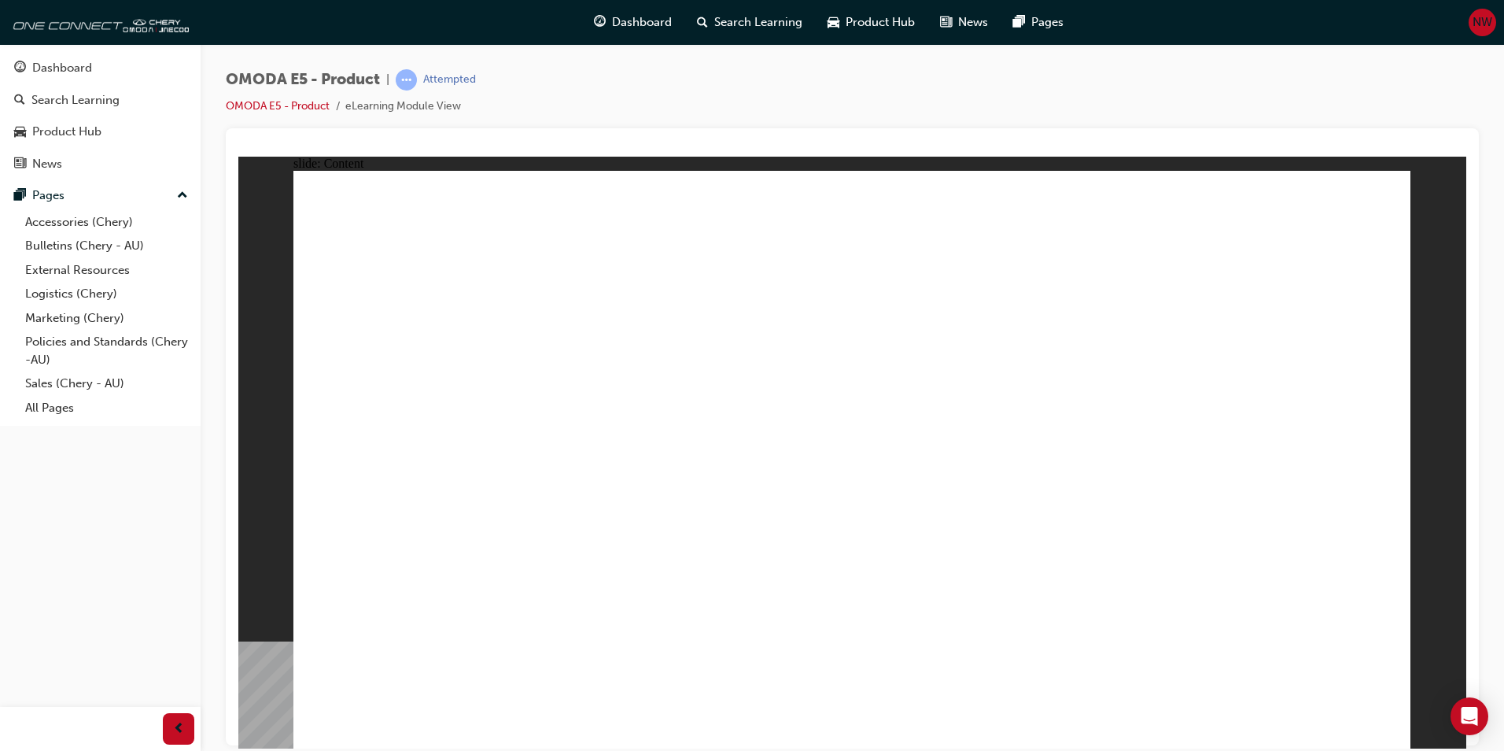
click at [417, 80] on span "learningRecordVerb_ATTEMPT-icon" at bounding box center [406, 79] width 21 height 21
click at [459, 86] on div "Attempted" at bounding box center [449, 79] width 53 height 15
click at [631, 88] on div "OMODA E5 - Product | Attempted OMODA E5 - Product eLearning Module View" at bounding box center [852, 98] width 1253 height 59
click at [92, 65] on div "Dashboard" at bounding box center [100, 68] width 172 height 20
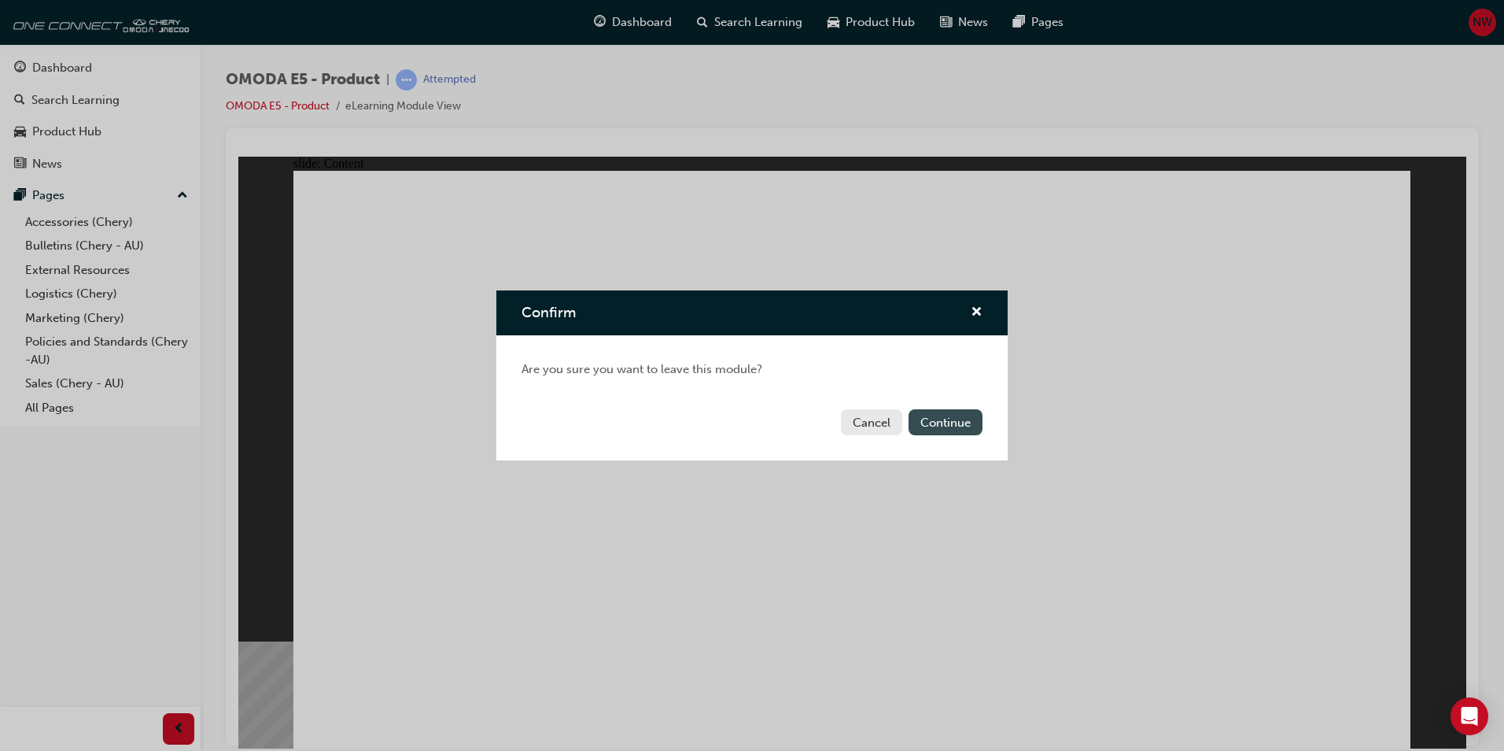
click at [935, 419] on button "Continue" at bounding box center [946, 422] width 74 height 26
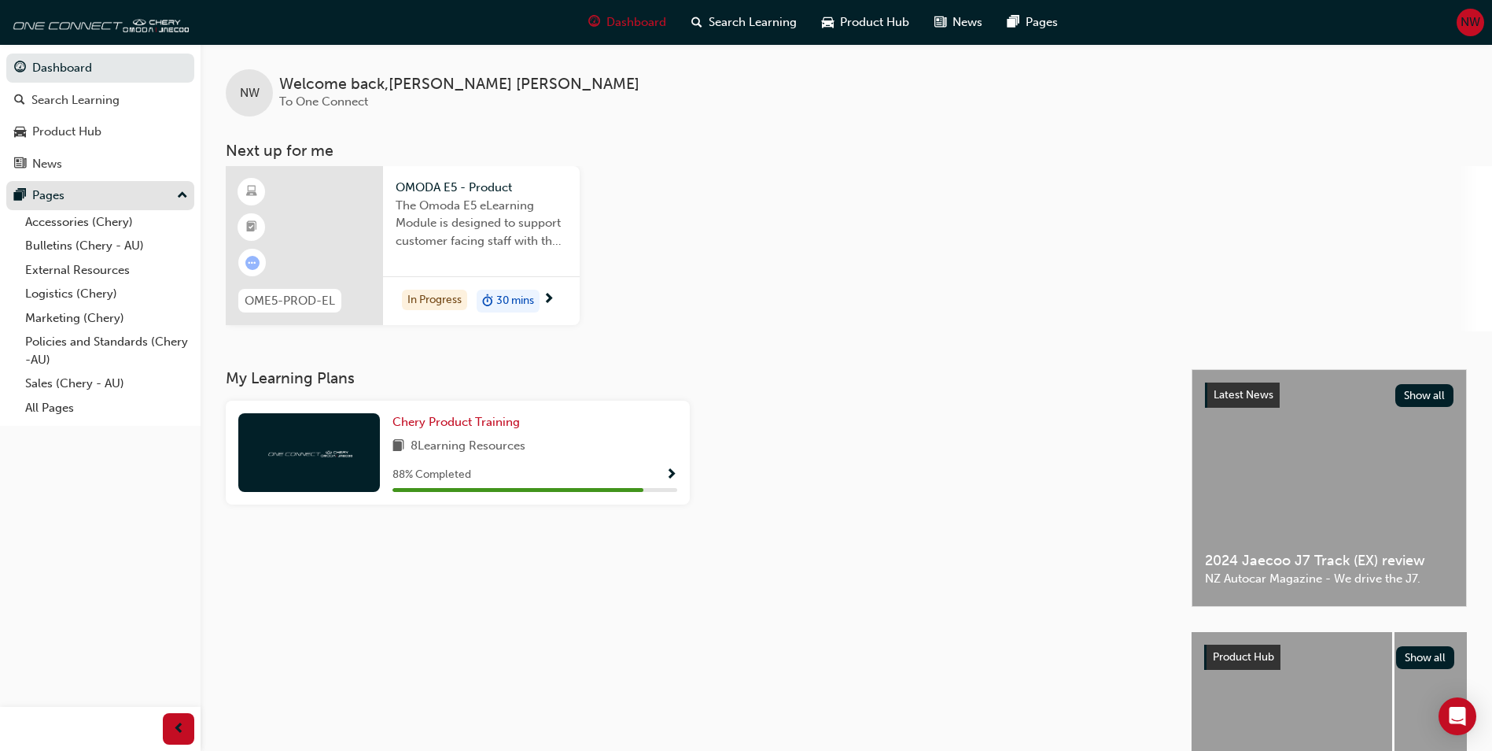
click at [92, 187] on div "Pages" at bounding box center [100, 196] width 172 height 20
click at [456, 251] on div "The Omoda E5 eLearning Module is designed to support customer facing staff with…" at bounding box center [482, 228] width 172 height 63
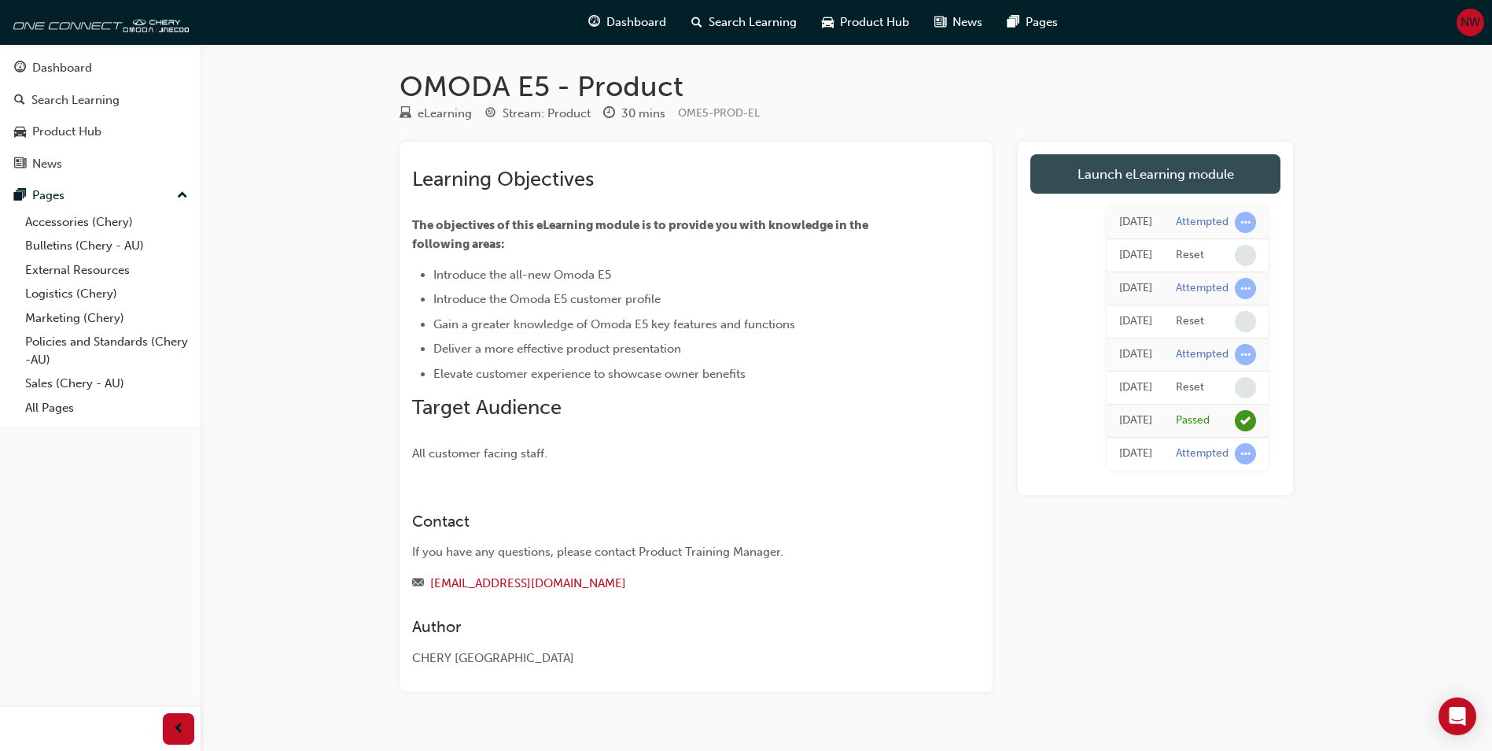
click at [1186, 179] on link "Launch eLearning module" at bounding box center [1156, 173] width 250 height 39
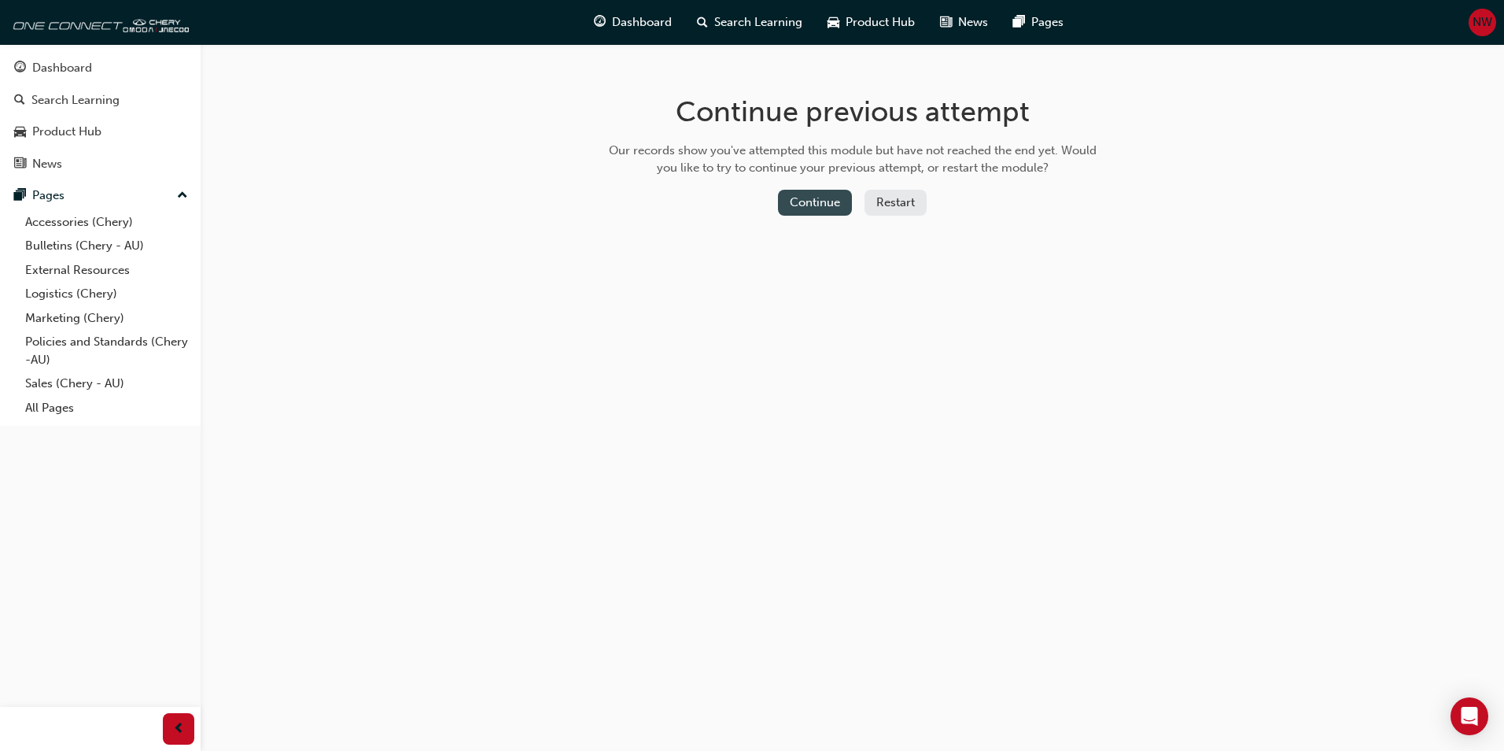
click at [809, 191] on button "Continue" at bounding box center [815, 203] width 74 height 26
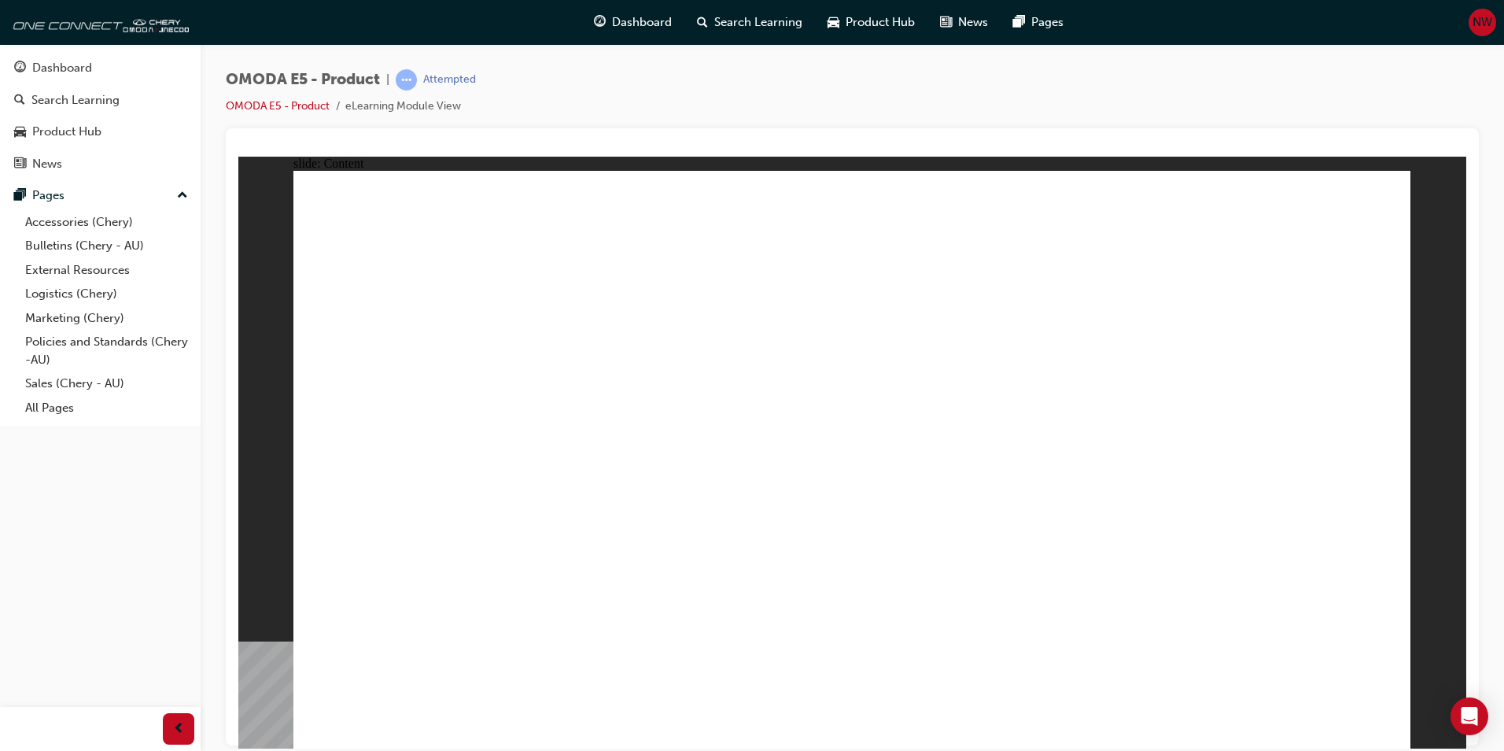
drag, startPoint x: 636, startPoint y: 264, endPoint x: 692, endPoint y: 290, distance: 61.3
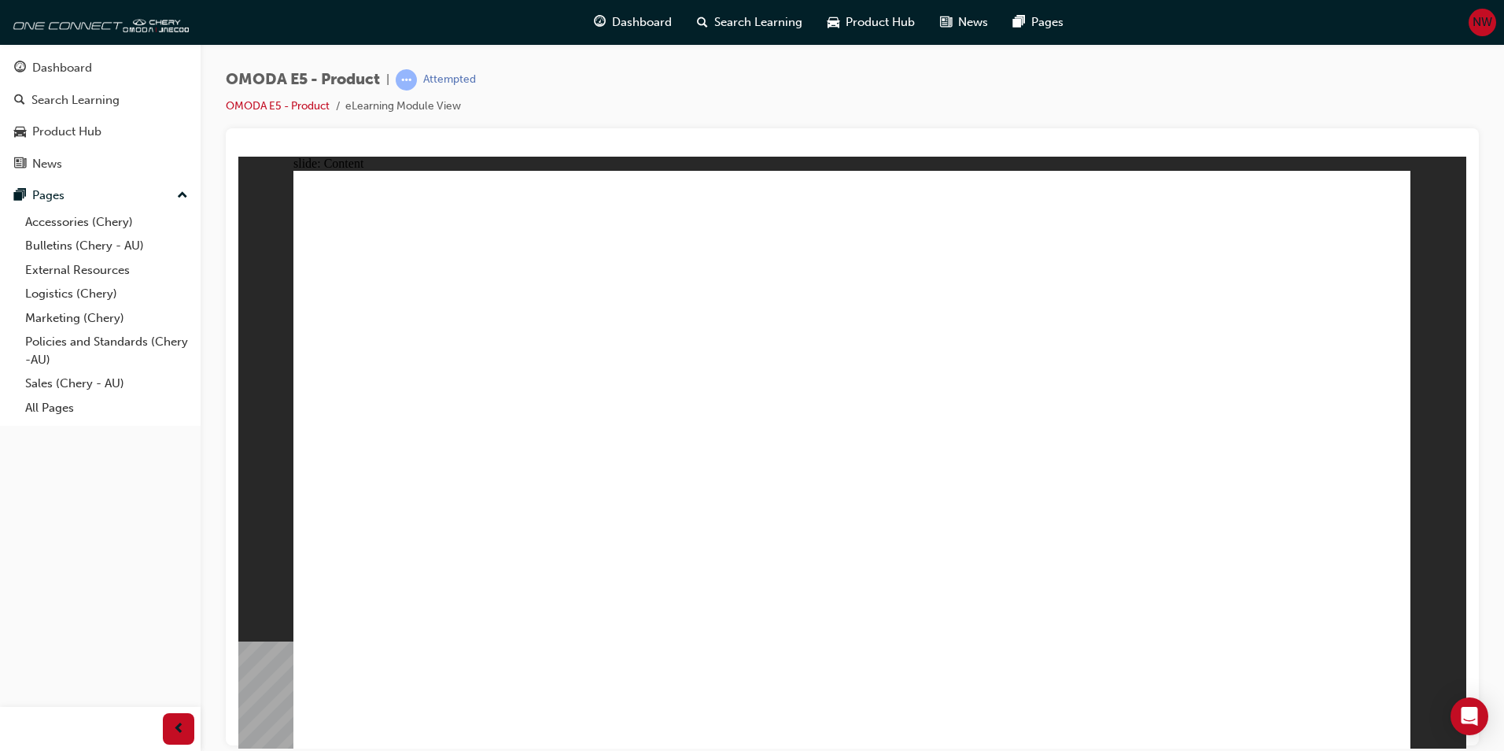
drag, startPoint x: 1409, startPoint y: 277, endPoint x: 1375, endPoint y: 279, distance: 33.9
click at [1383, 279] on div "slide: Content Rectangle 2 Rectangle 6 Group 2 Group 1 MEET THE AUDIENCE WHAT M…" at bounding box center [852, 452] width 1228 height 592
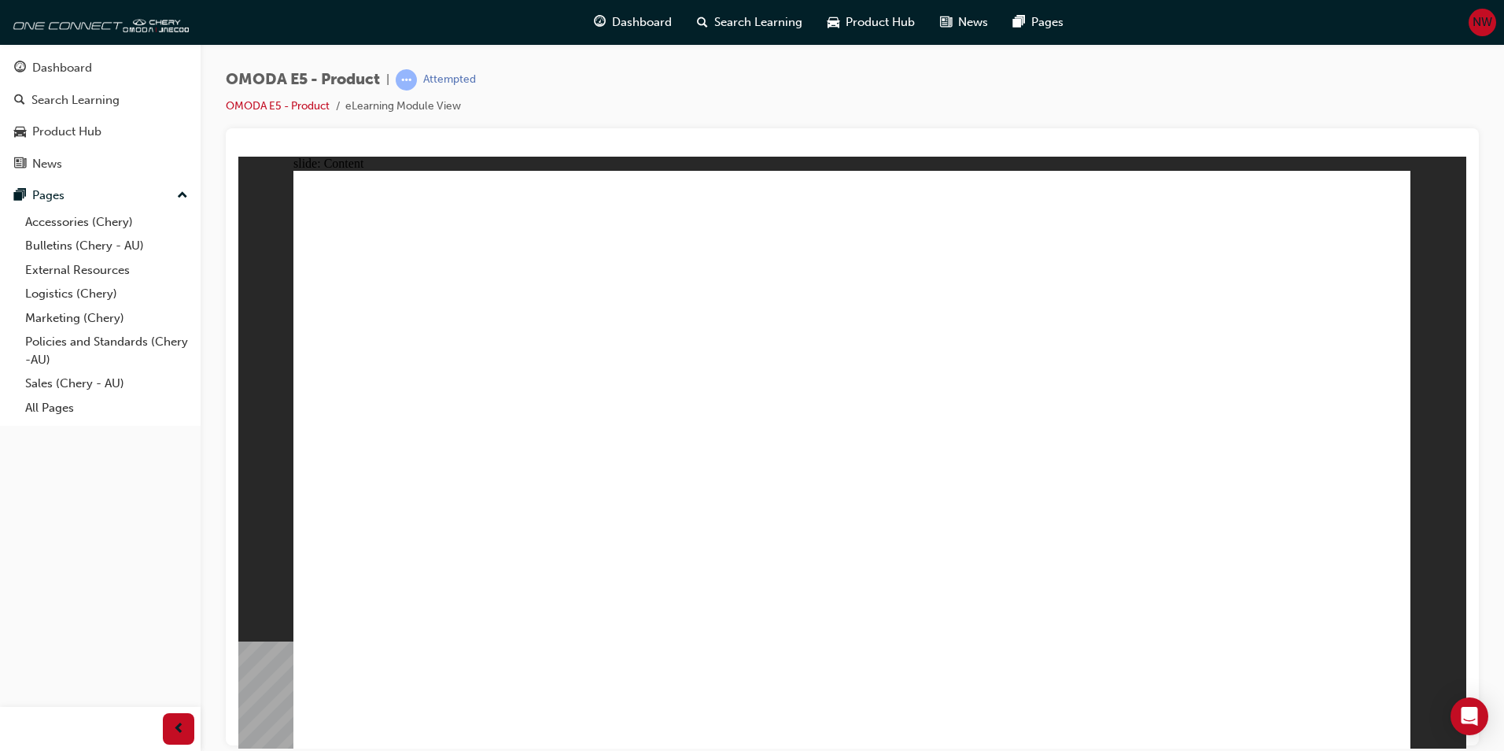
drag, startPoint x: 511, startPoint y: 625, endPoint x: 746, endPoint y: 463, distance: 285.2
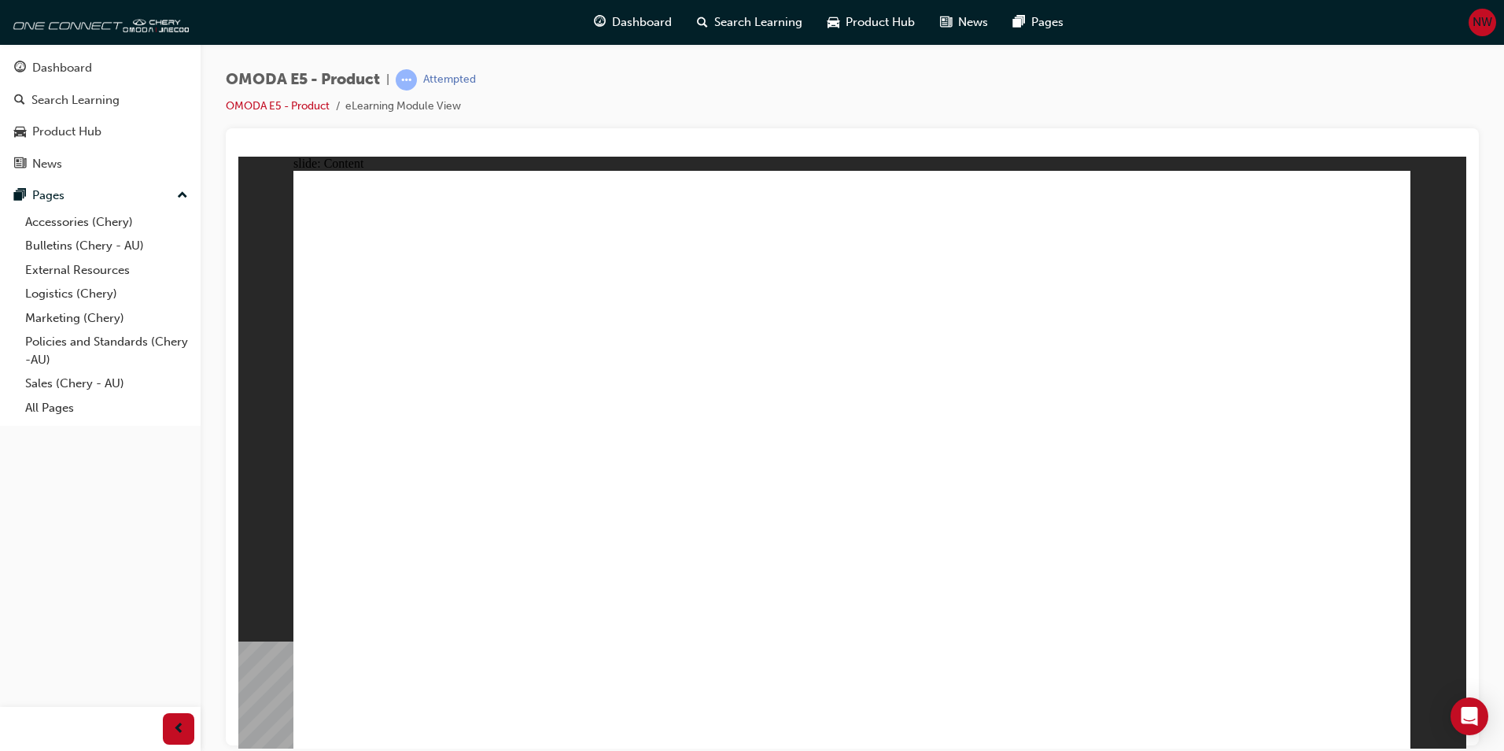
drag, startPoint x: 1318, startPoint y: 255, endPoint x: 1308, endPoint y: 257, distance: 9.7
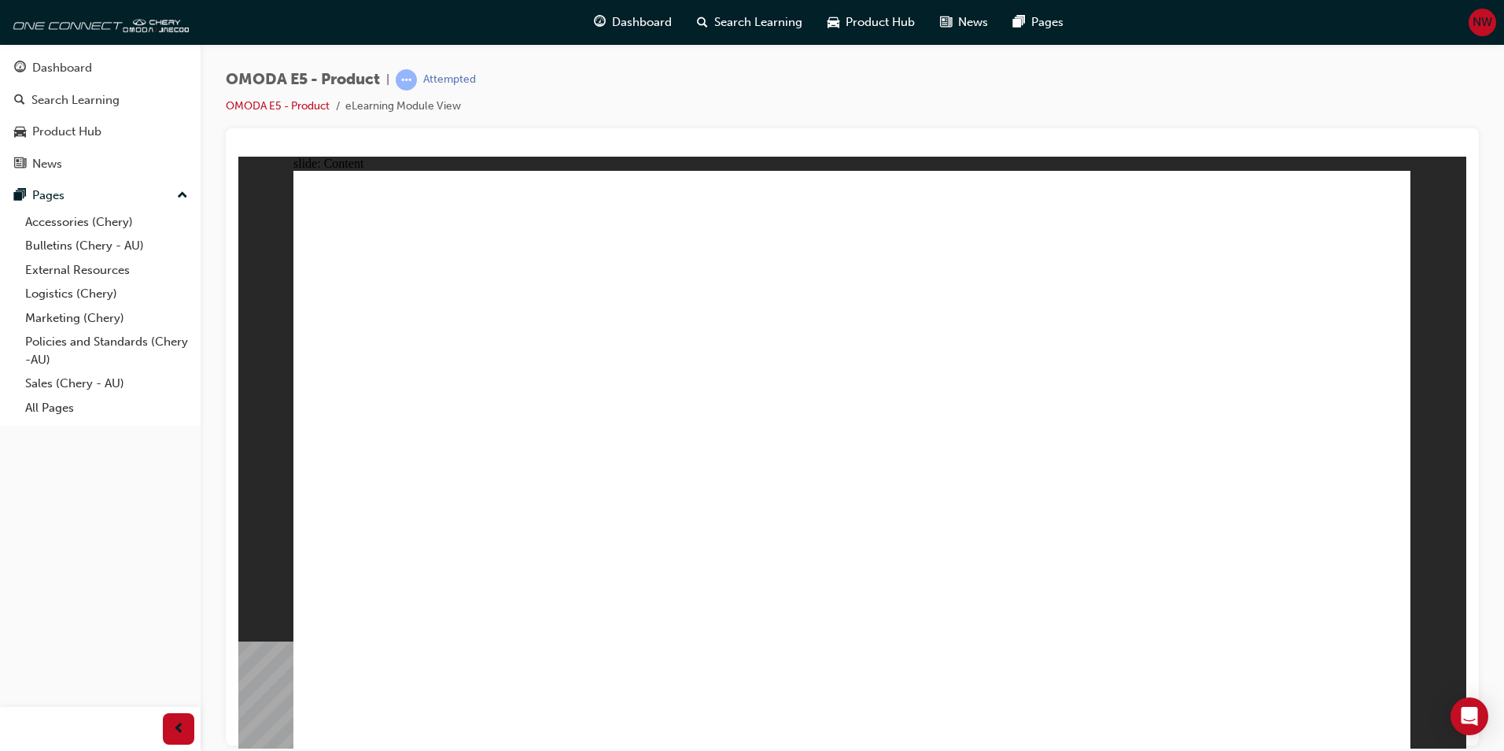
drag, startPoint x: 1404, startPoint y: 721, endPoint x: 1366, endPoint y: 718, distance: 38.0
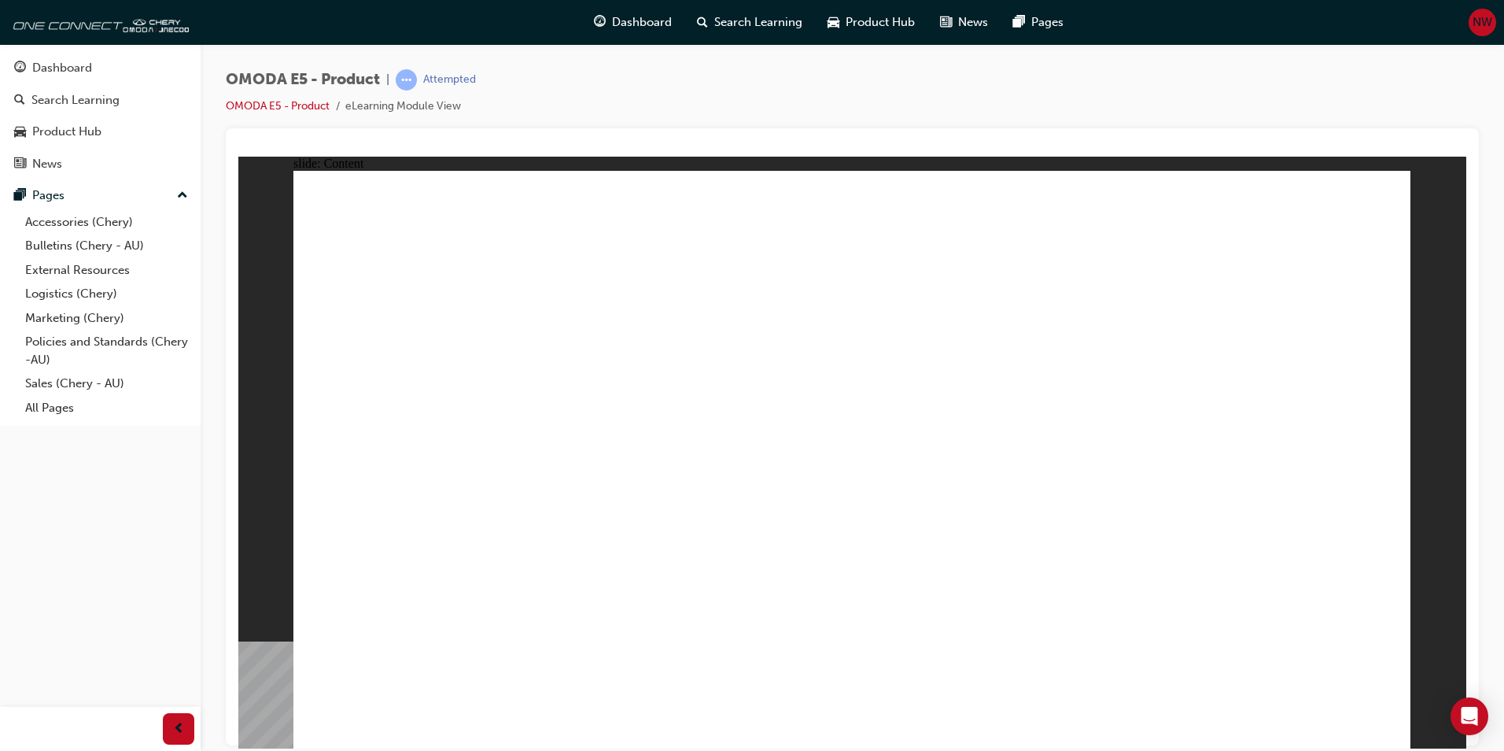
drag, startPoint x: 635, startPoint y: 636, endPoint x: 605, endPoint y: 633, distance: 30.1
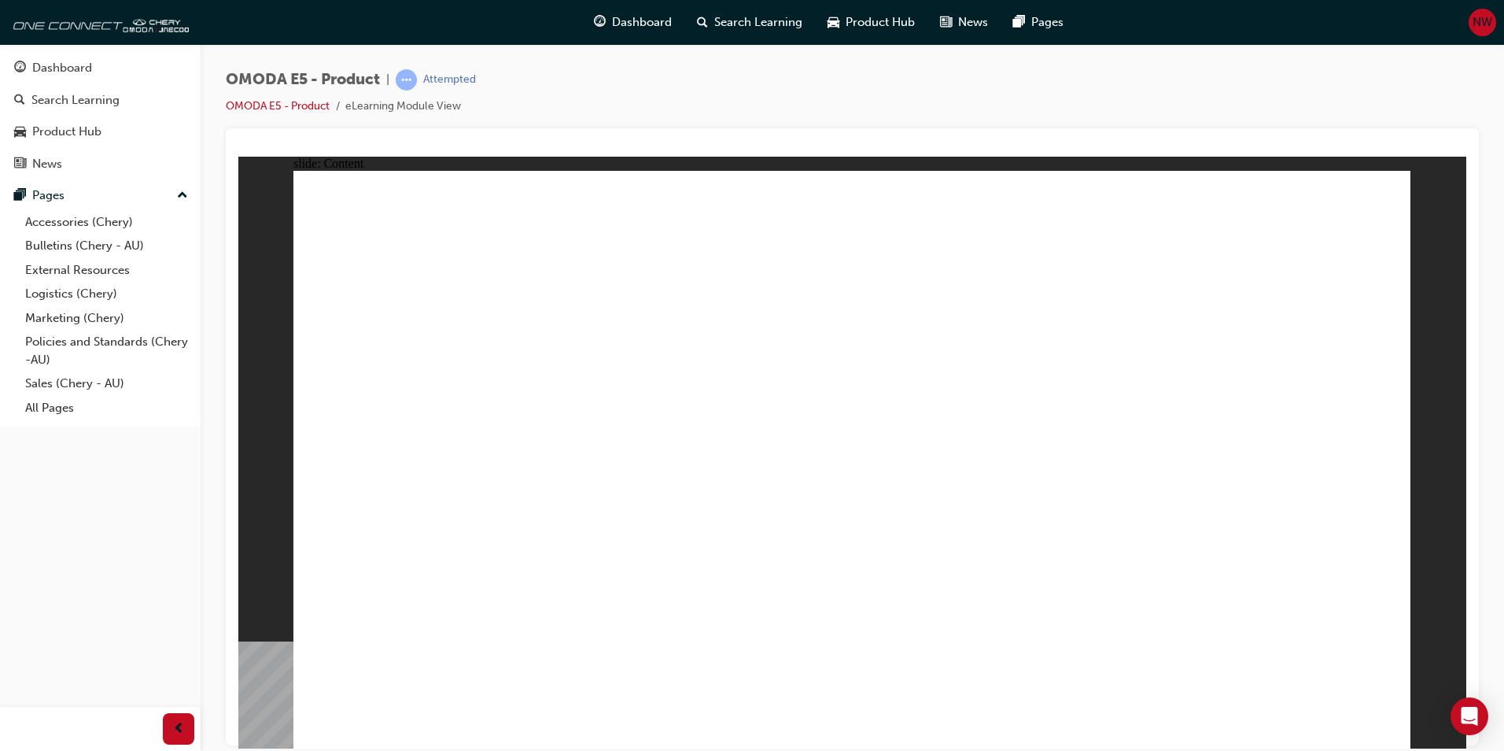
drag, startPoint x: 1123, startPoint y: 521, endPoint x: 1215, endPoint y: 435, distance: 125.8
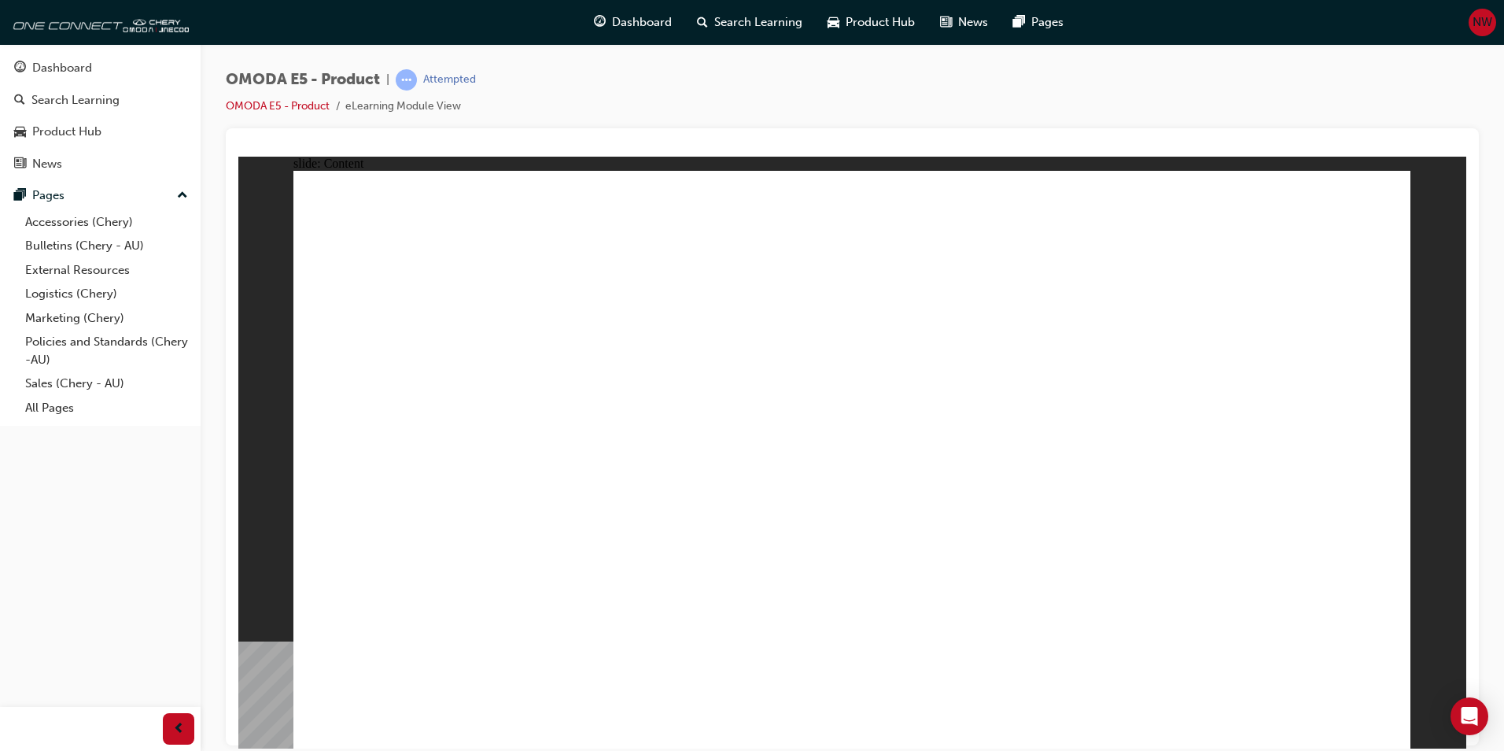
drag, startPoint x: 670, startPoint y: 626, endPoint x: 725, endPoint y: 632, distance: 55.3
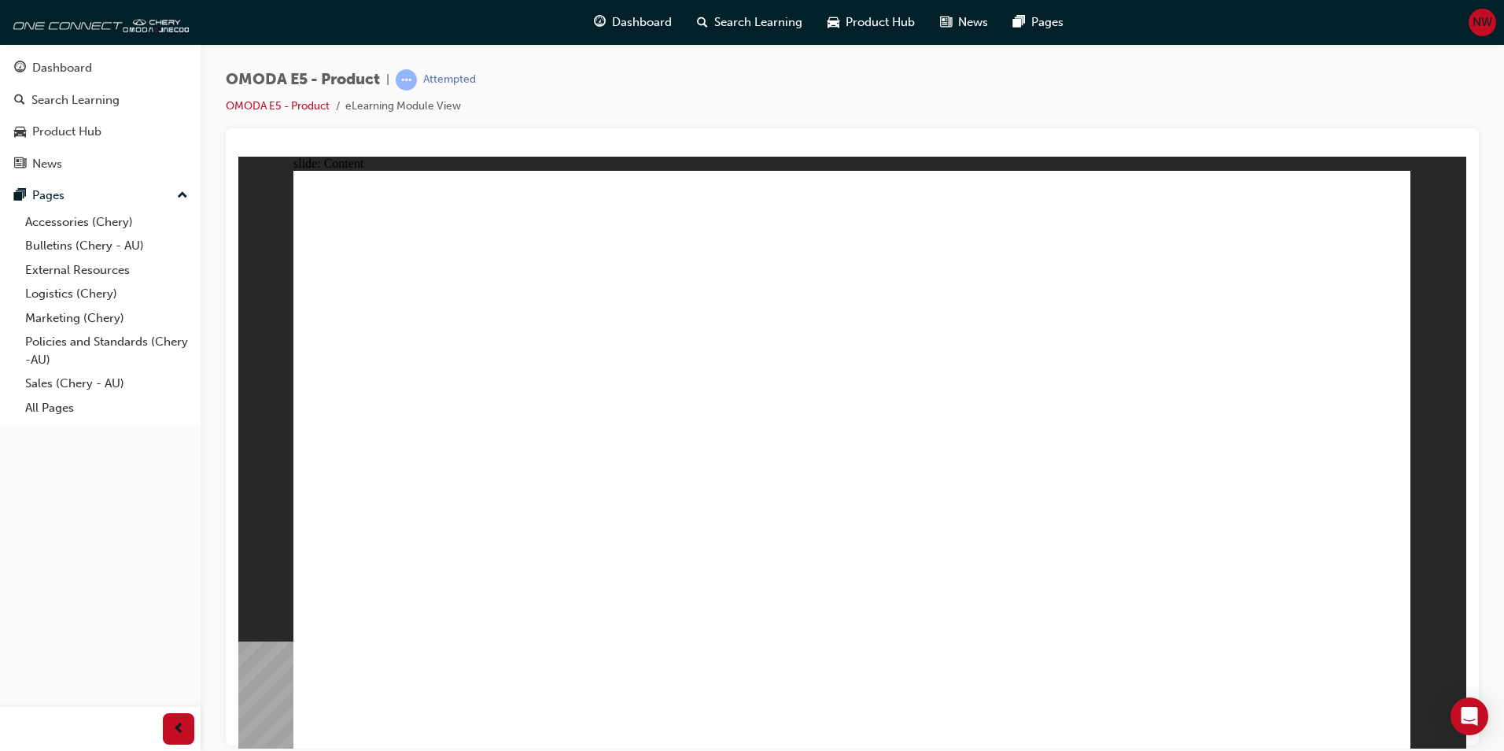
drag, startPoint x: 938, startPoint y: 241, endPoint x: 1178, endPoint y: 251, distance: 240.2
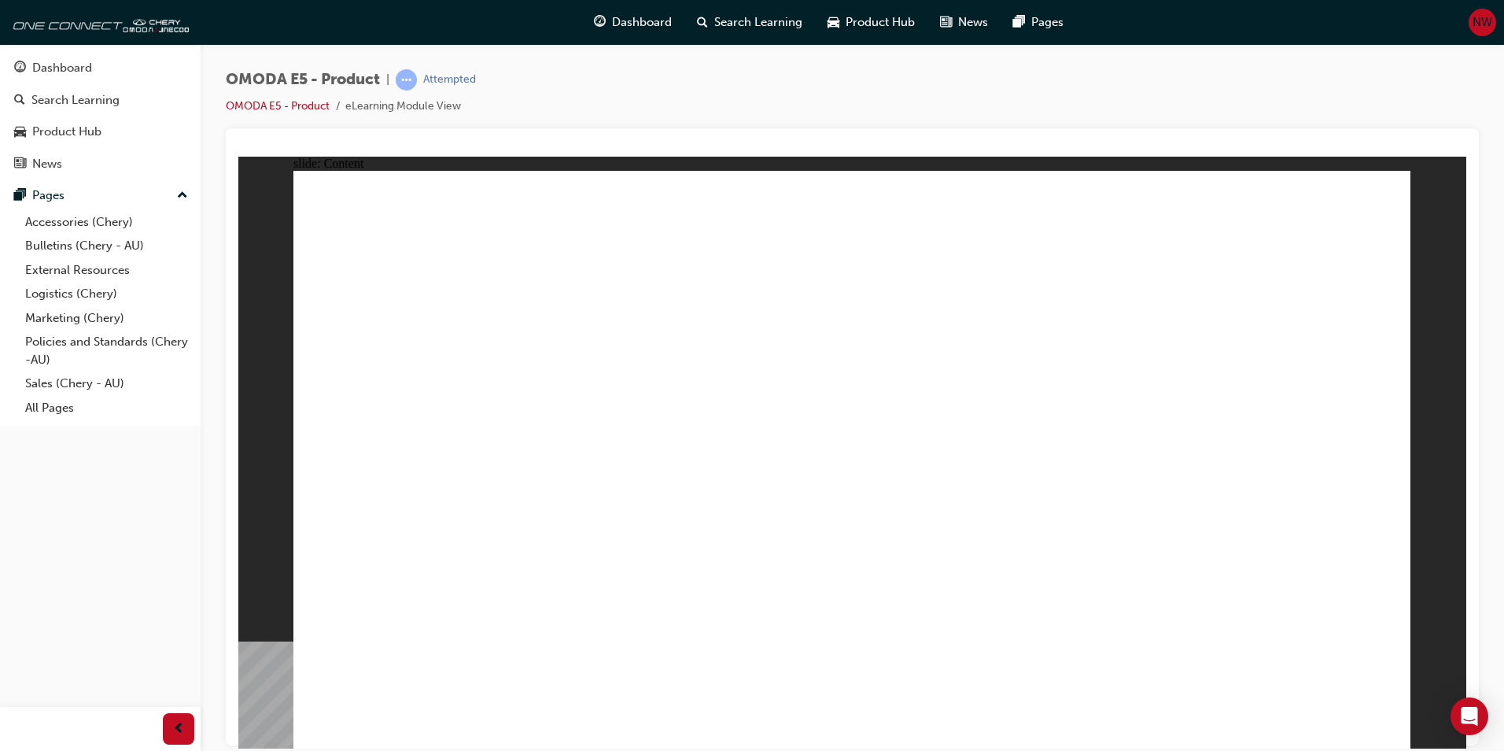
drag, startPoint x: 864, startPoint y: 695, endPoint x: 876, endPoint y: 686, distance: 15.3
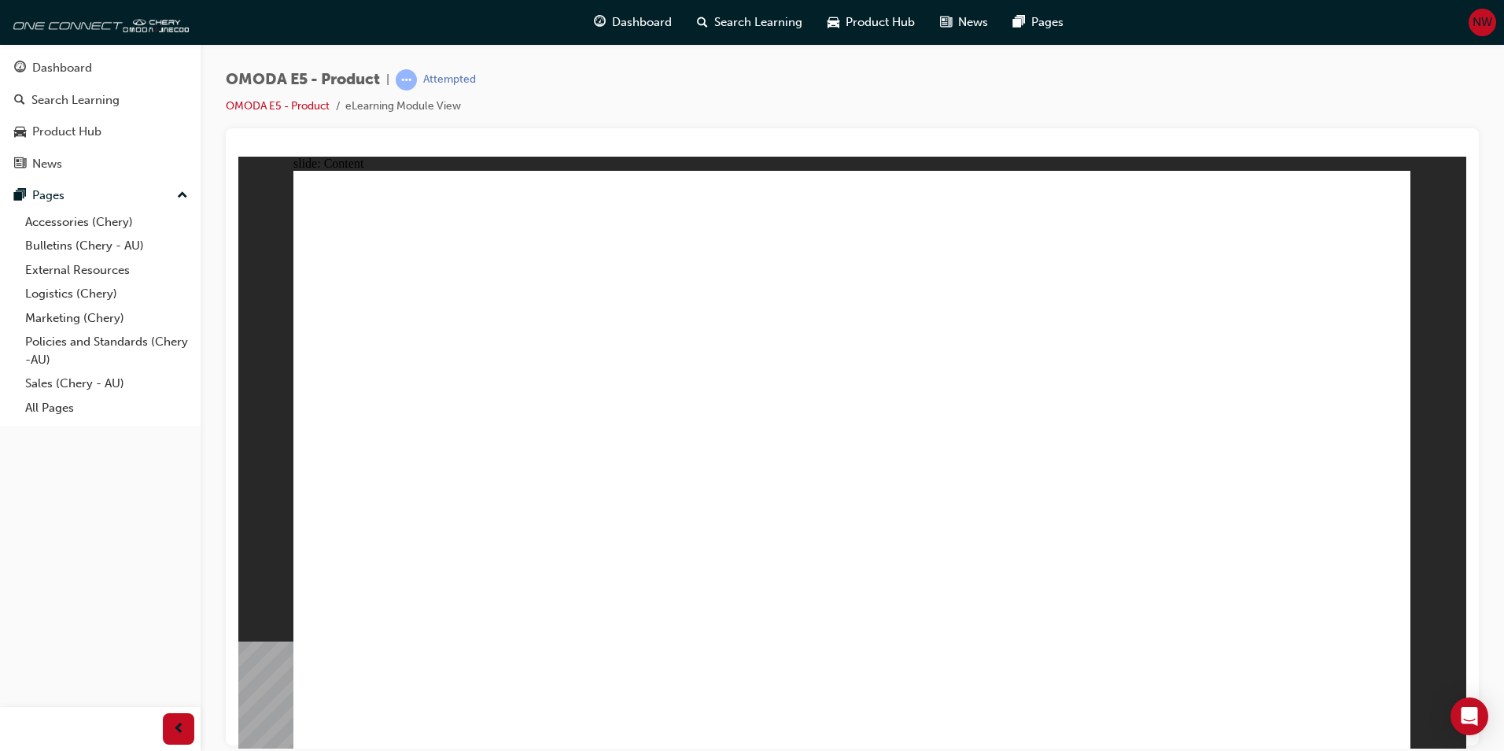
drag, startPoint x: 558, startPoint y: 454, endPoint x: 526, endPoint y: 422, distance: 45.1
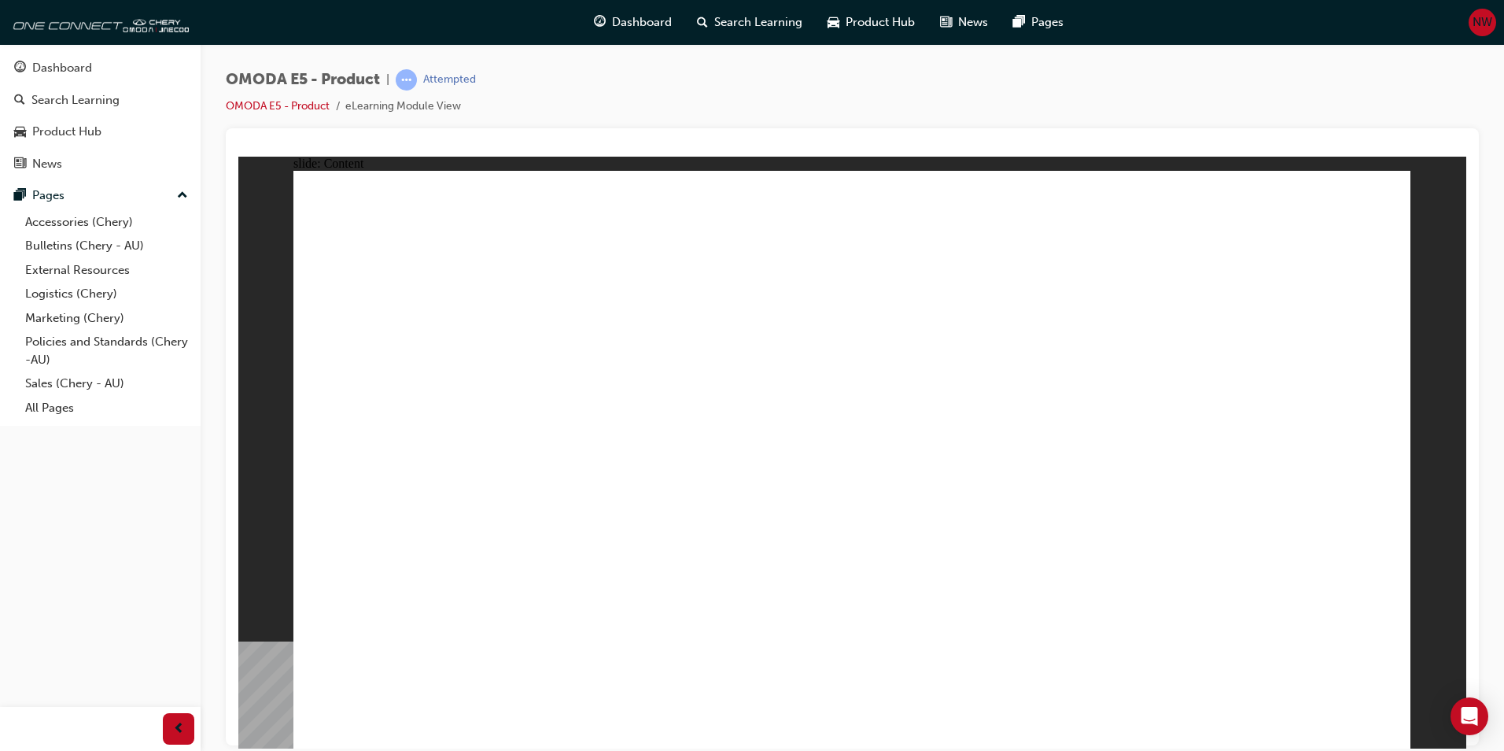
drag, startPoint x: 828, startPoint y: 513, endPoint x: 869, endPoint y: 459, distance: 68.5
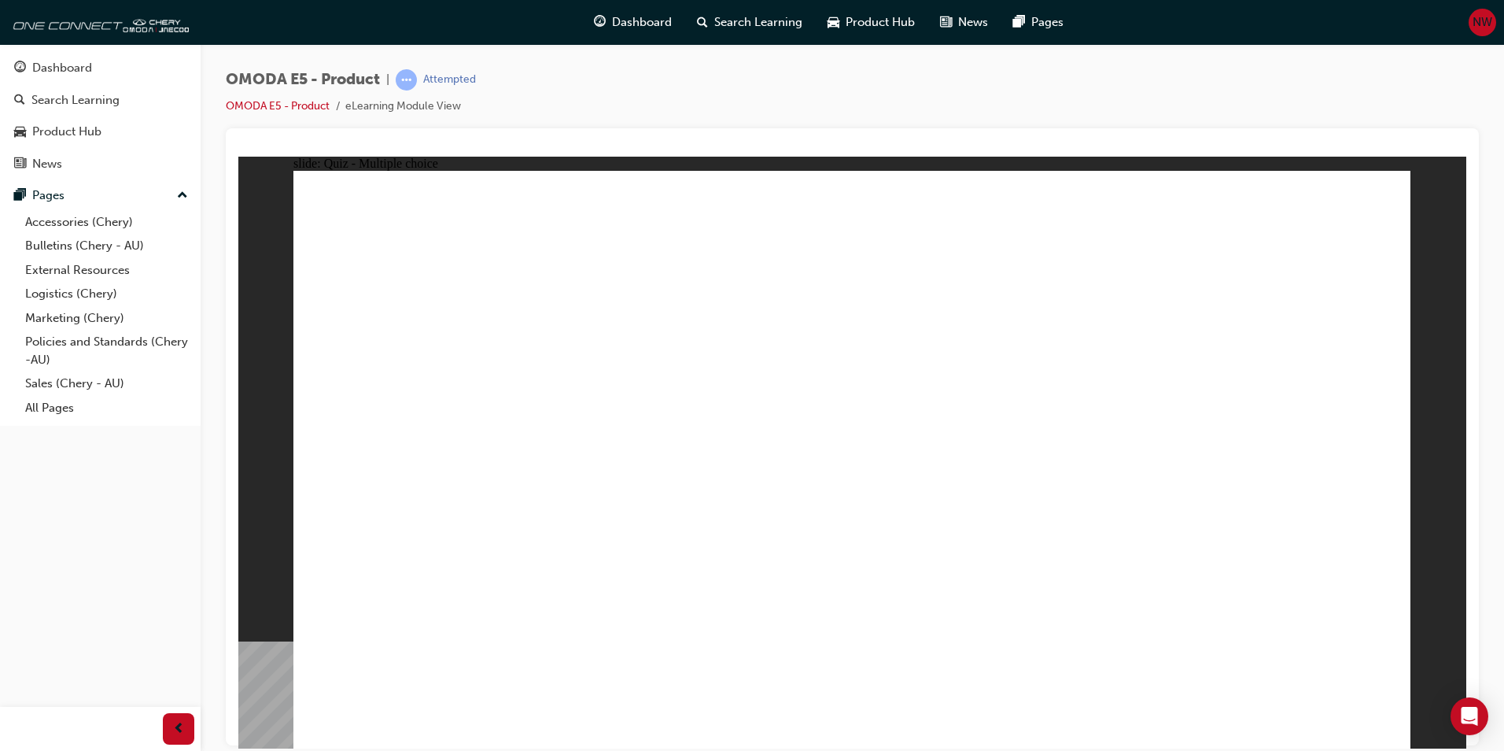
radio input "true"
drag, startPoint x: 704, startPoint y: 522, endPoint x: 703, endPoint y: 532, distance: 10.3
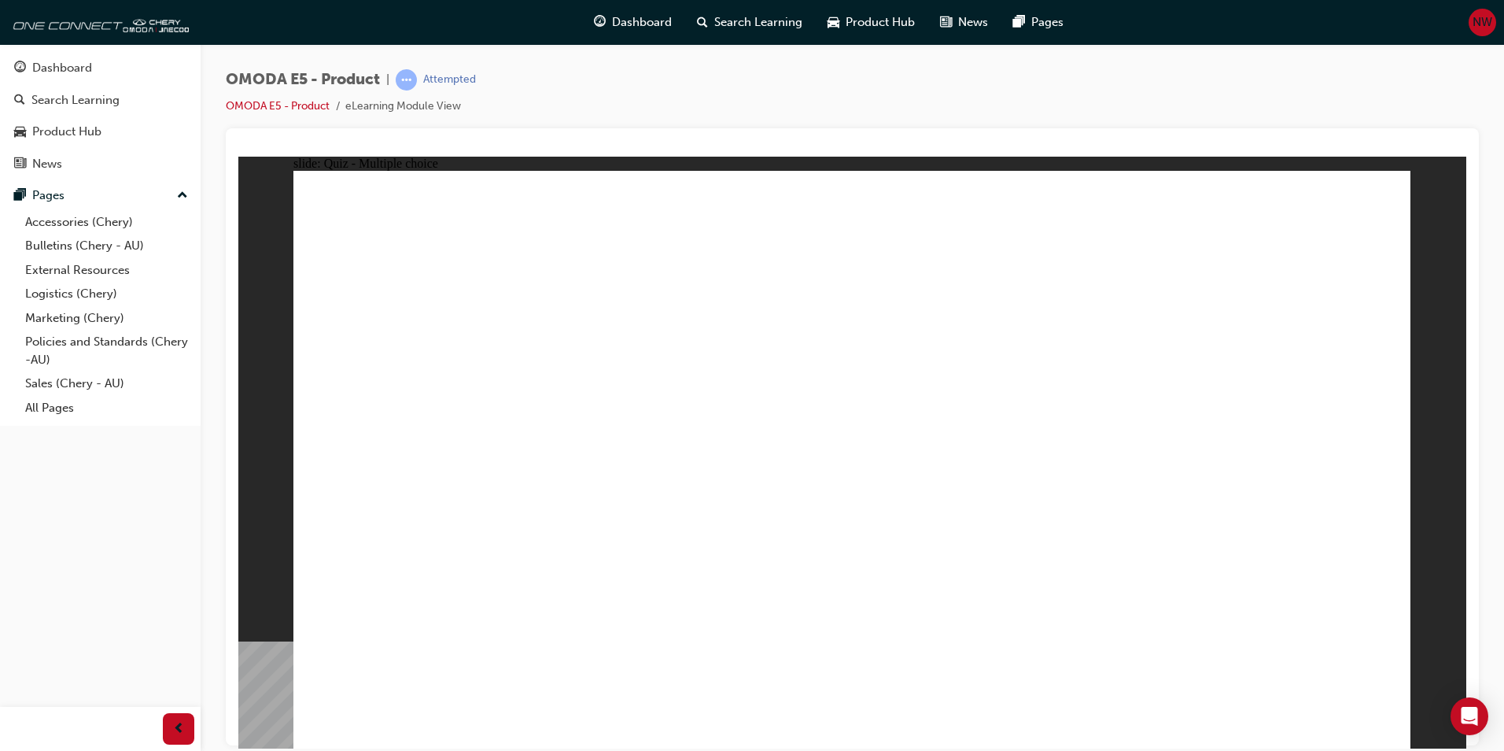
radio input "true"
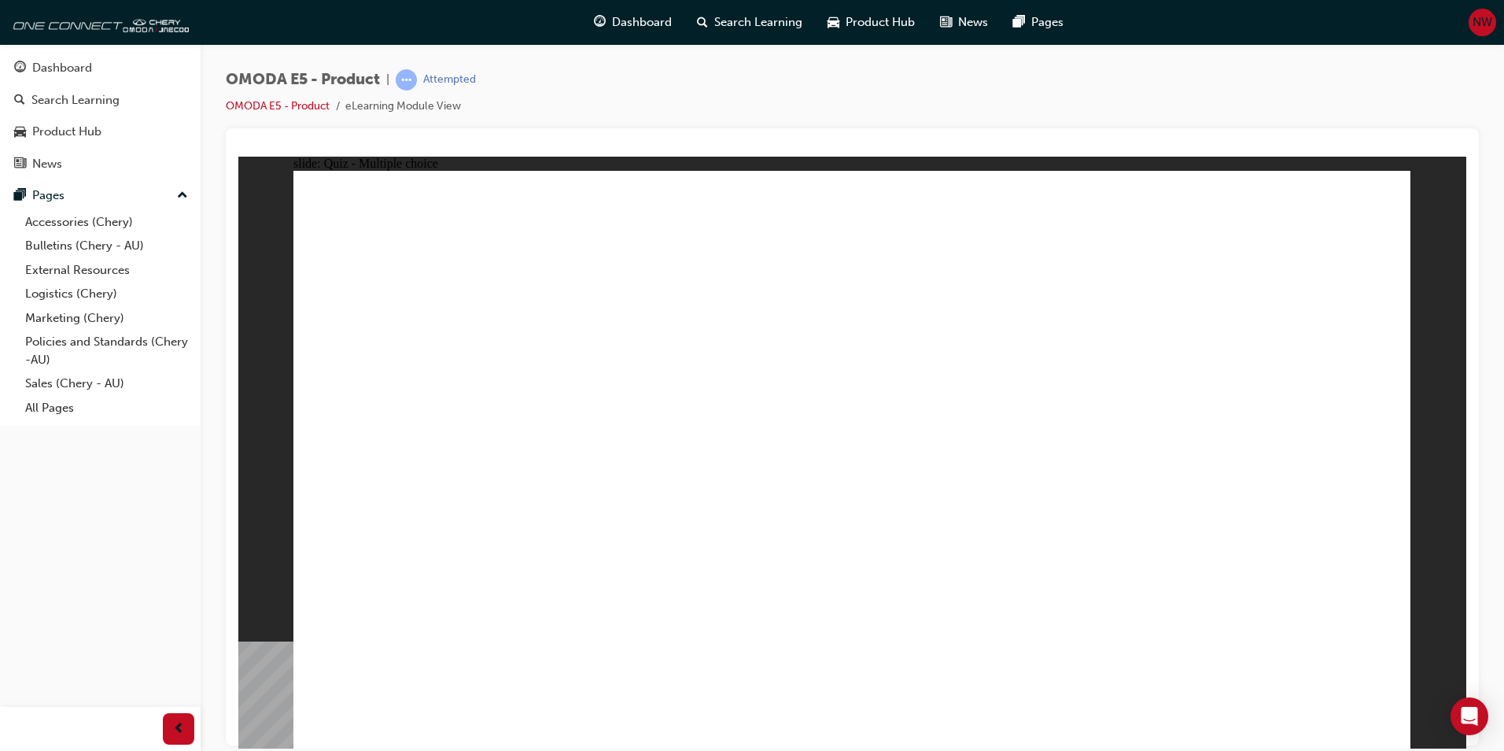
radio input "true"
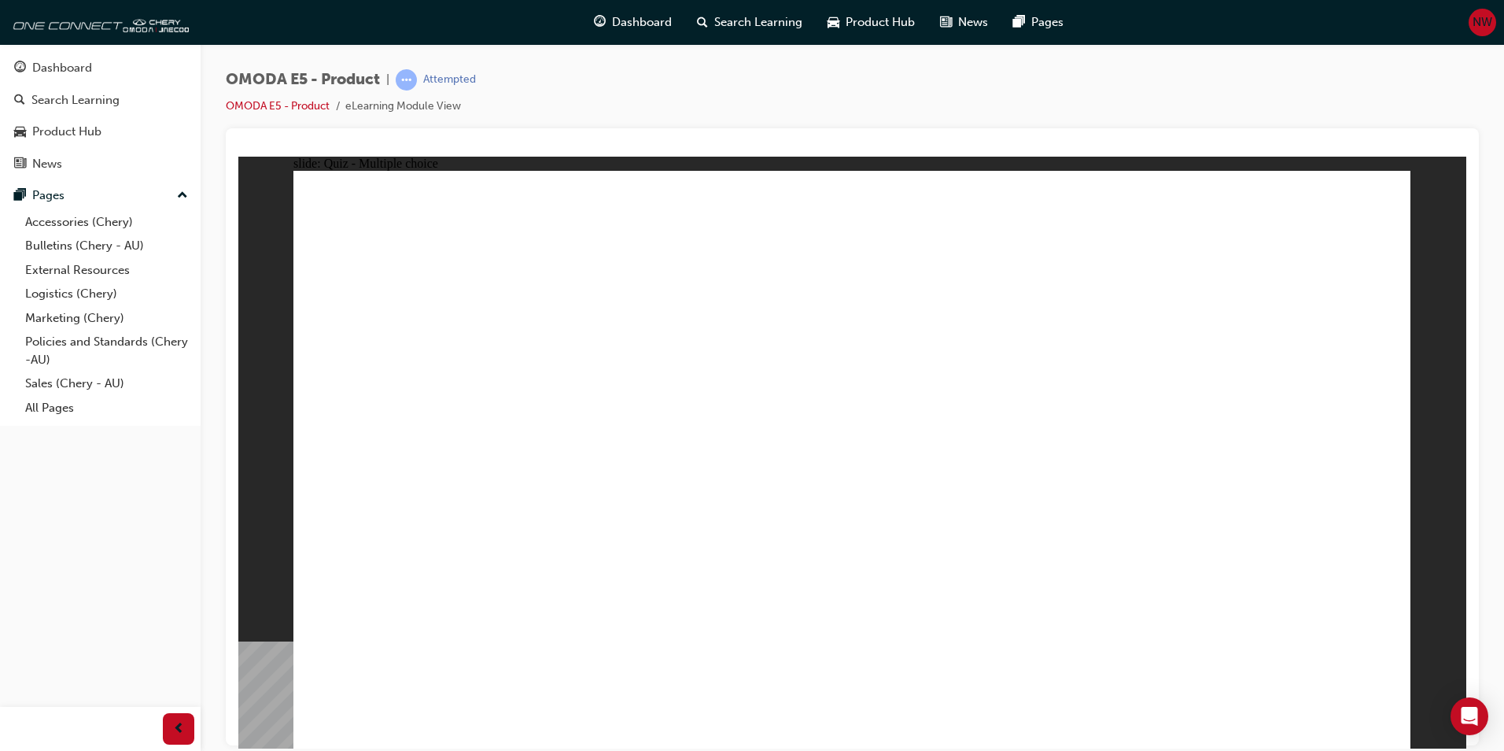
radio input "true"
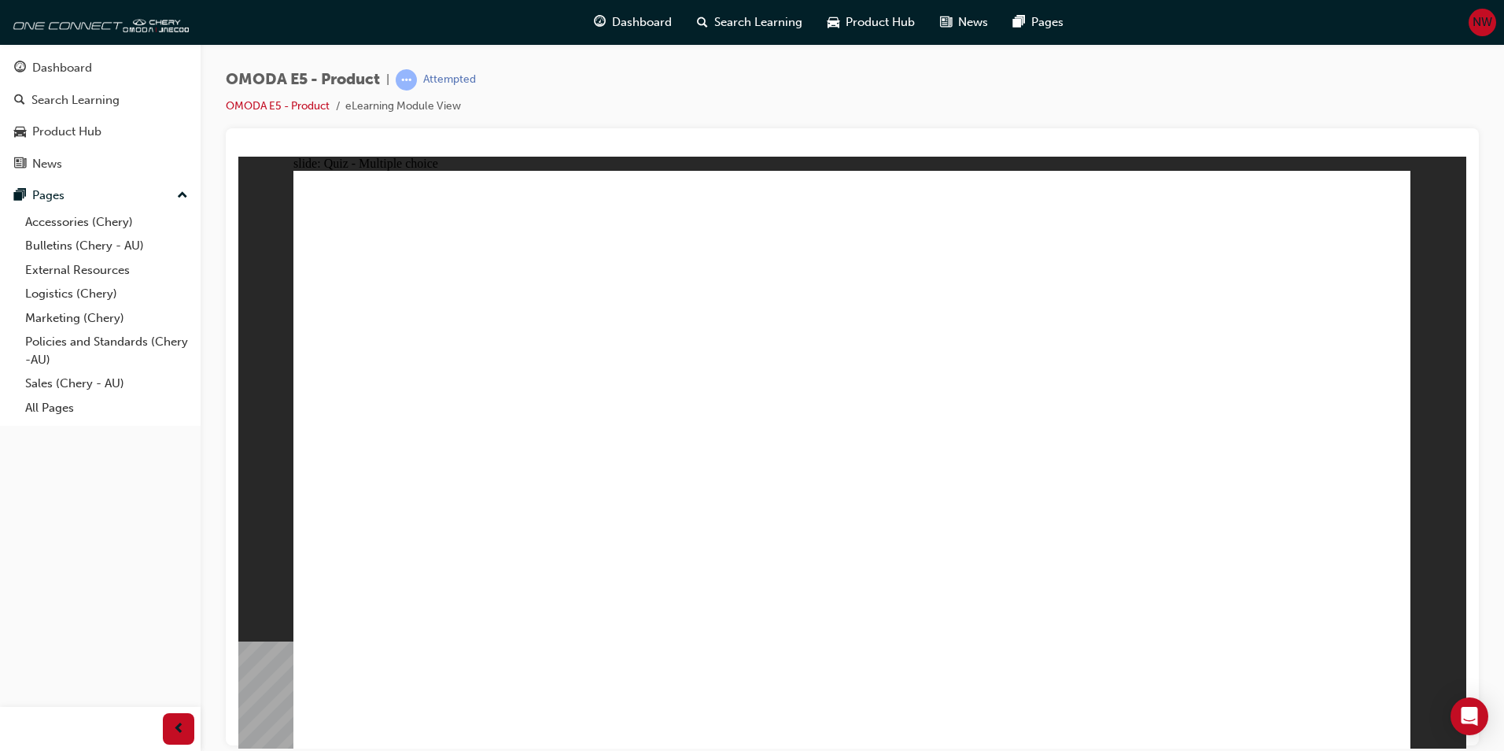
radio input "true"
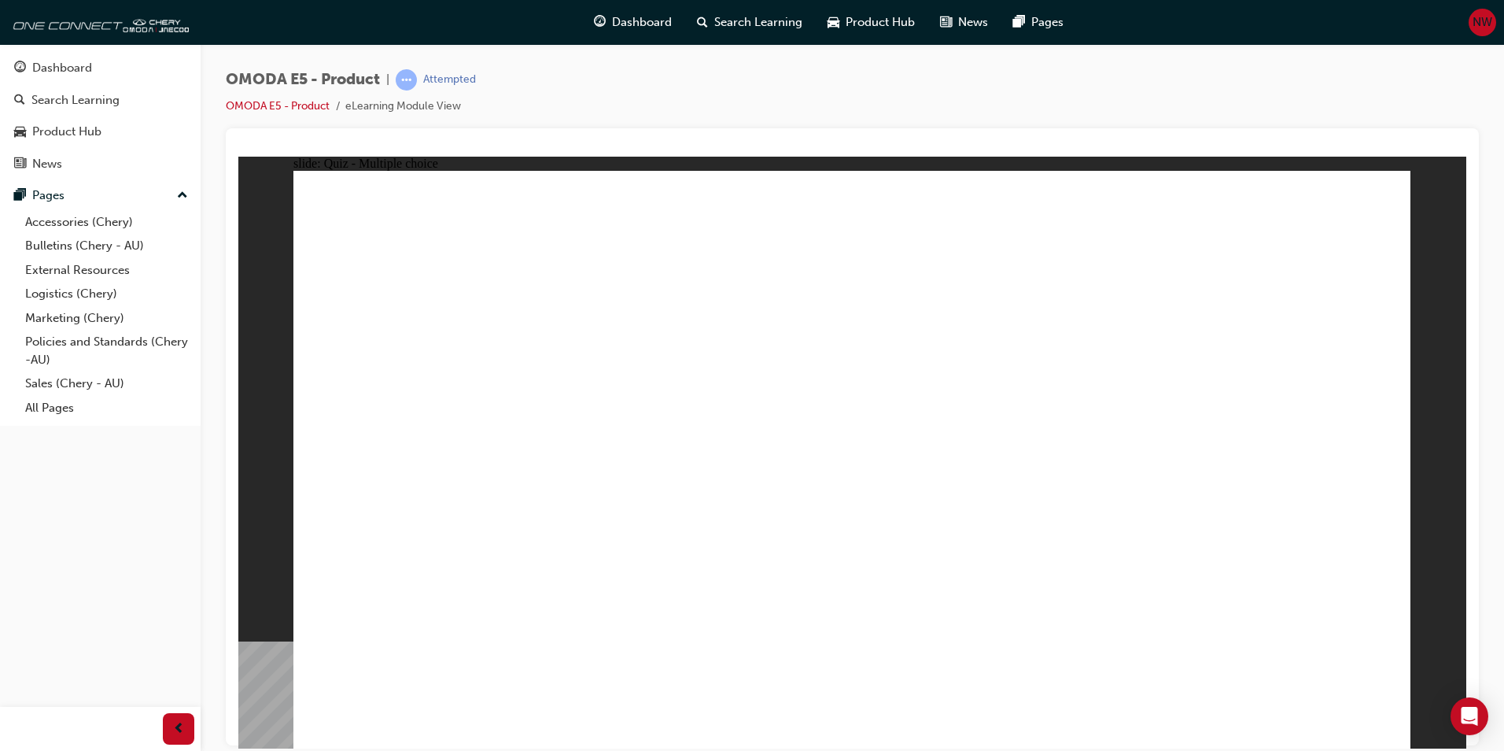
radio input "true"
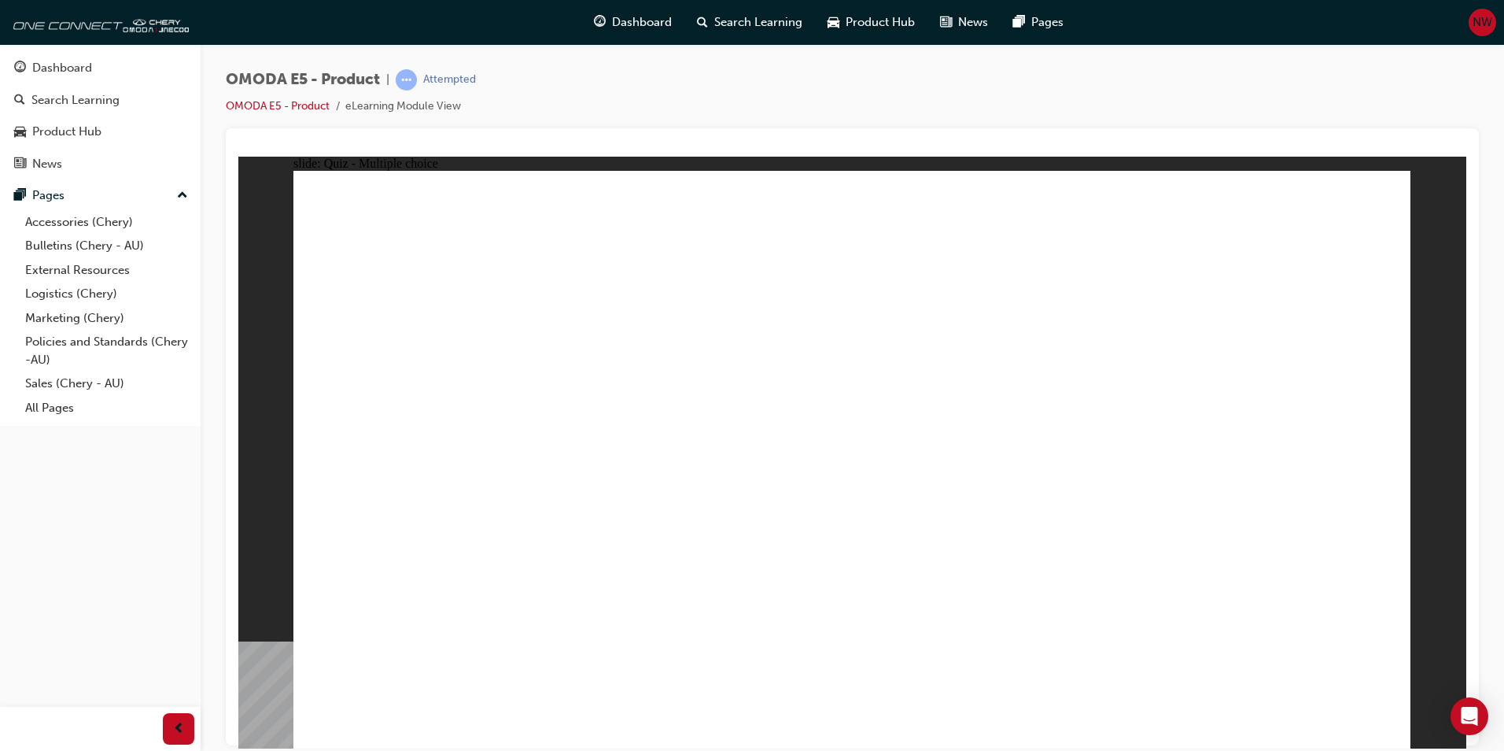
radio input "true"
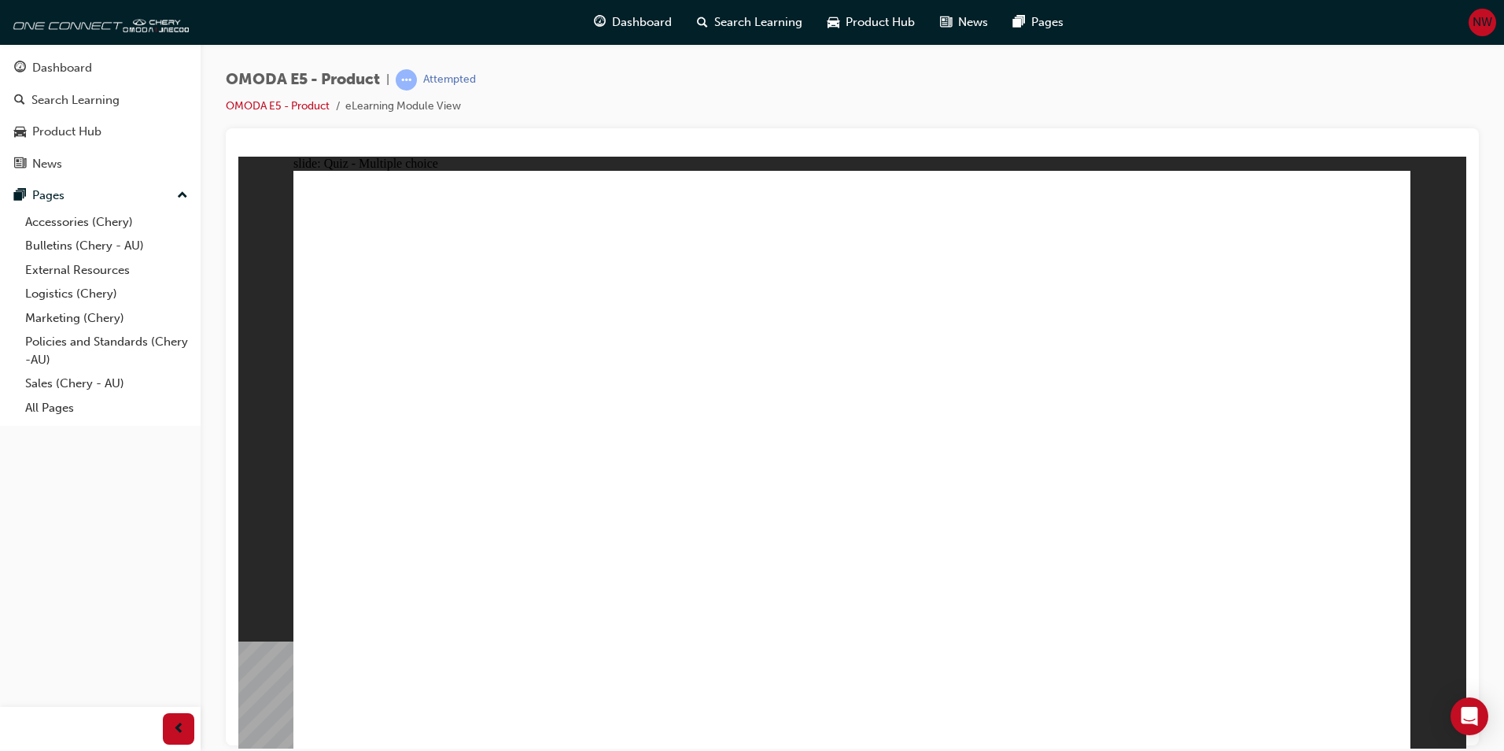
radio input "true"
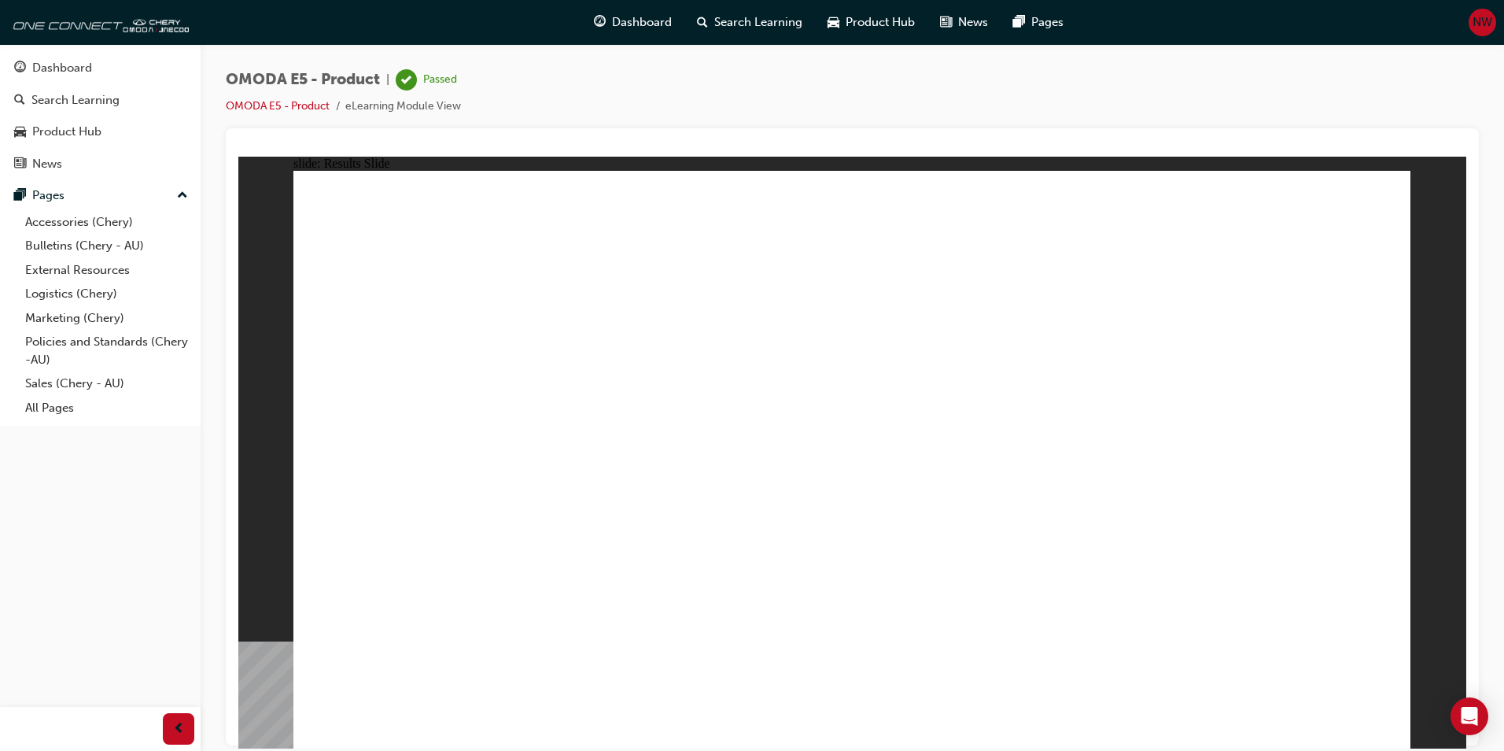
click at [62, 71] on div "Dashboard" at bounding box center [62, 68] width 60 height 18
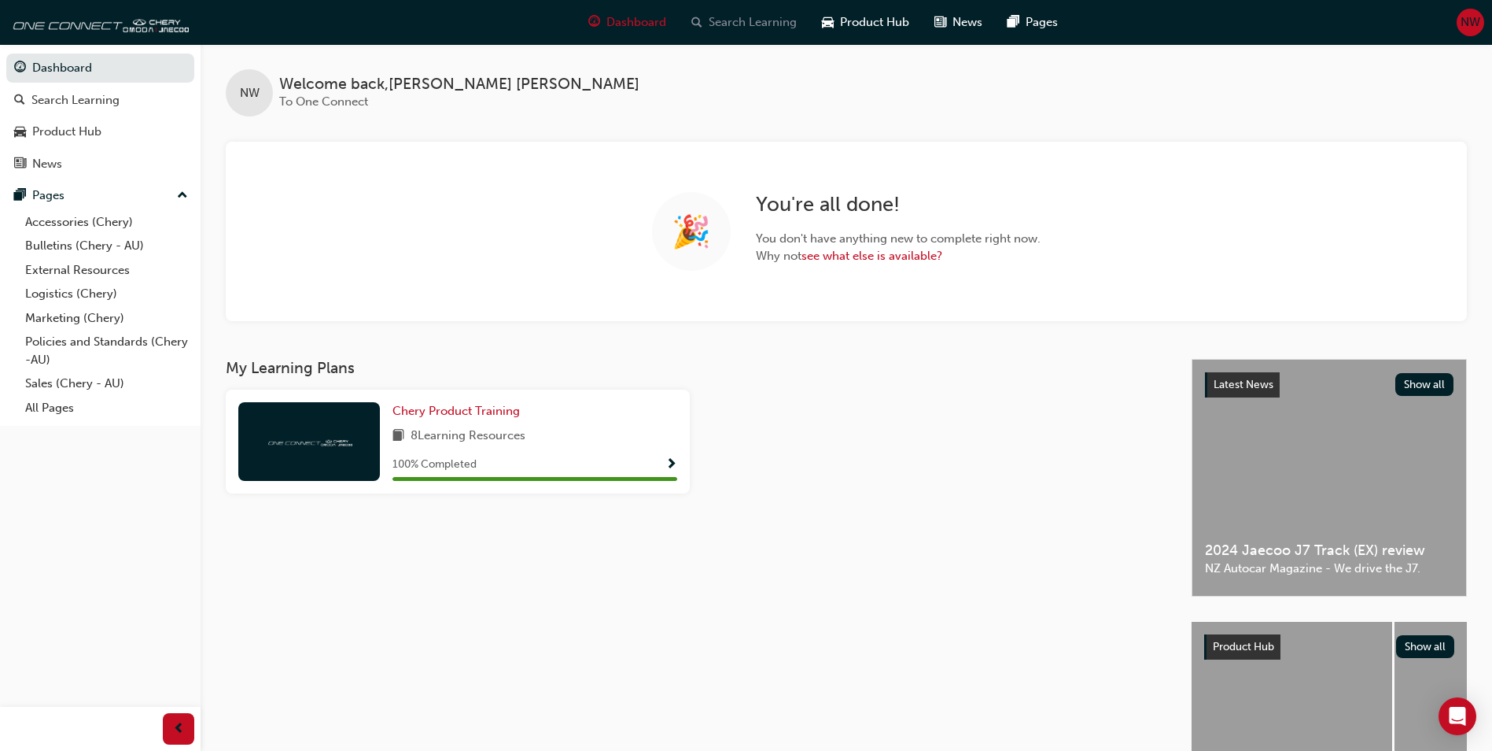
click at [753, 23] on span "Search Learning" at bounding box center [753, 22] width 88 height 18
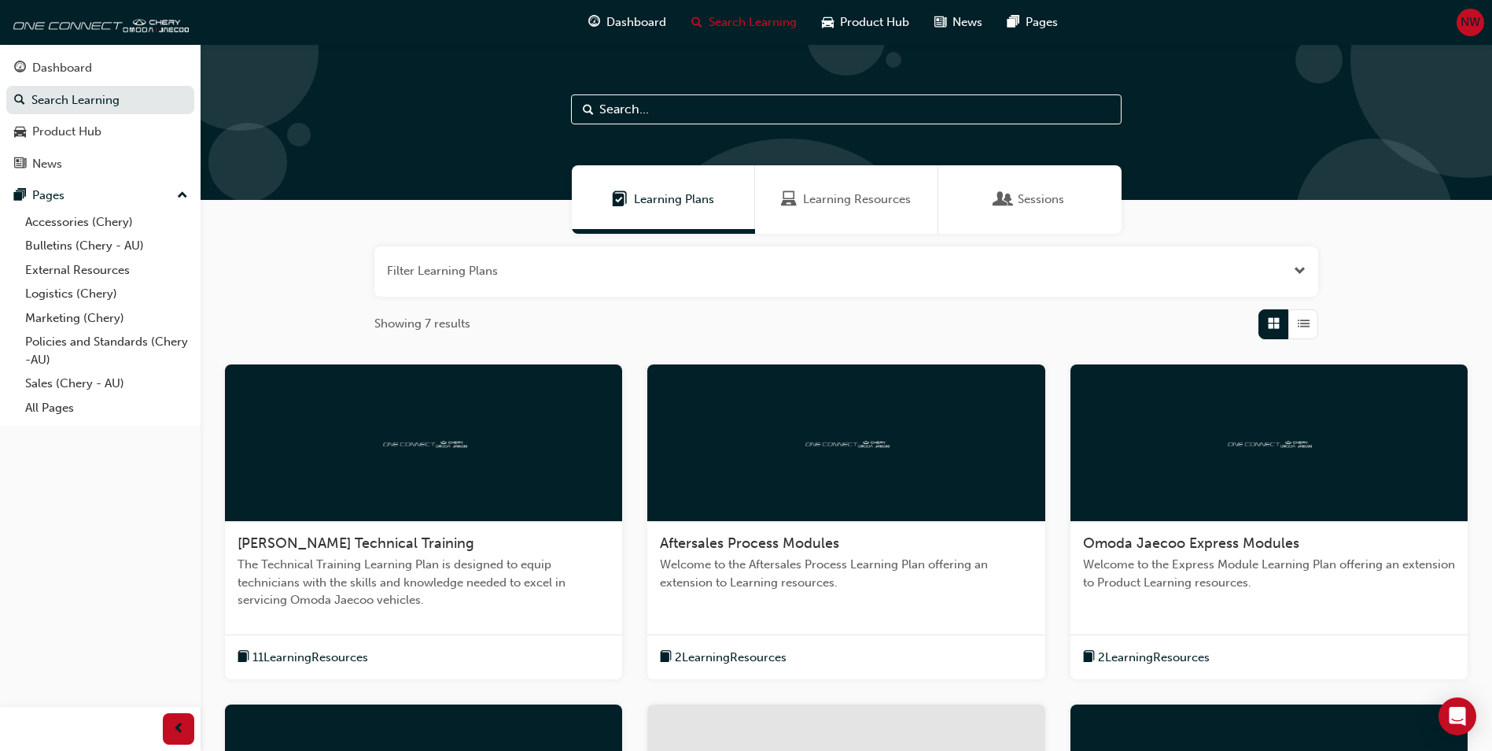
click at [677, 111] on input "text" at bounding box center [846, 109] width 551 height 30
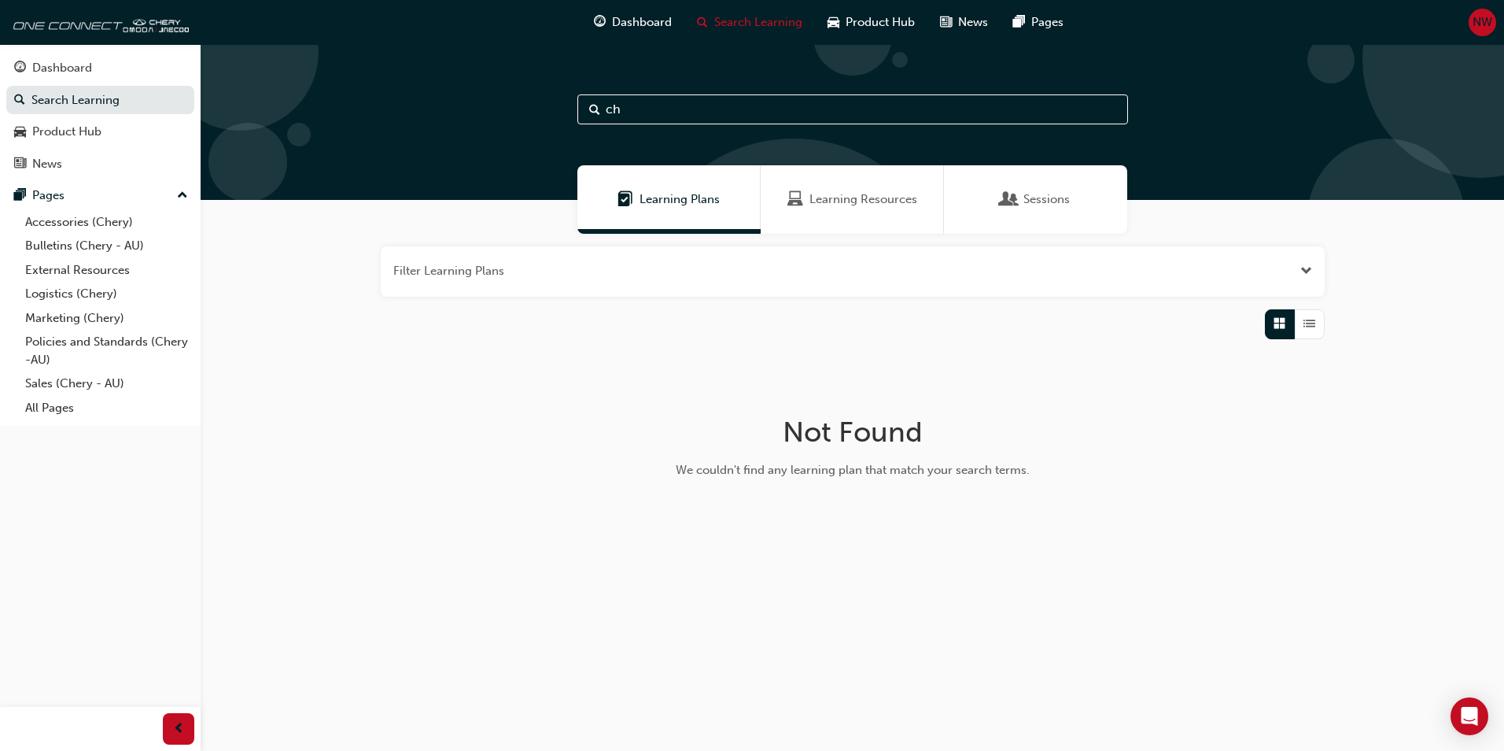
type input "c"
click at [861, 216] on div "Learning Resources" at bounding box center [852, 199] width 183 height 68
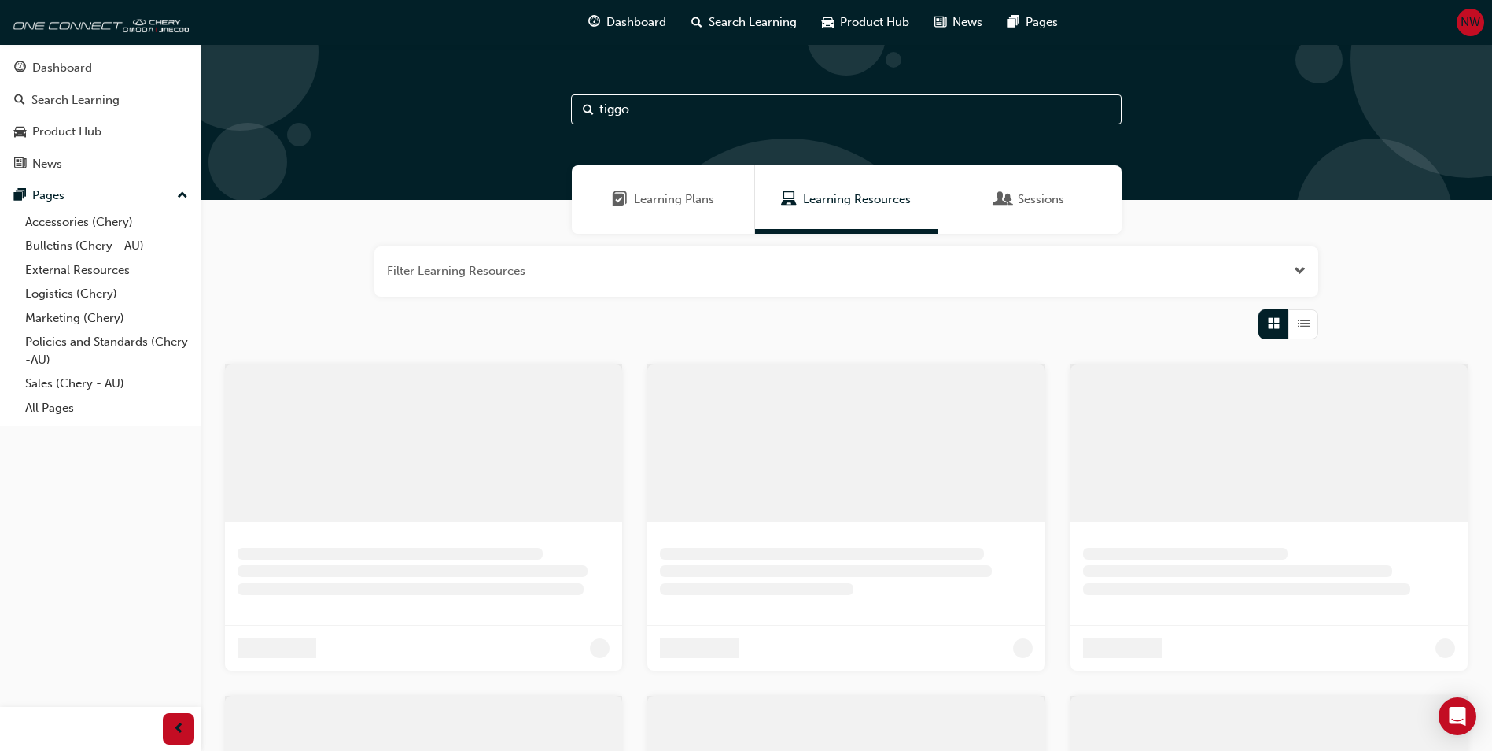
click at [710, 115] on input "tiggo" at bounding box center [846, 109] width 551 height 30
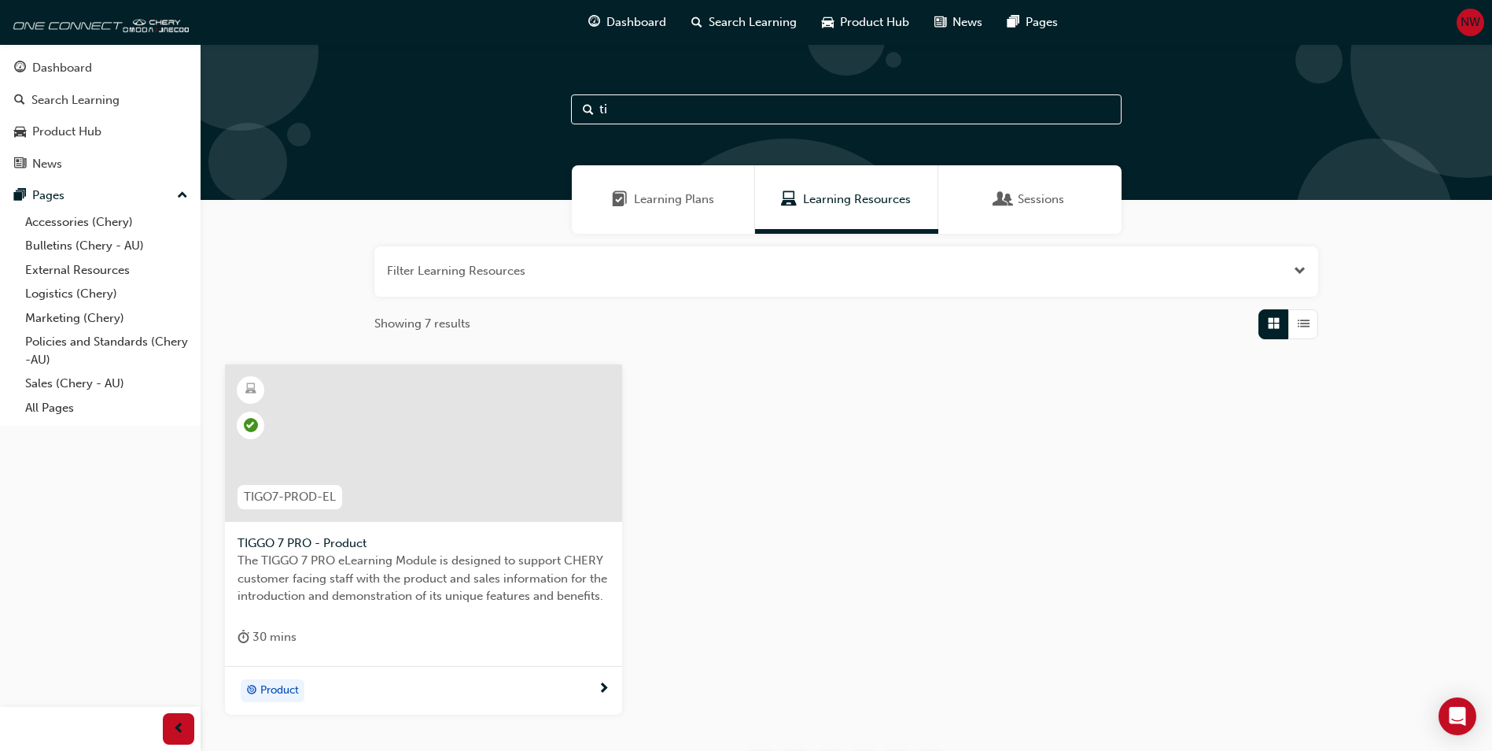
type input "t"
type input "c"
